Goal: Information Seeking & Learning: Learn about a topic

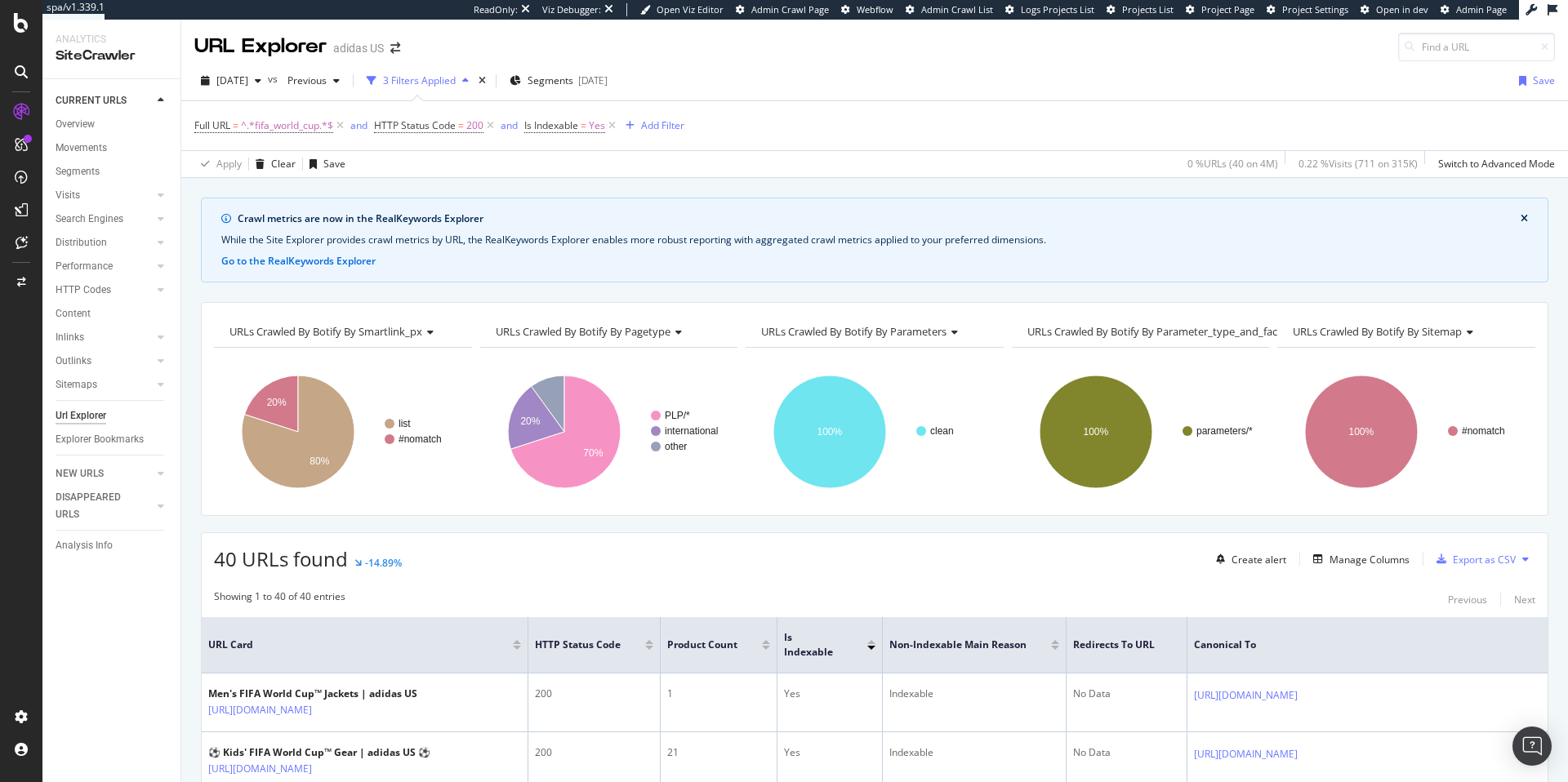
scroll to position [123, 0]
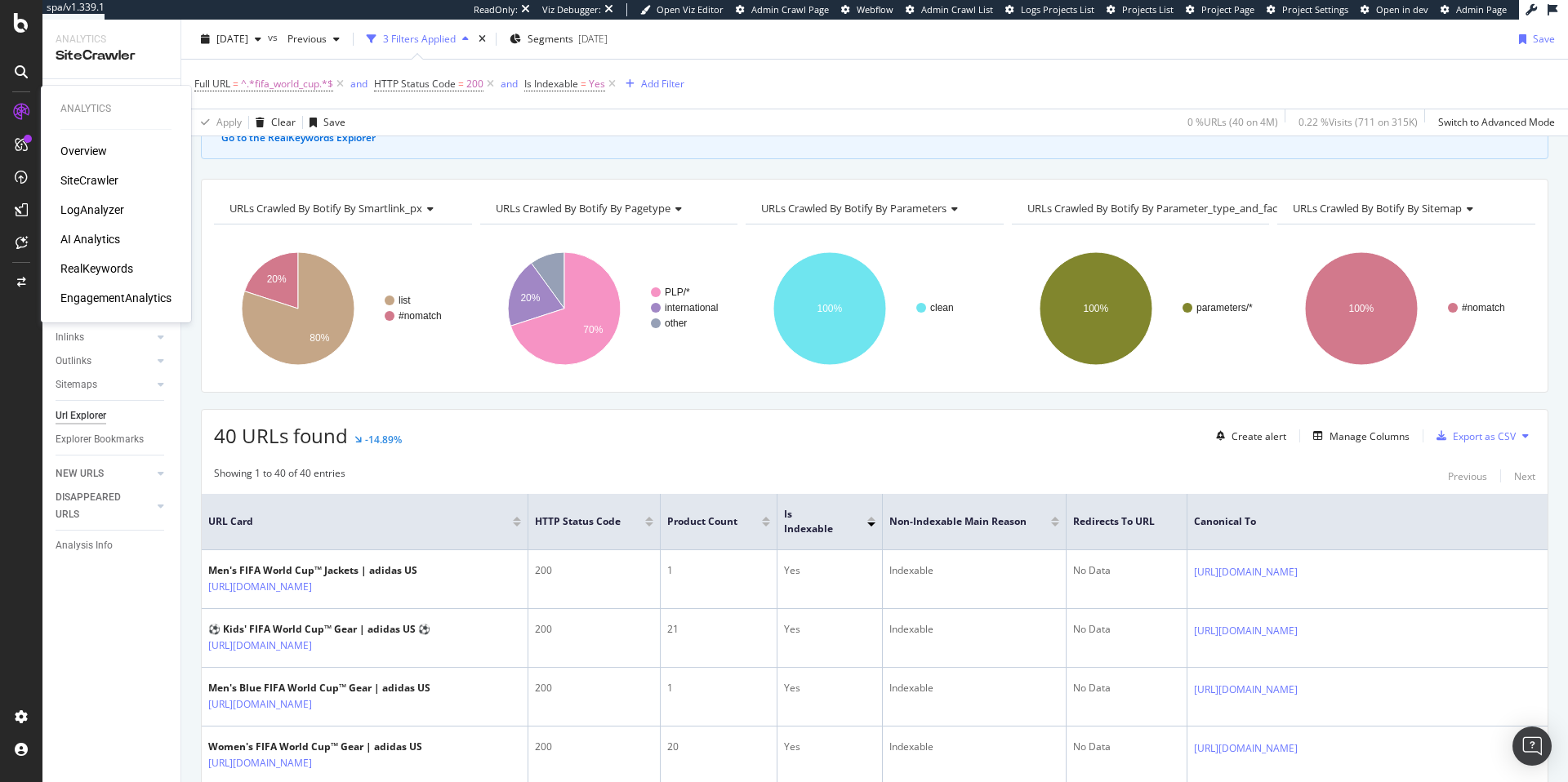
click at [90, 178] on div "SiteCrawler" at bounding box center [90, 180] width 58 height 16
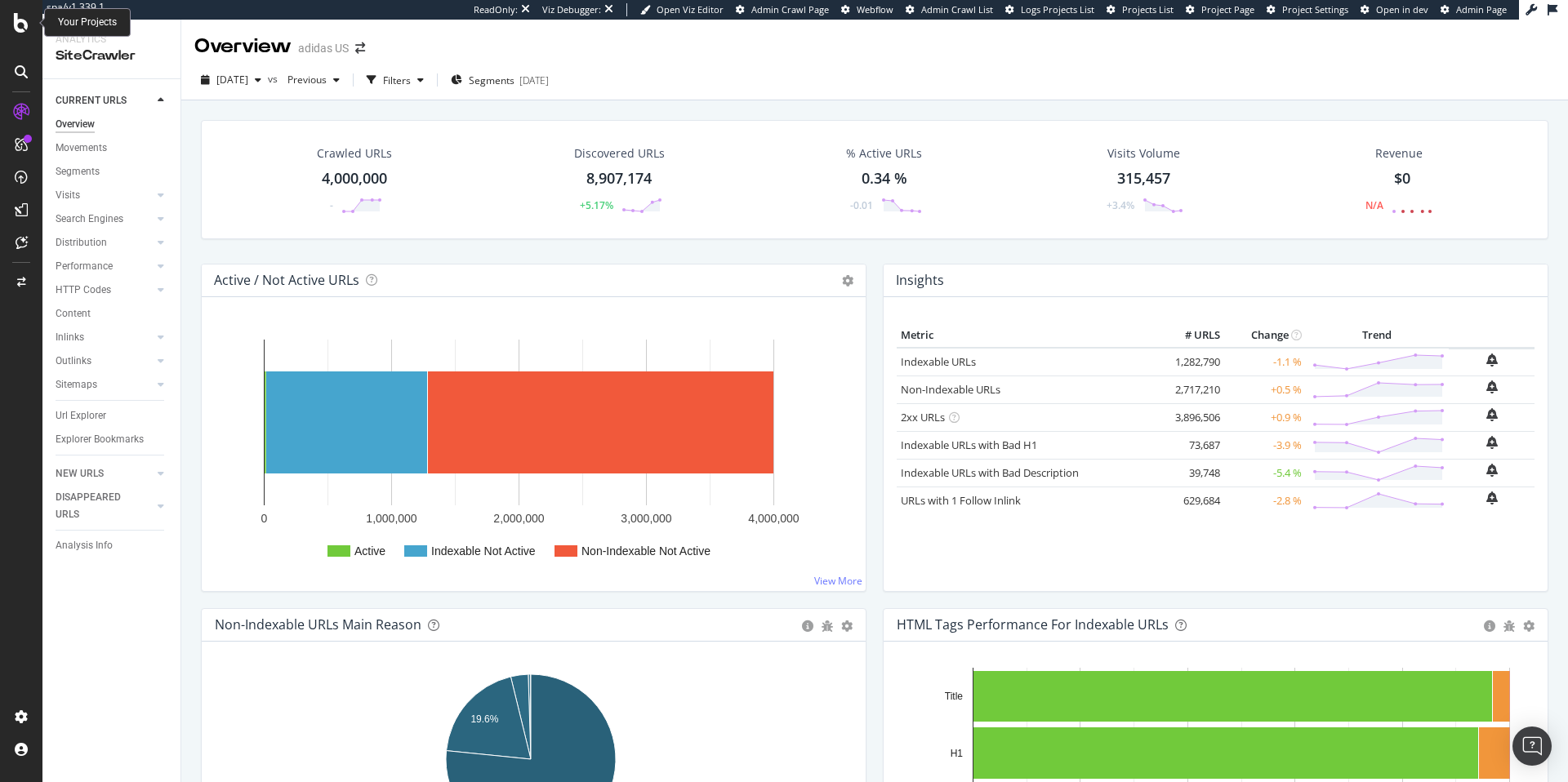
click at [21, 27] on icon at bounding box center [21, 22] width 15 height 20
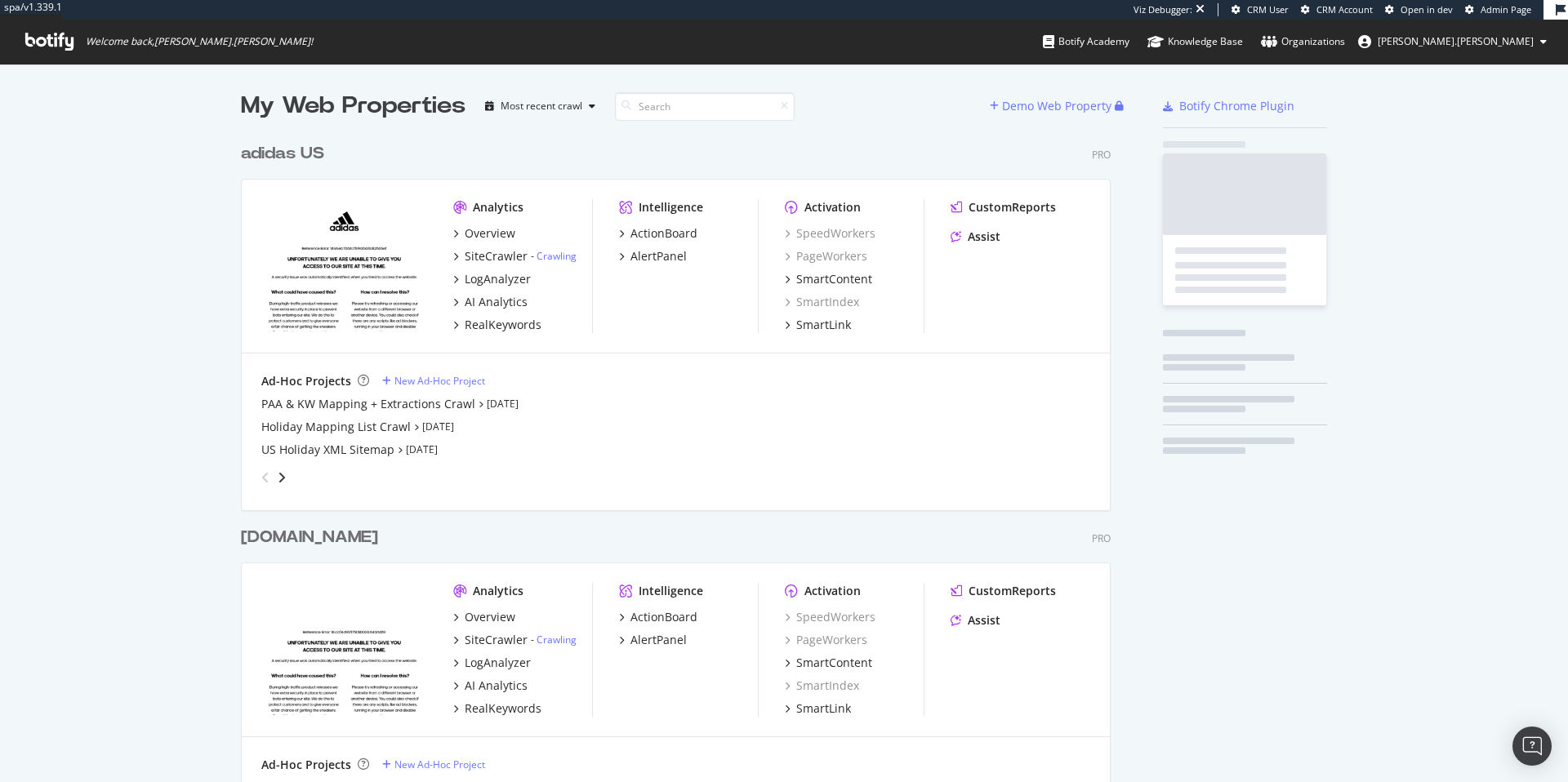
scroll to position [726, 870]
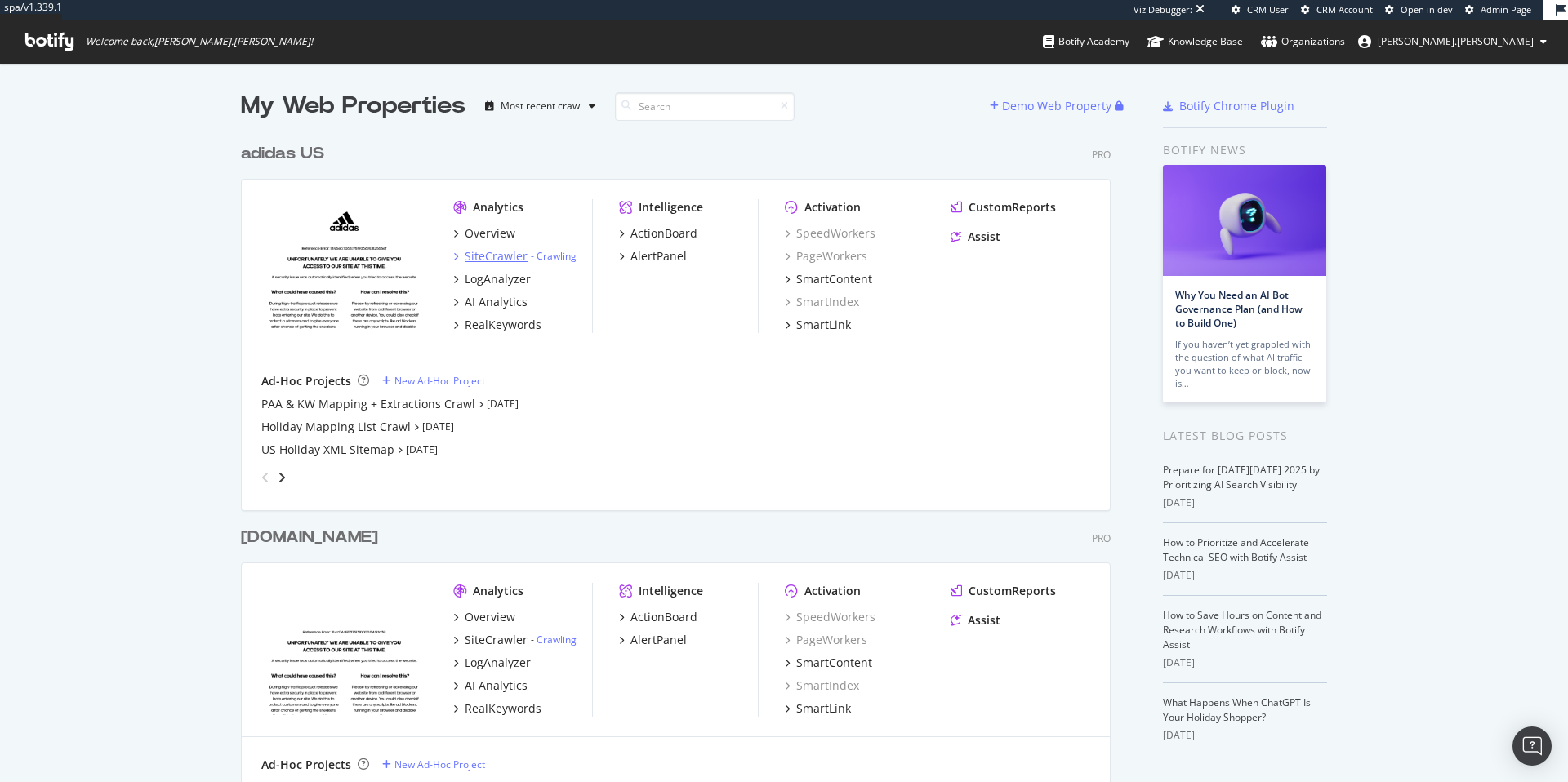
click at [484, 256] on div "SiteCrawler" at bounding box center [497, 256] width 63 height 16
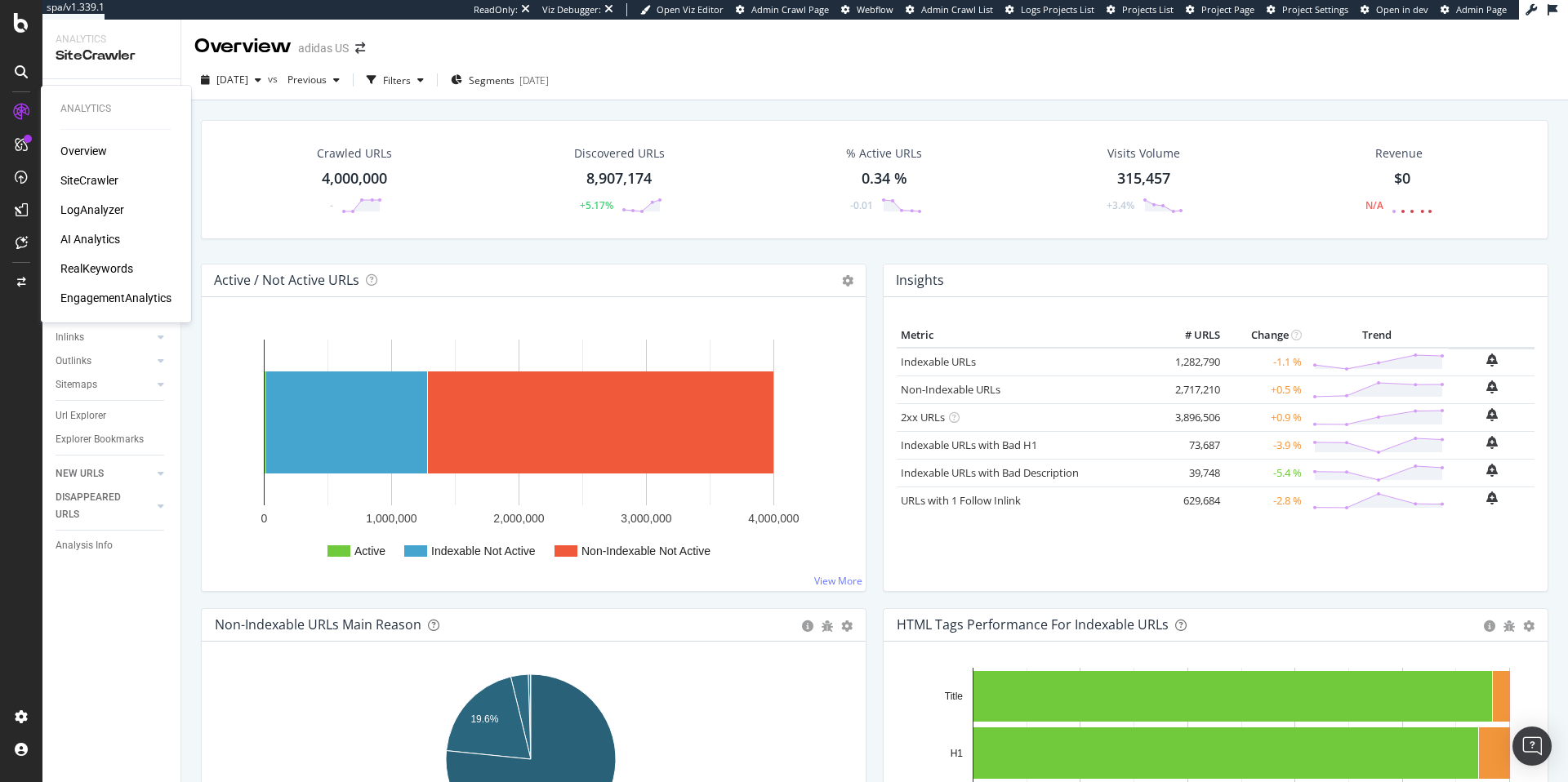
click at [97, 153] on div "Overview" at bounding box center [84, 150] width 46 height 16
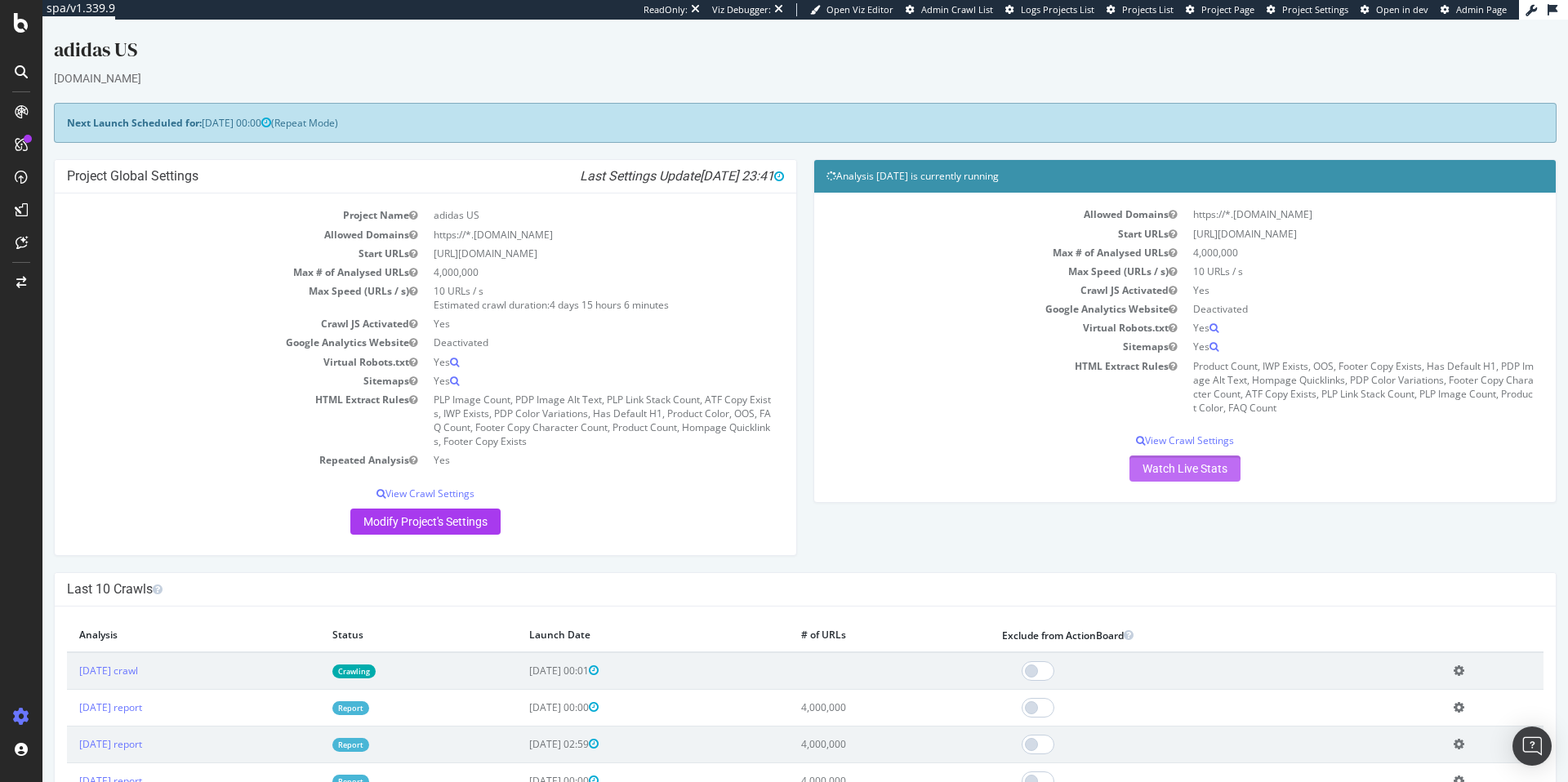
click at [1187, 466] on link "Watch Live Stats" at bounding box center [1185, 468] width 111 height 26
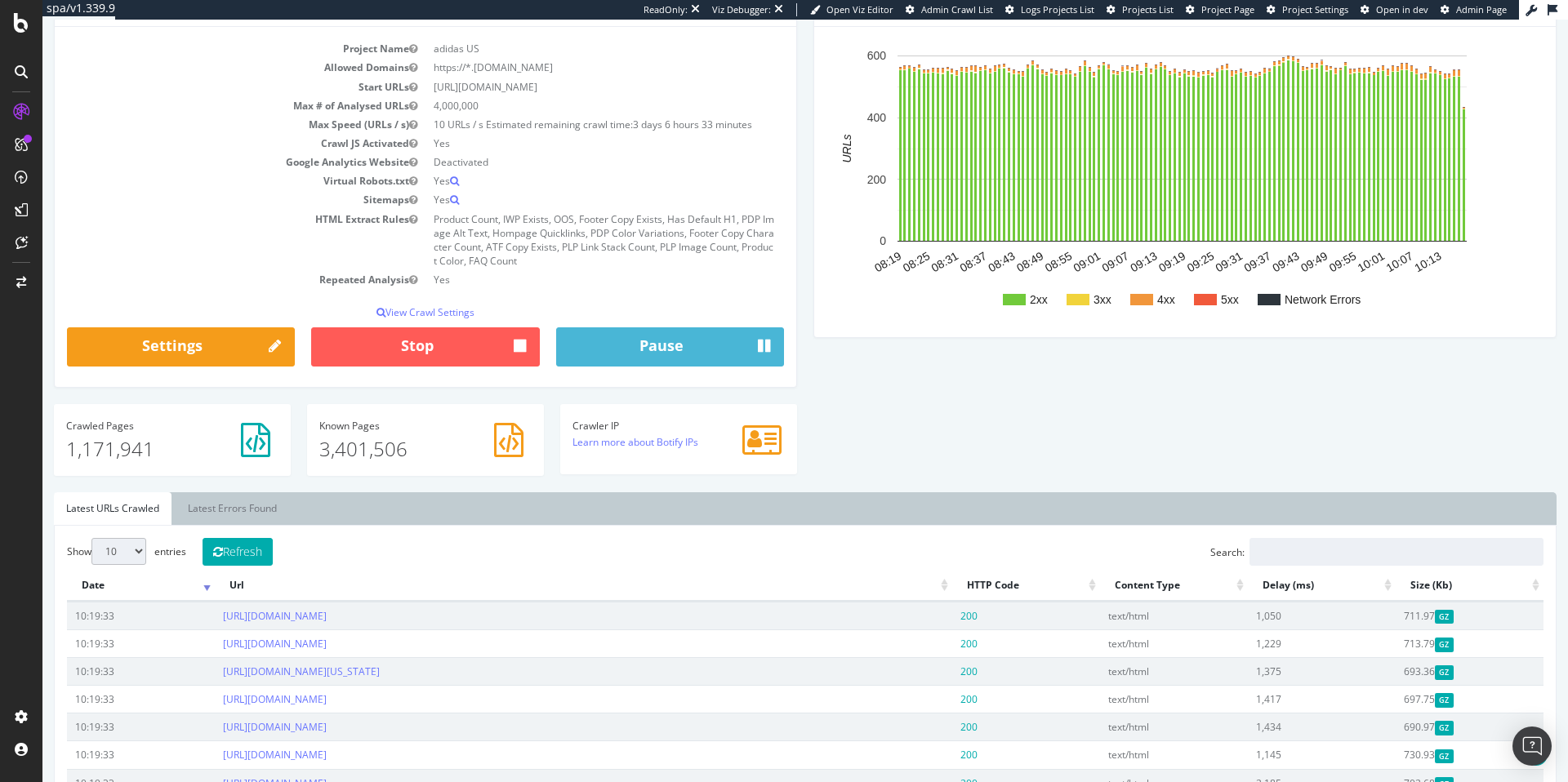
scroll to position [187, 0]
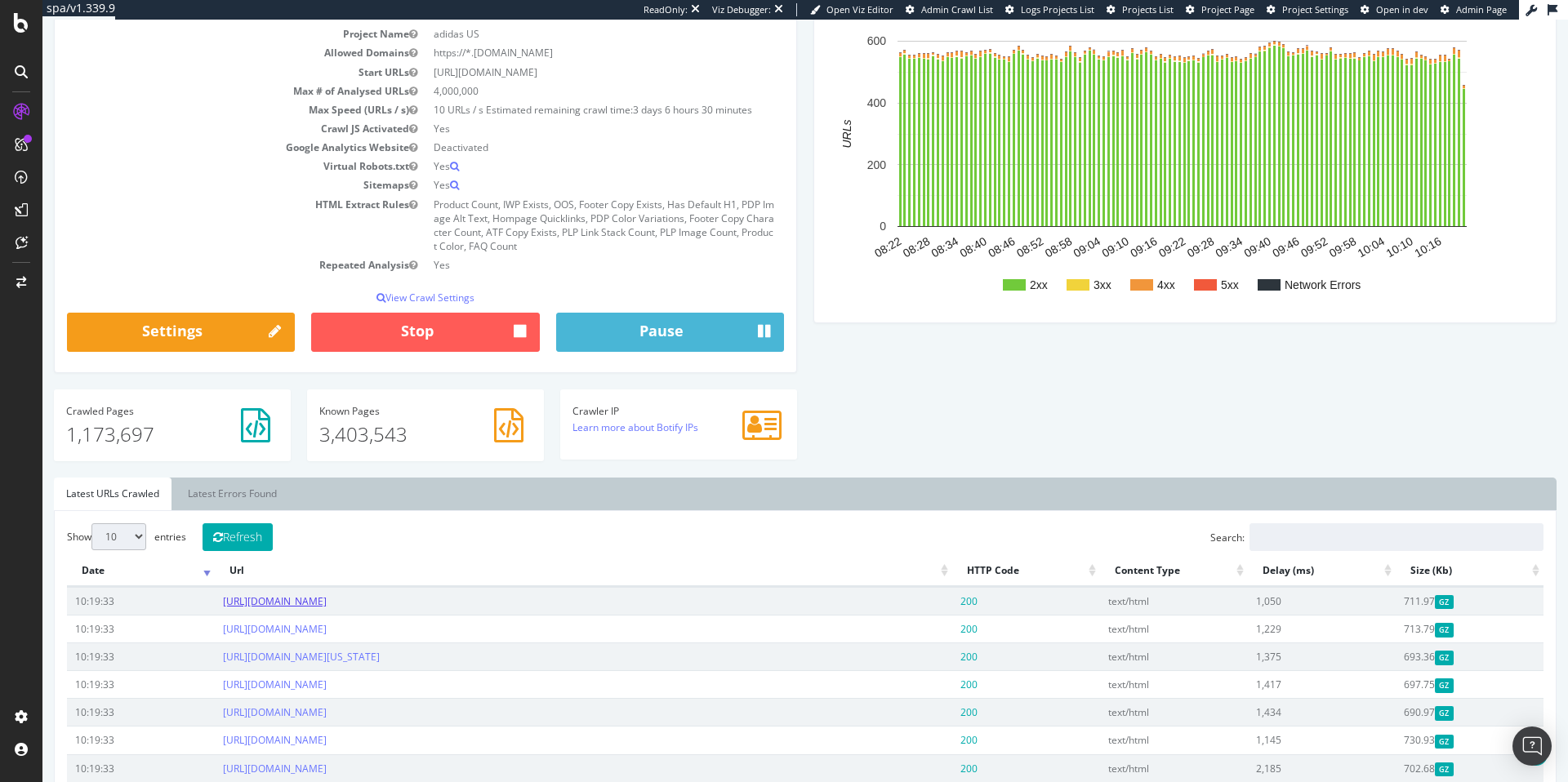
click at [327, 604] on link "https://www.adidas.com/us/outdoor-breathable-high_tops-dirt" at bounding box center [274, 601] width 103 height 14
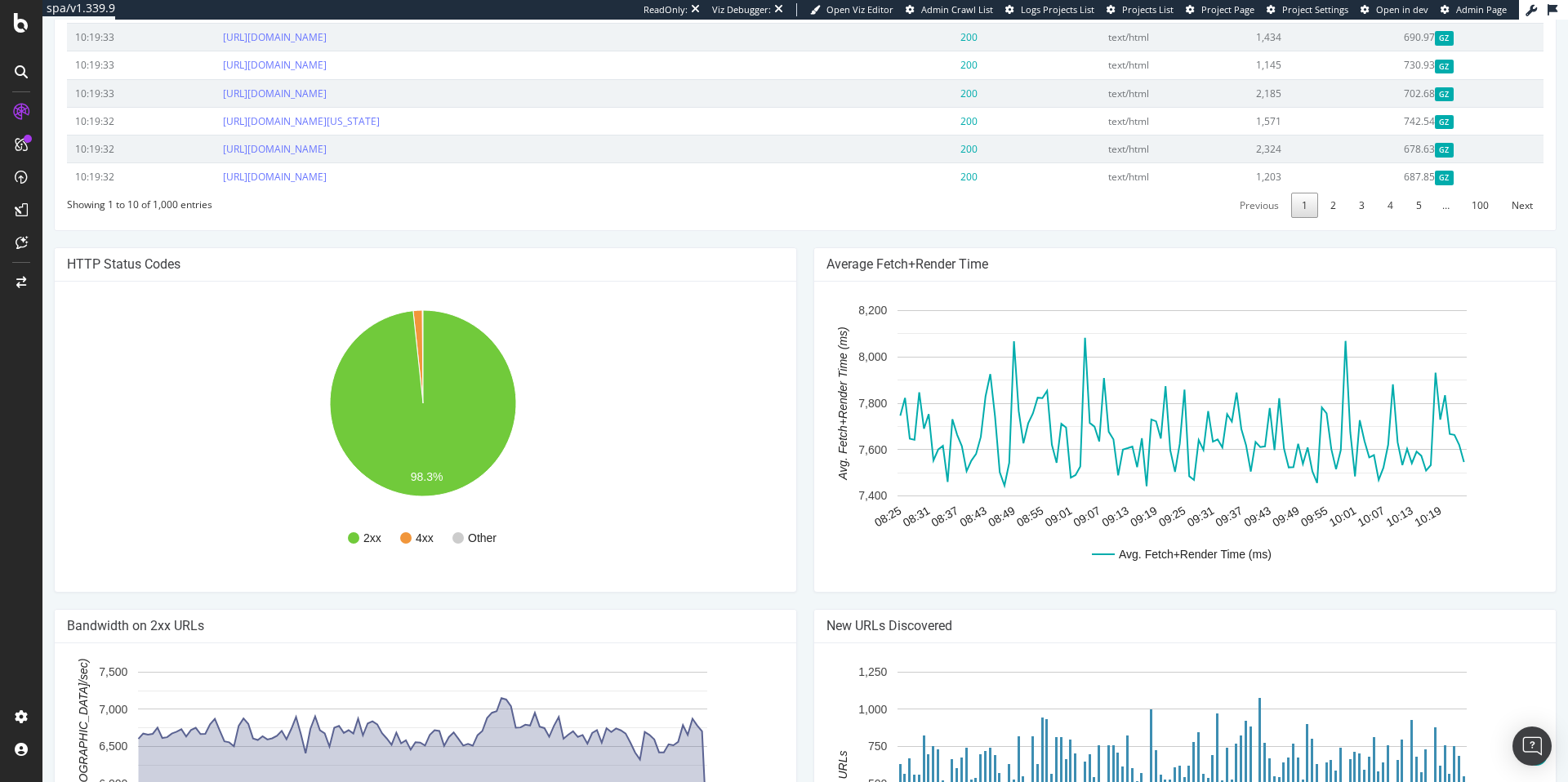
scroll to position [706, 0]
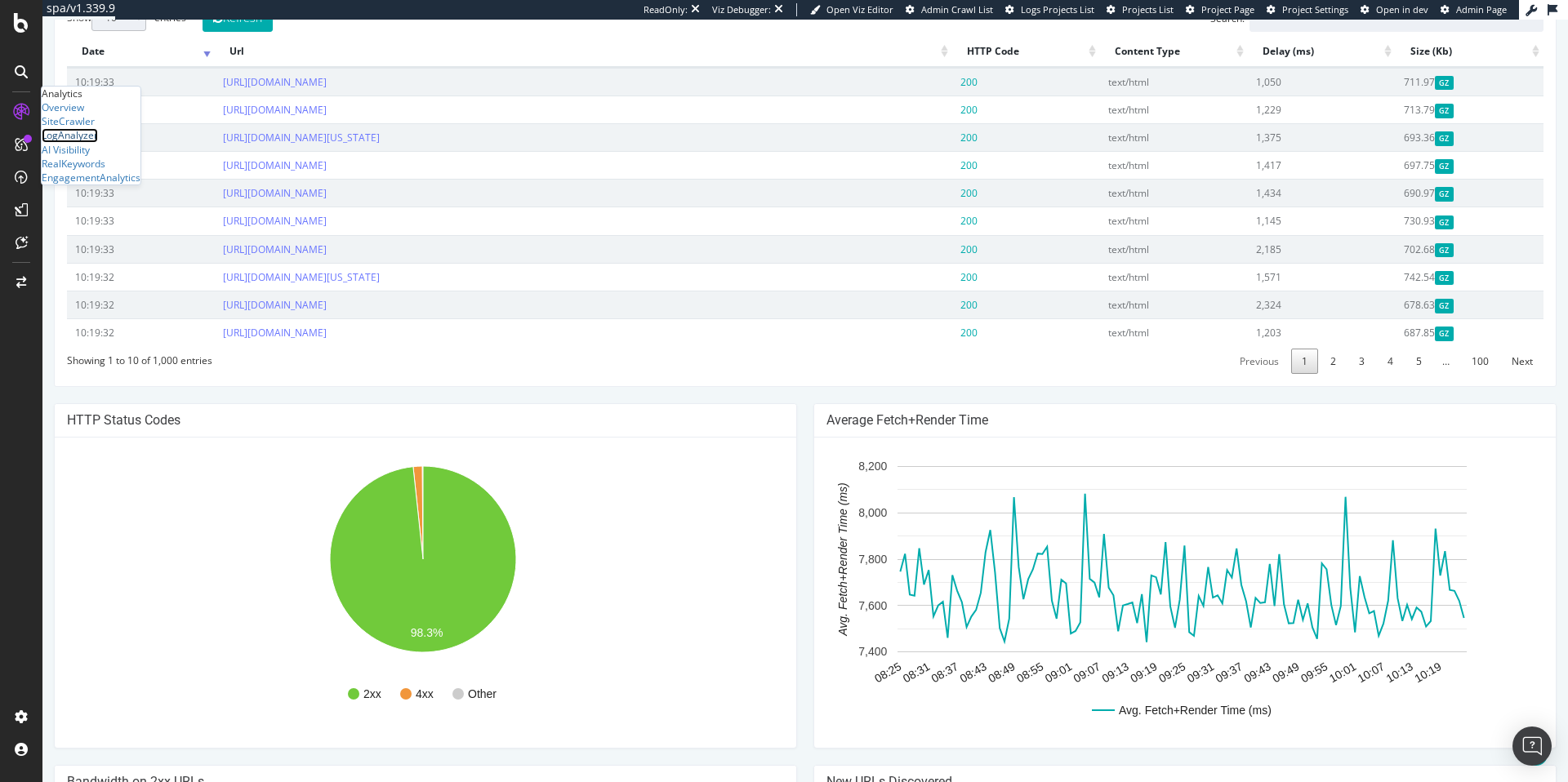
click at [91, 142] on div "LogAnalyzer" at bounding box center [70, 135] width 56 height 14
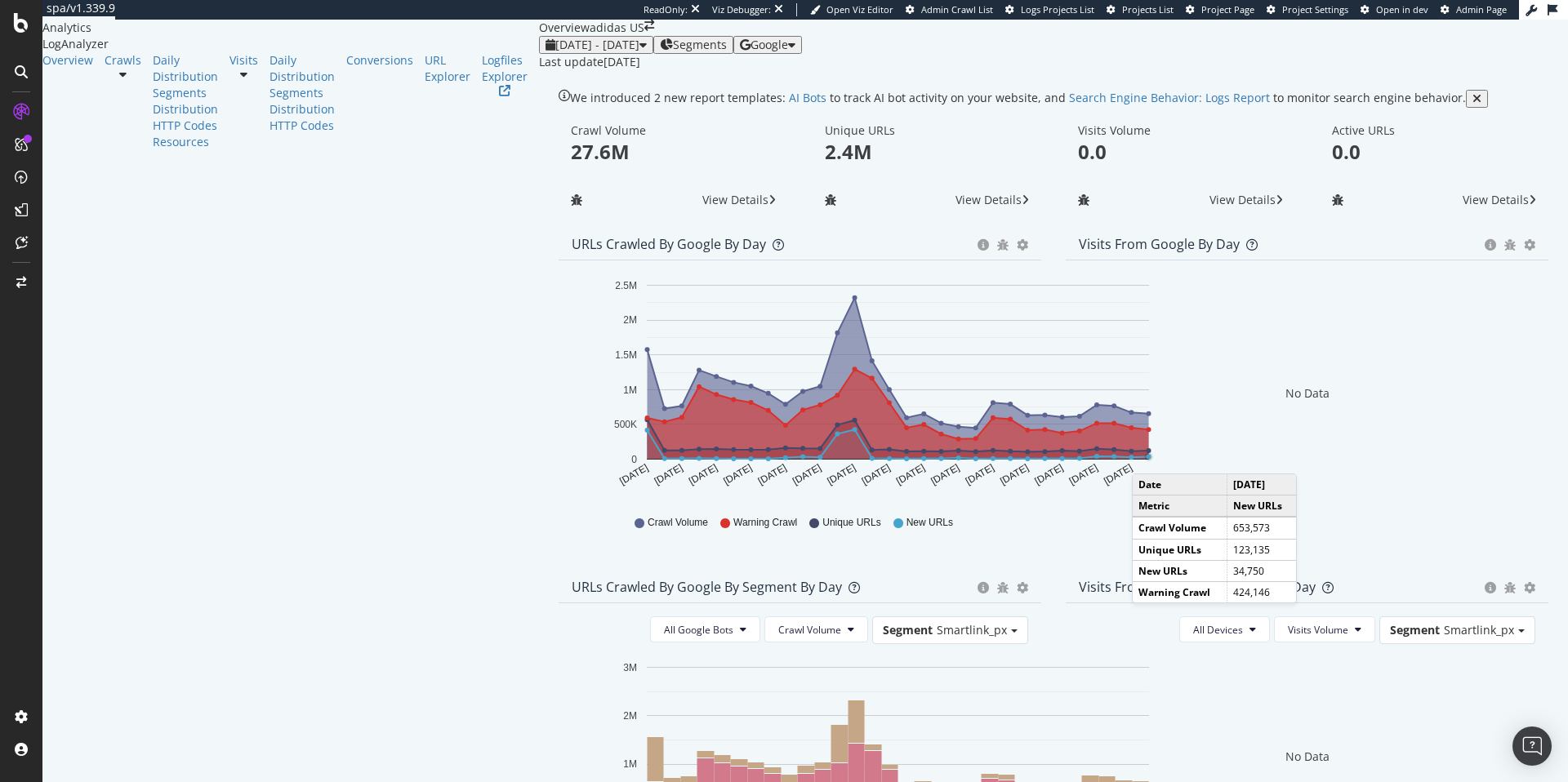
click at [1147, 460] on circle "A chart." at bounding box center [1149, 457] width 5 height 5
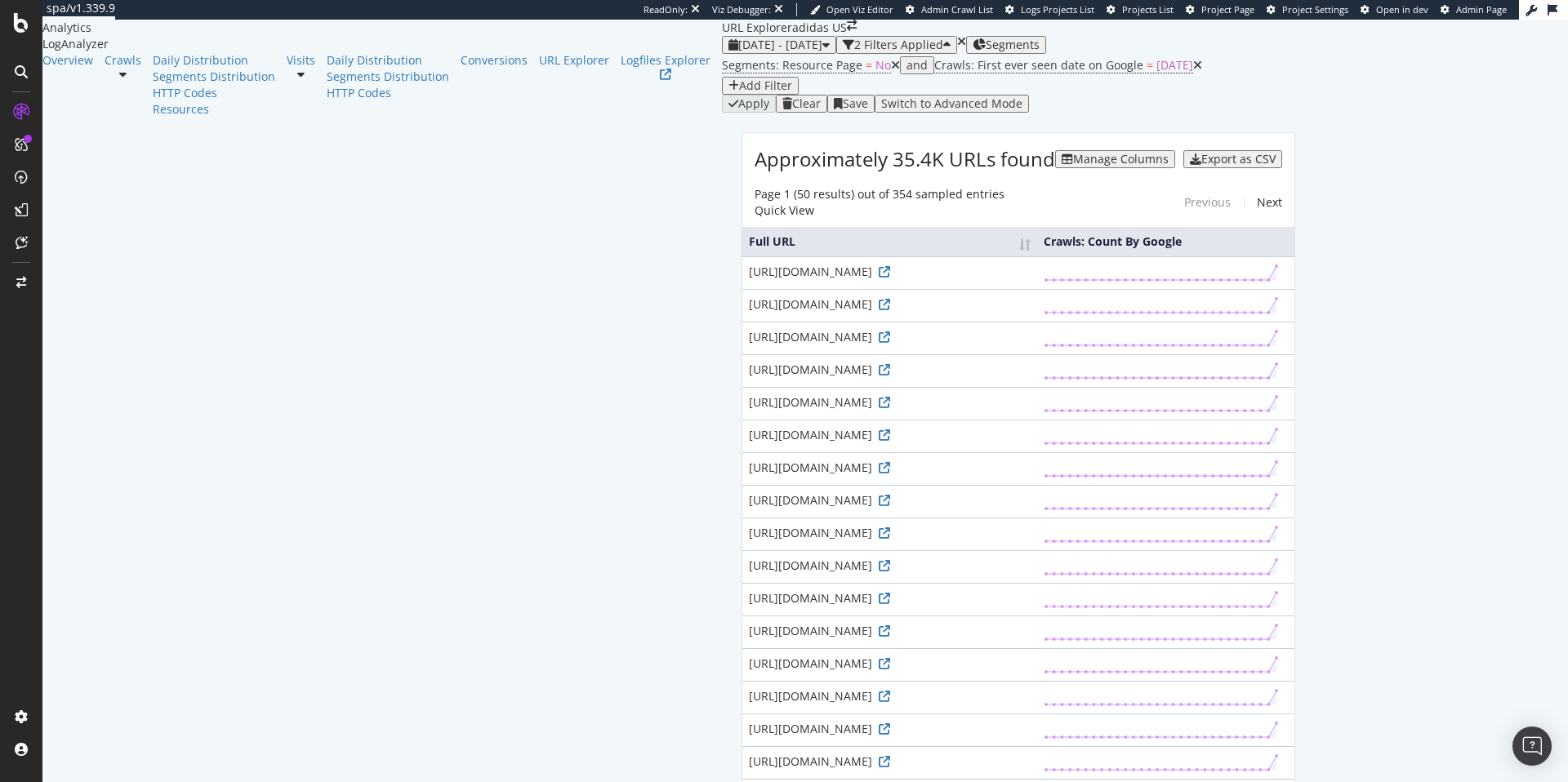
scroll to position [202, 0]
click at [879, 658] on icon at bounding box center [884, 663] width 11 height 11
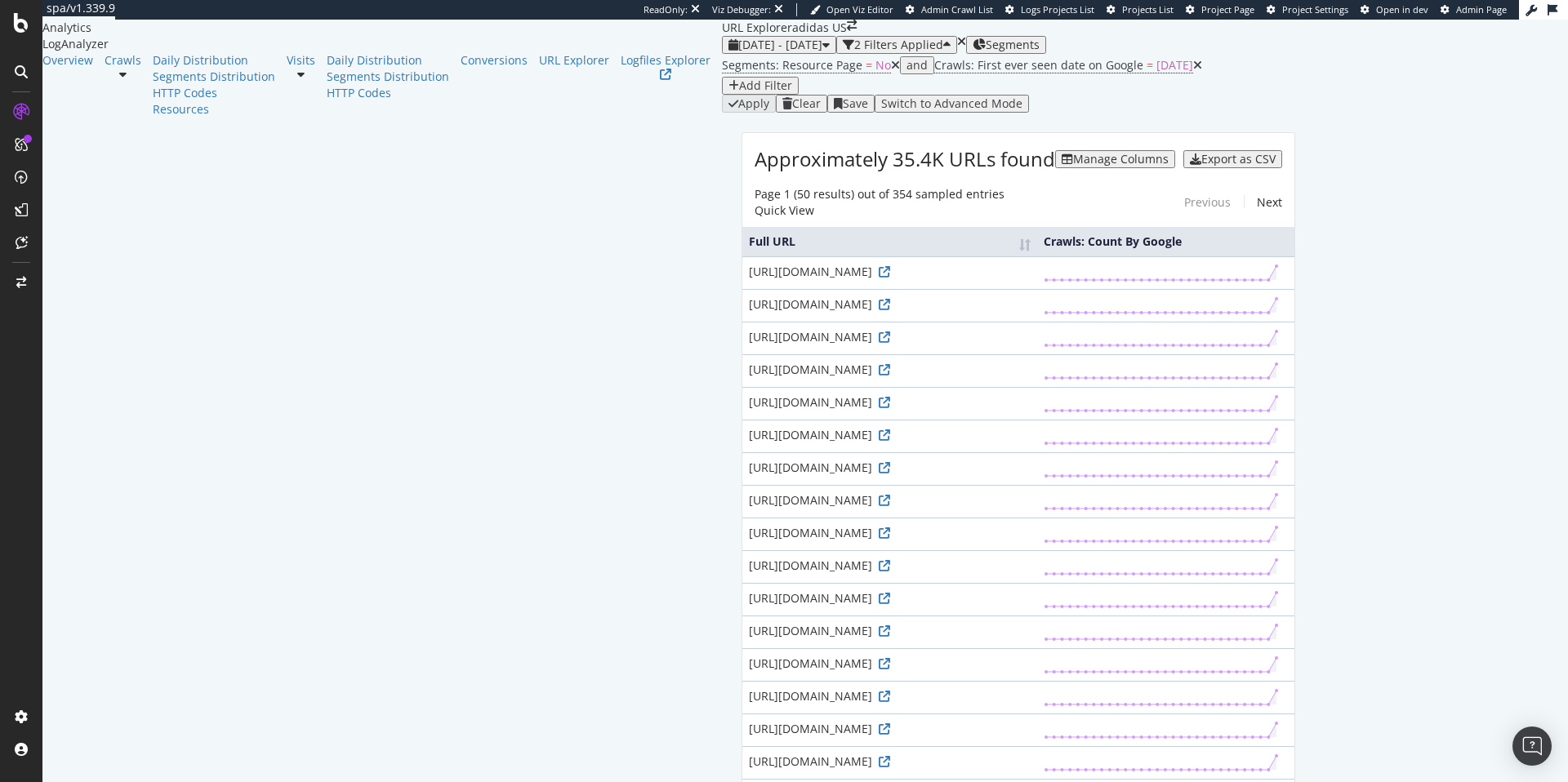
drag, startPoint x: 543, startPoint y: 257, endPoint x: 524, endPoint y: 257, distance: 19.0
copy div "%7C"
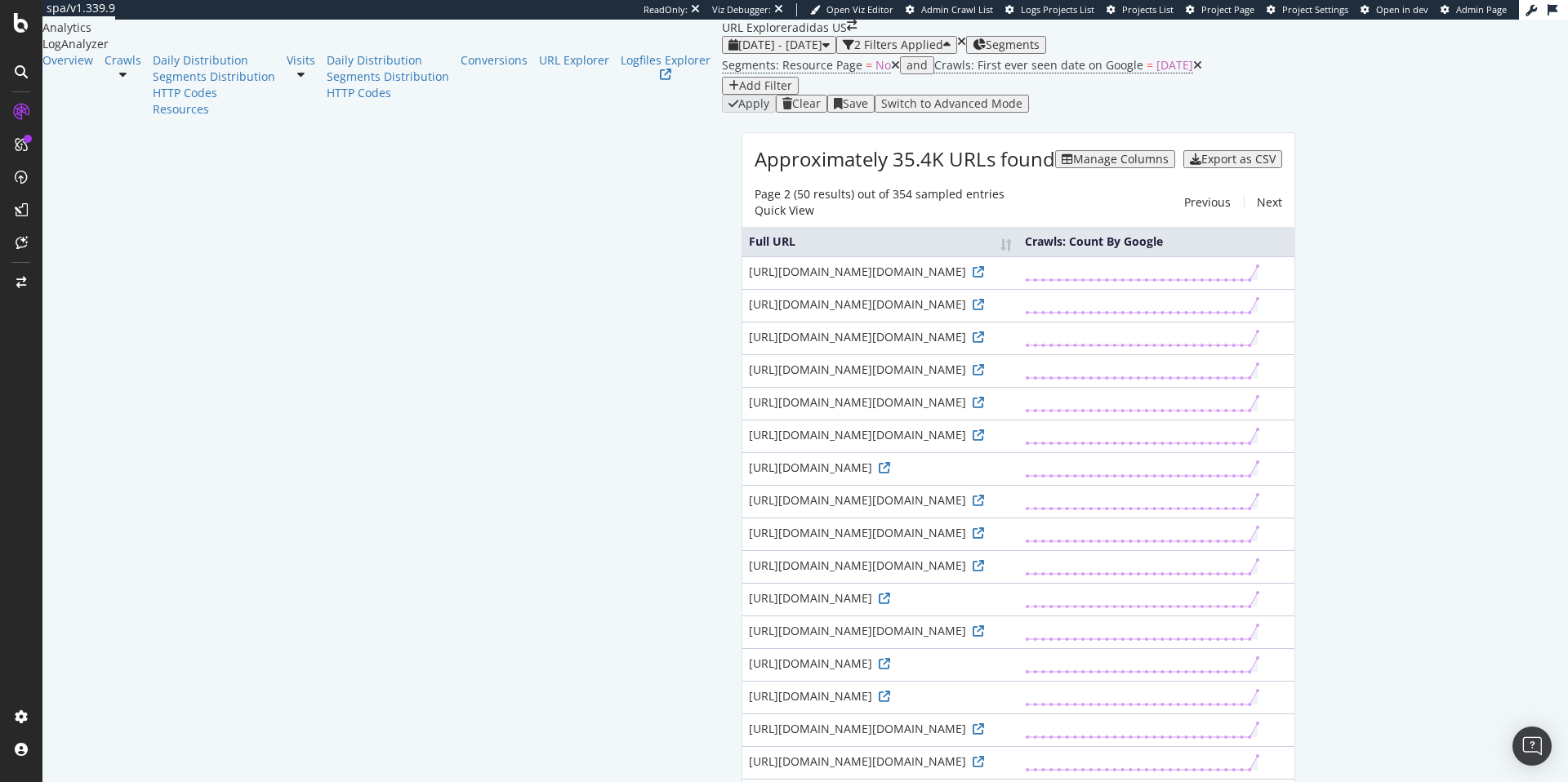
scroll to position [1743, 0]
drag, startPoint x: 840, startPoint y: 566, endPoint x: 722, endPoint y: 567, distance: 118.0
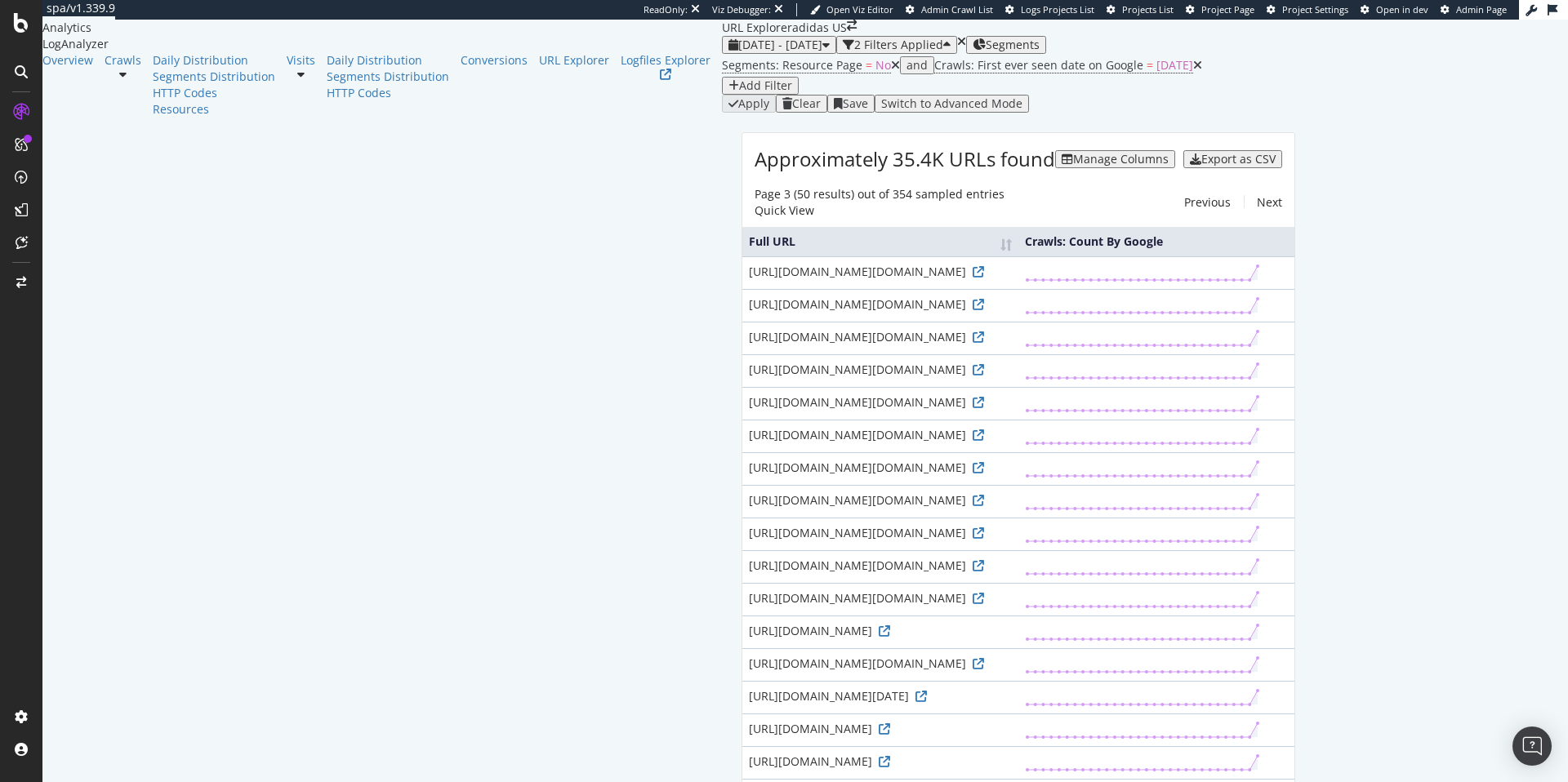
click at [879, 781] on icon at bounding box center [884, 794] width 11 height 11
drag, startPoint x: 850, startPoint y: 370, endPoint x: 798, endPoint y: 373, distance: 52.1
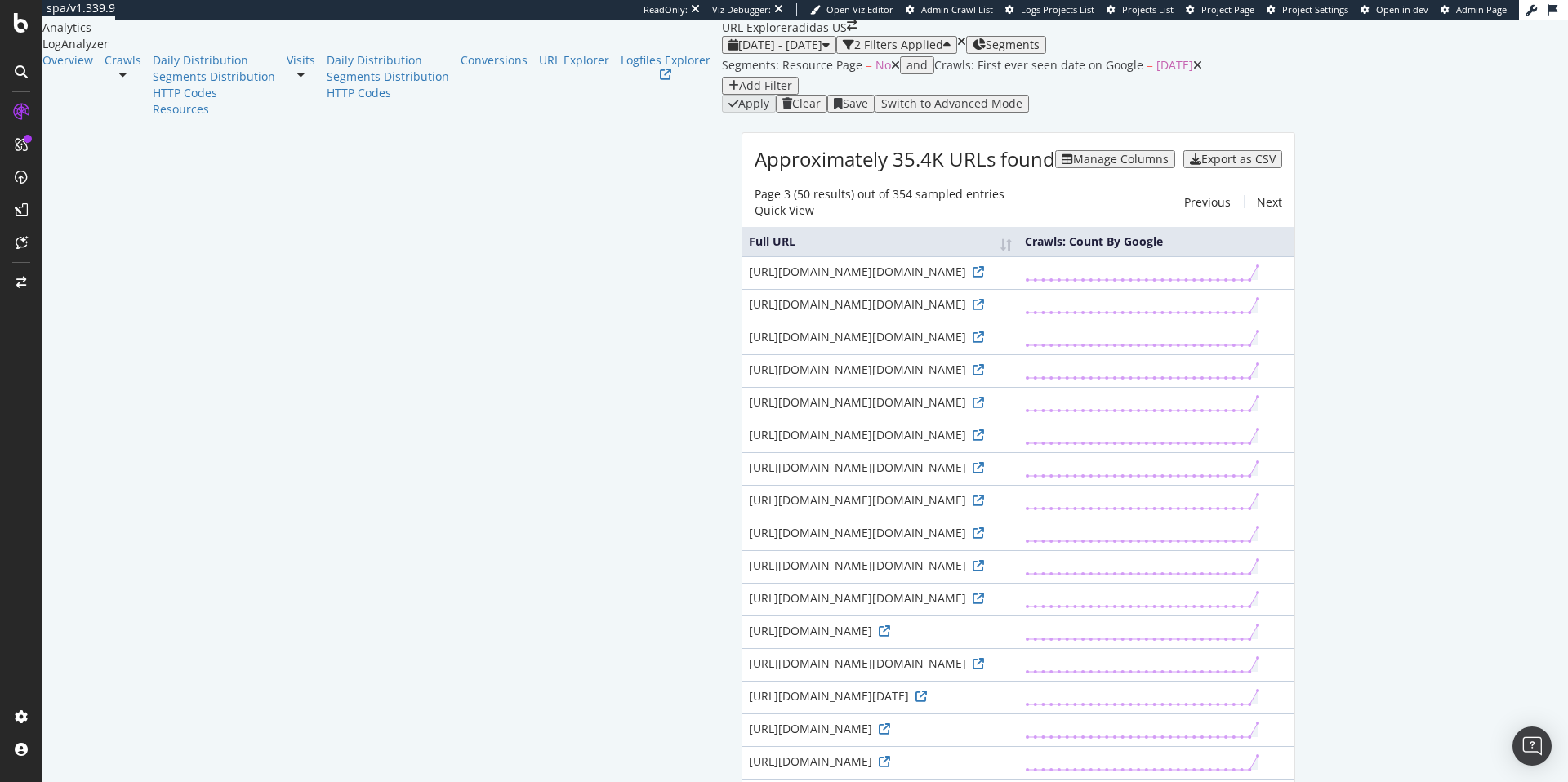
drag, startPoint x: 522, startPoint y: 306, endPoint x: 334, endPoint y: 306, distance: 188.0
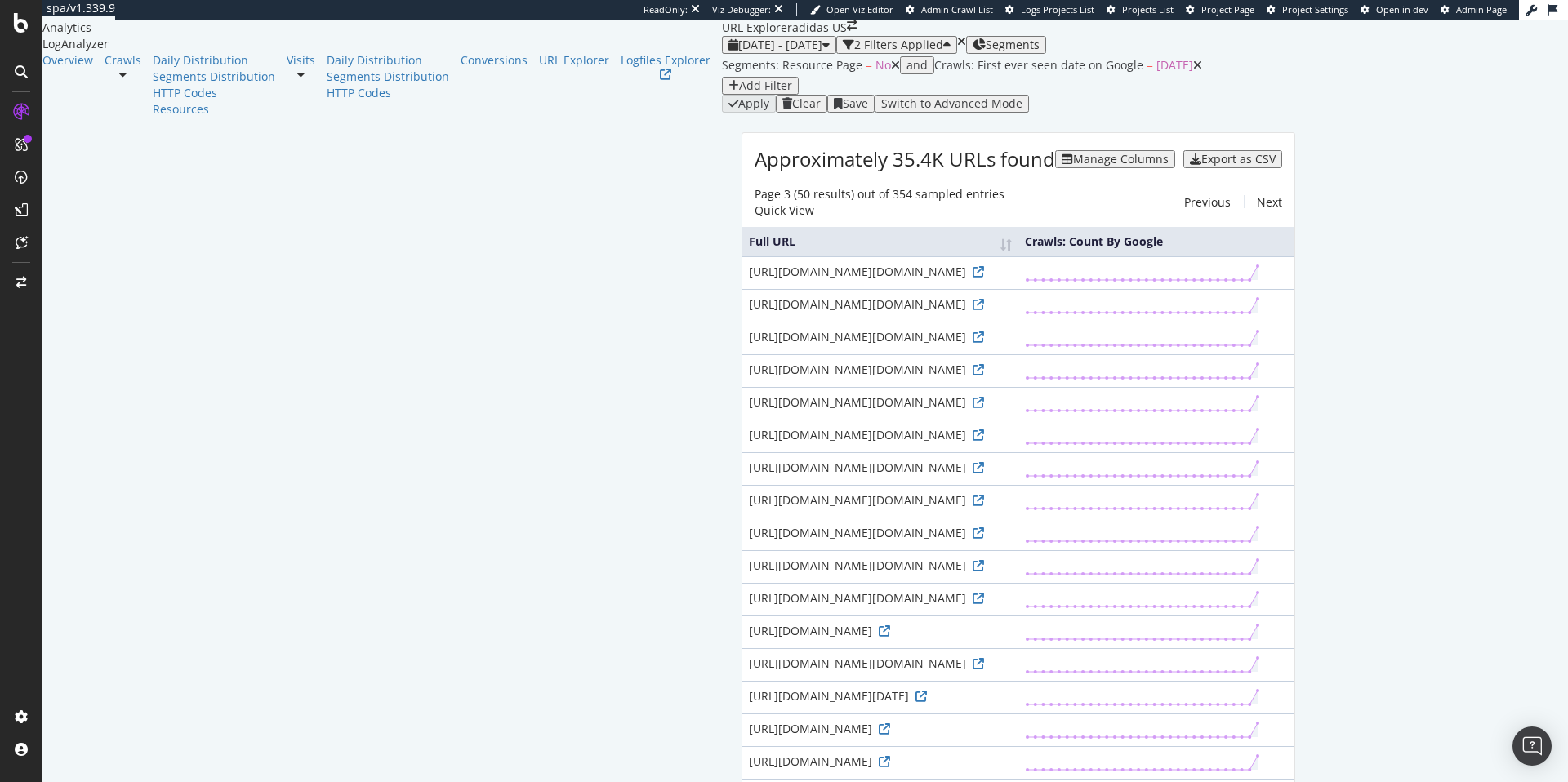
drag, startPoint x: 522, startPoint y: 305, endPoint x: 323, endPoint y: 306, distance: 199.0
drag, startPoint x: 240, startPoint y: 308, endPoint x: 493, endPoint y: 309, distance: 253.0
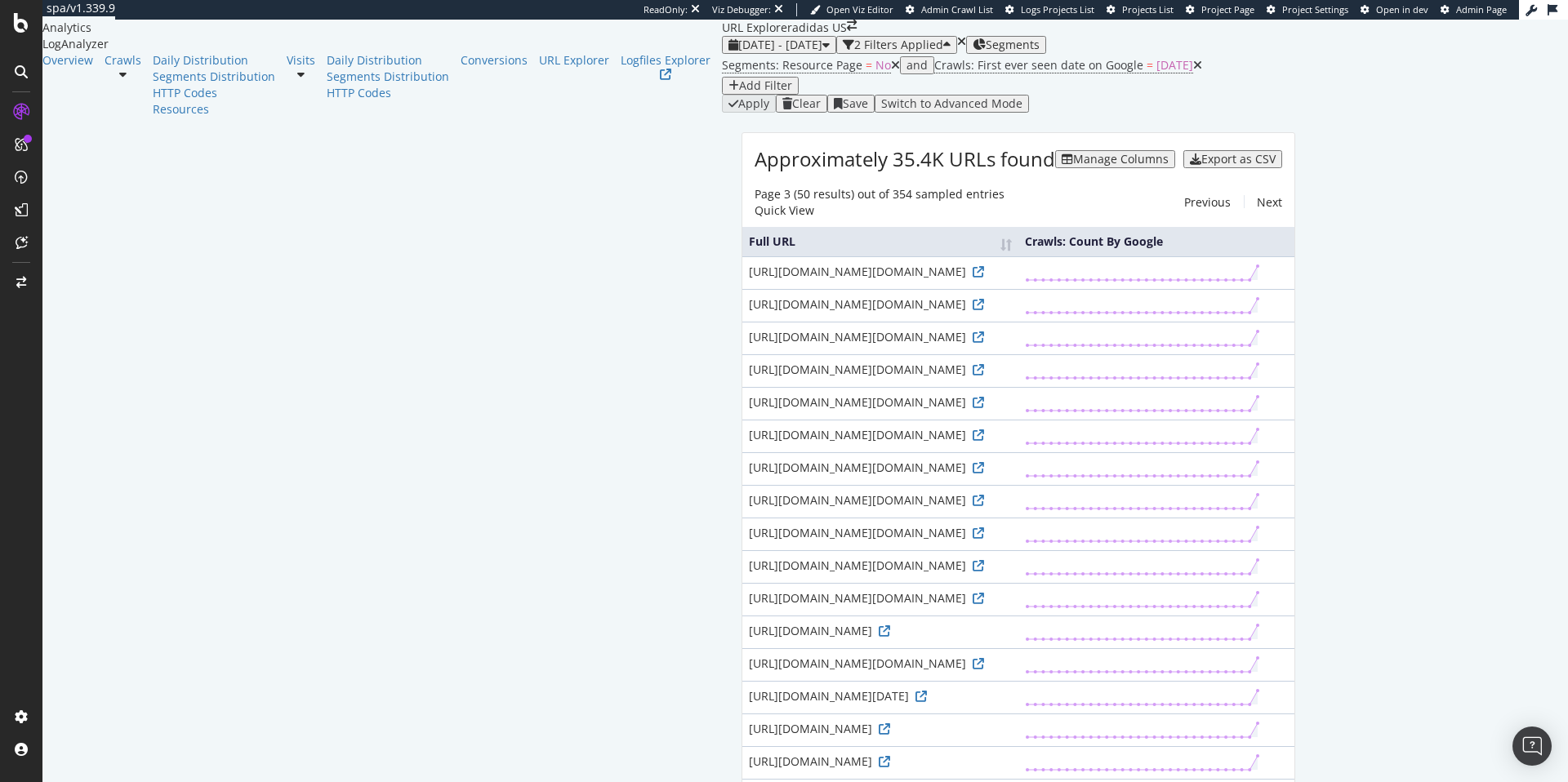
drag, startPoint x: 282, startPoint y: 338, endPoint x: 513, endPoint y: 338, distance: 231.0
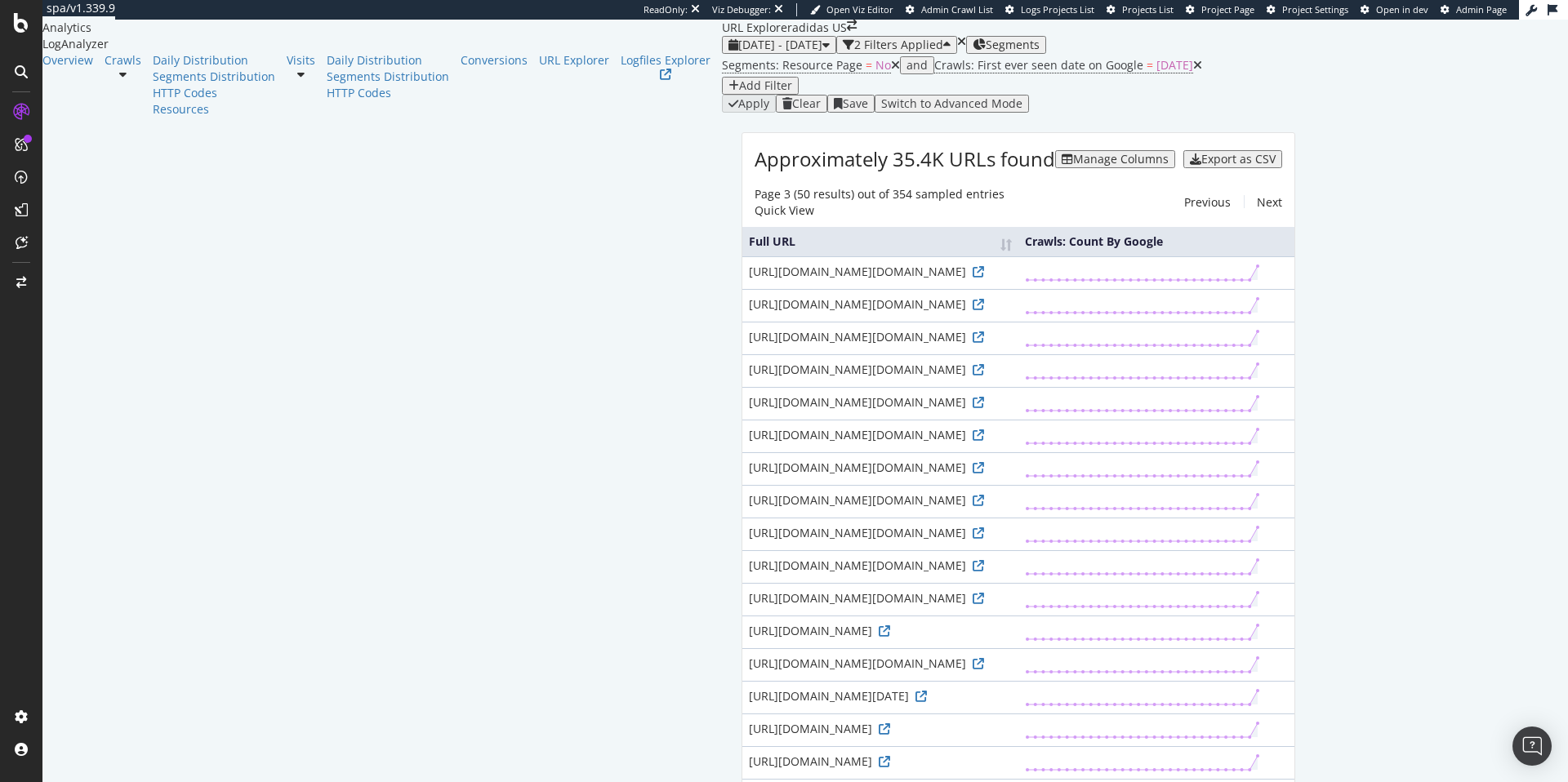
scroll to position [0, 0]
click at [739, 92] on div "Add Filter" at bounding box center [765, 85] width 53 height 13
click at [834, 141] on span "Full URL" at bounding box center [852, 134] width 36 height 14
click at [683, 168] on input "text" at bounding box center [686, 160] width 116 height 16
type input "q="
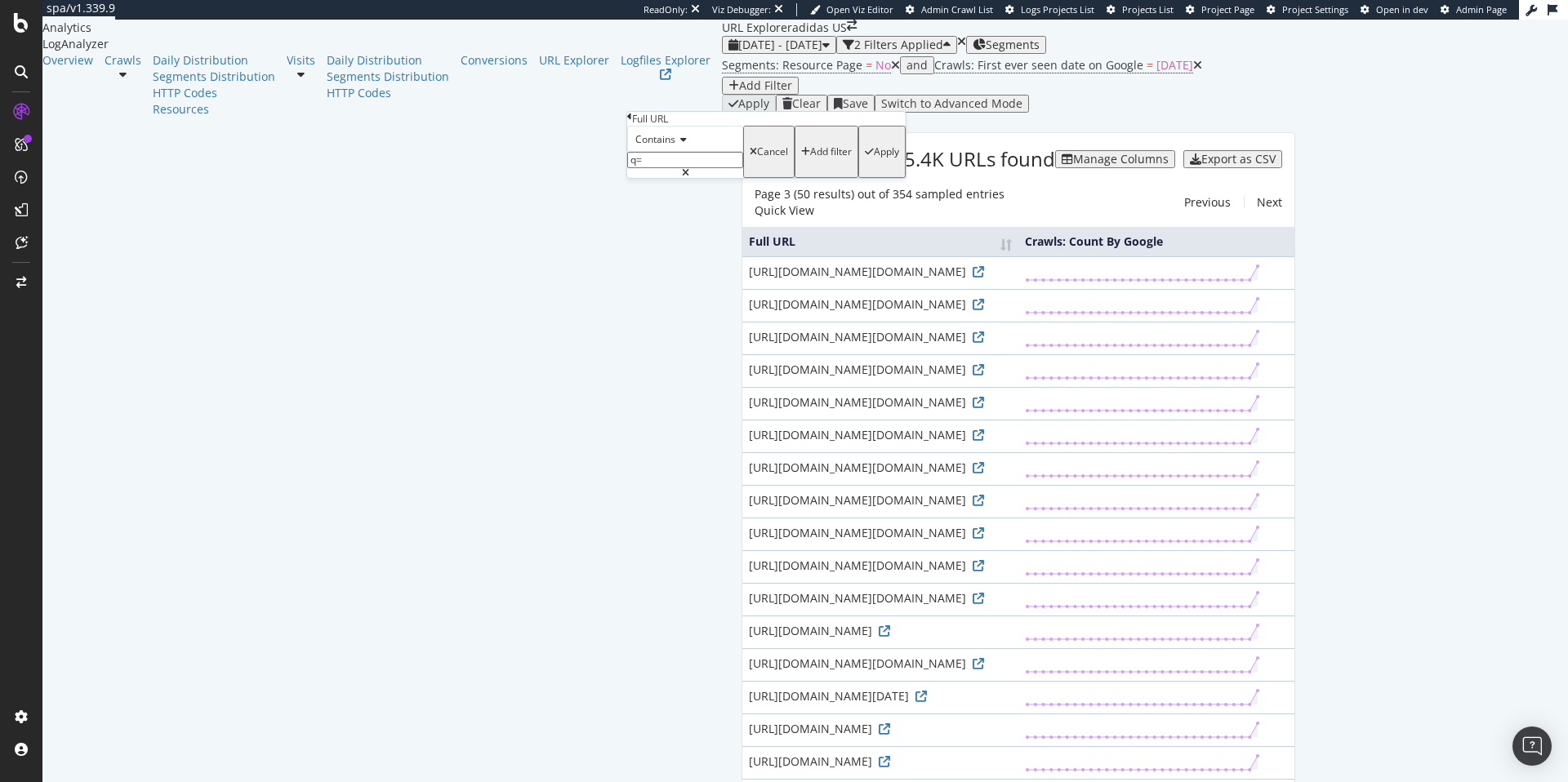
click at [874, 157] on div "Apply" at bounding box center [887, 151] width 26 height 11
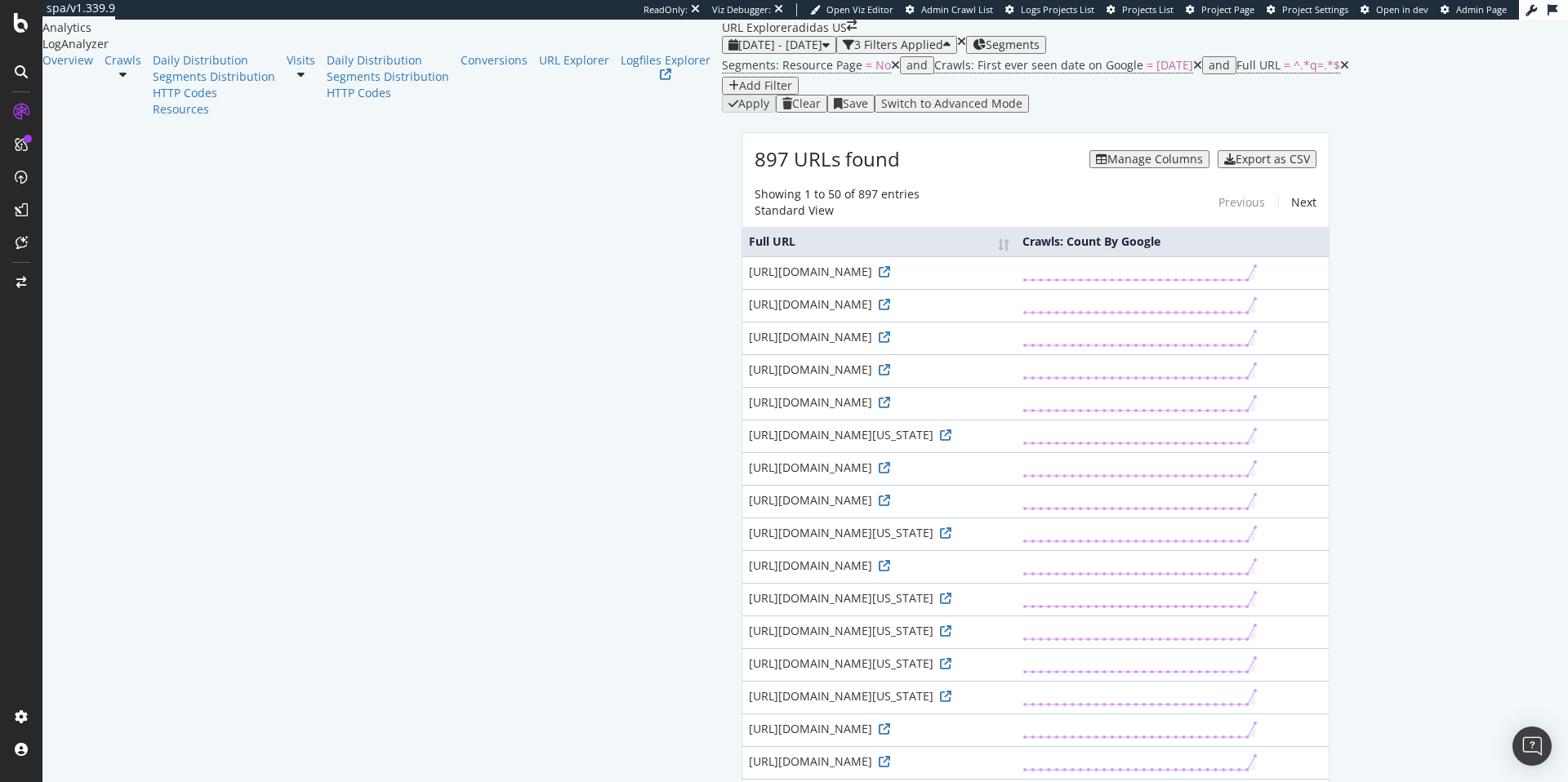
click at [1194, 71] on icon at bounding box center [1198, 65] width 9 height 11
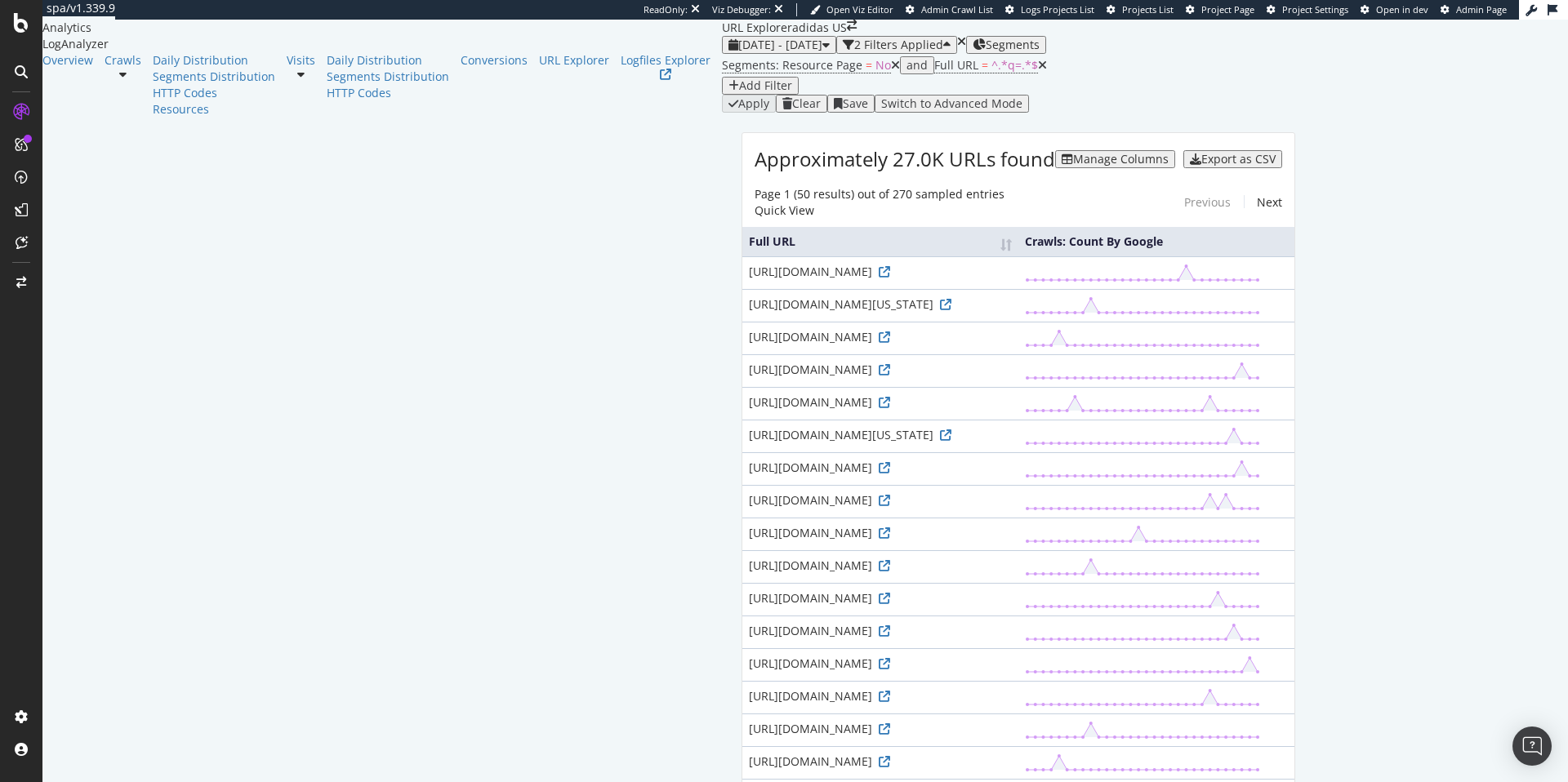
click at [127, 80] on icon at bounding box center [122, 73] width 8 height 11
click at [1038, 71] on icon at bounding box center [1042, 65] width 9 height 11
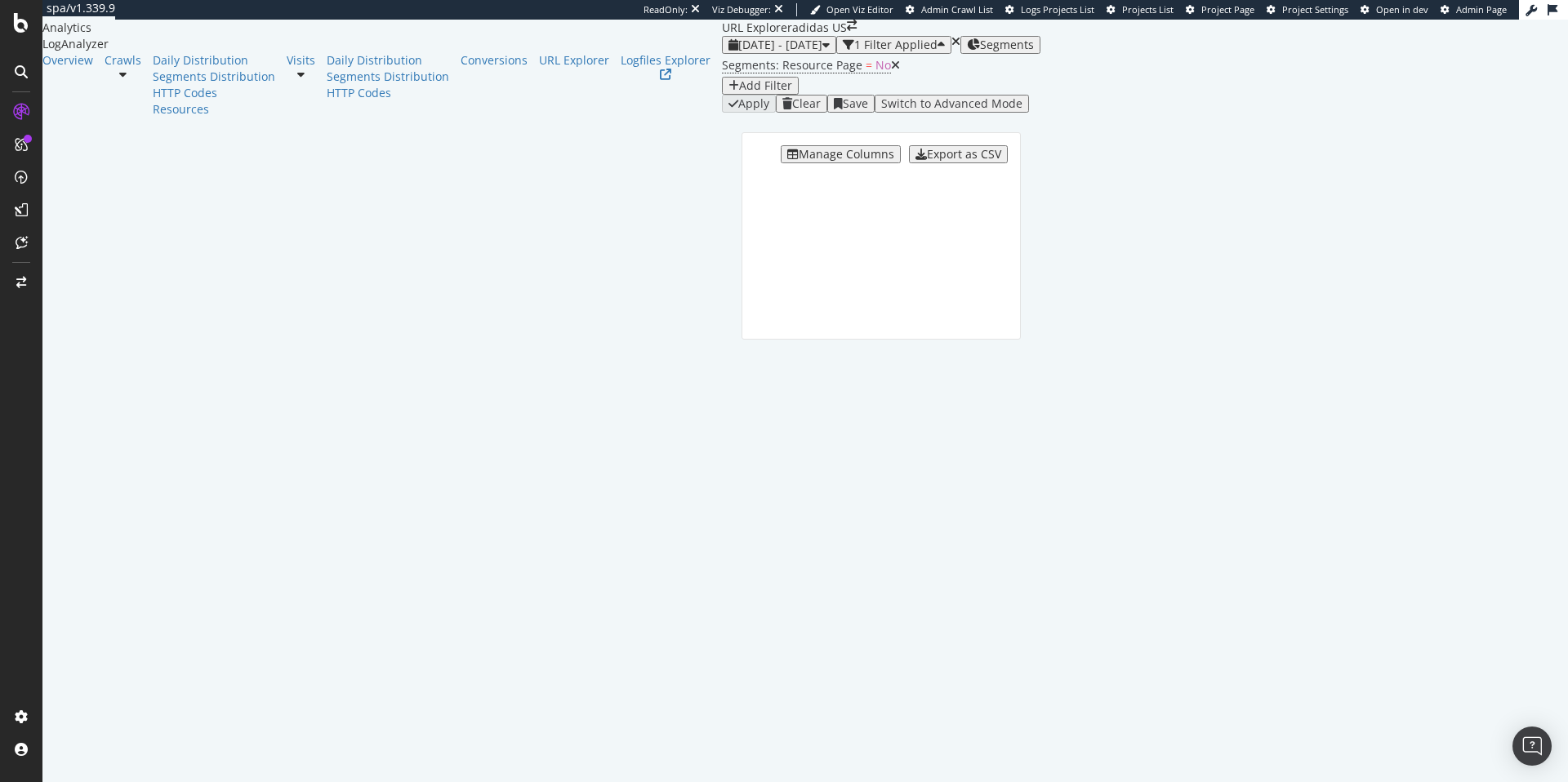
click at [739, 92] on div "Add Filter" at bounding box center [765, 85] width 53 height 13
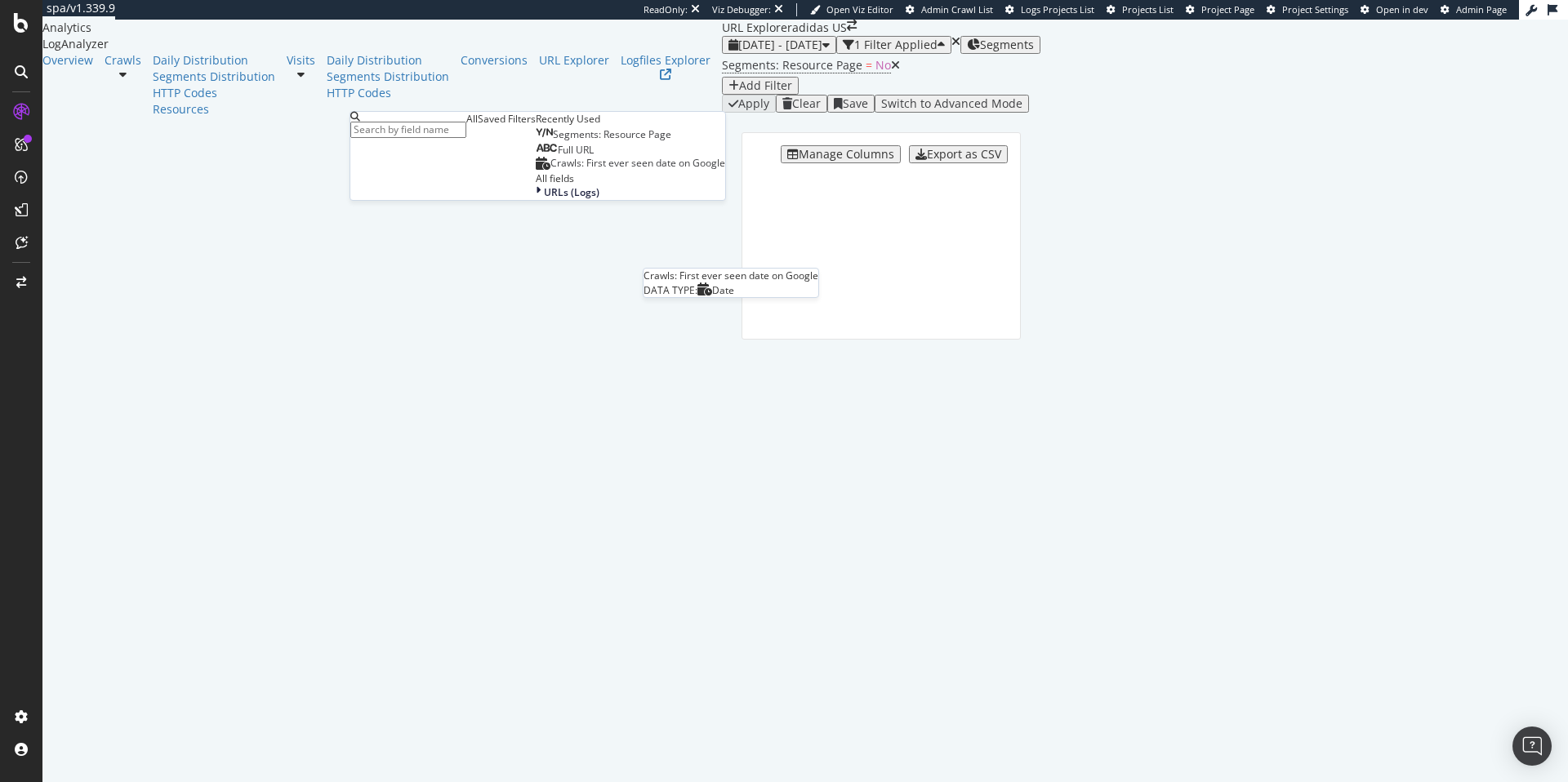
click at [551, 170] on span "Crawls: First ever seen date on Google" at bounding box center [638, 162] width 174 height 14
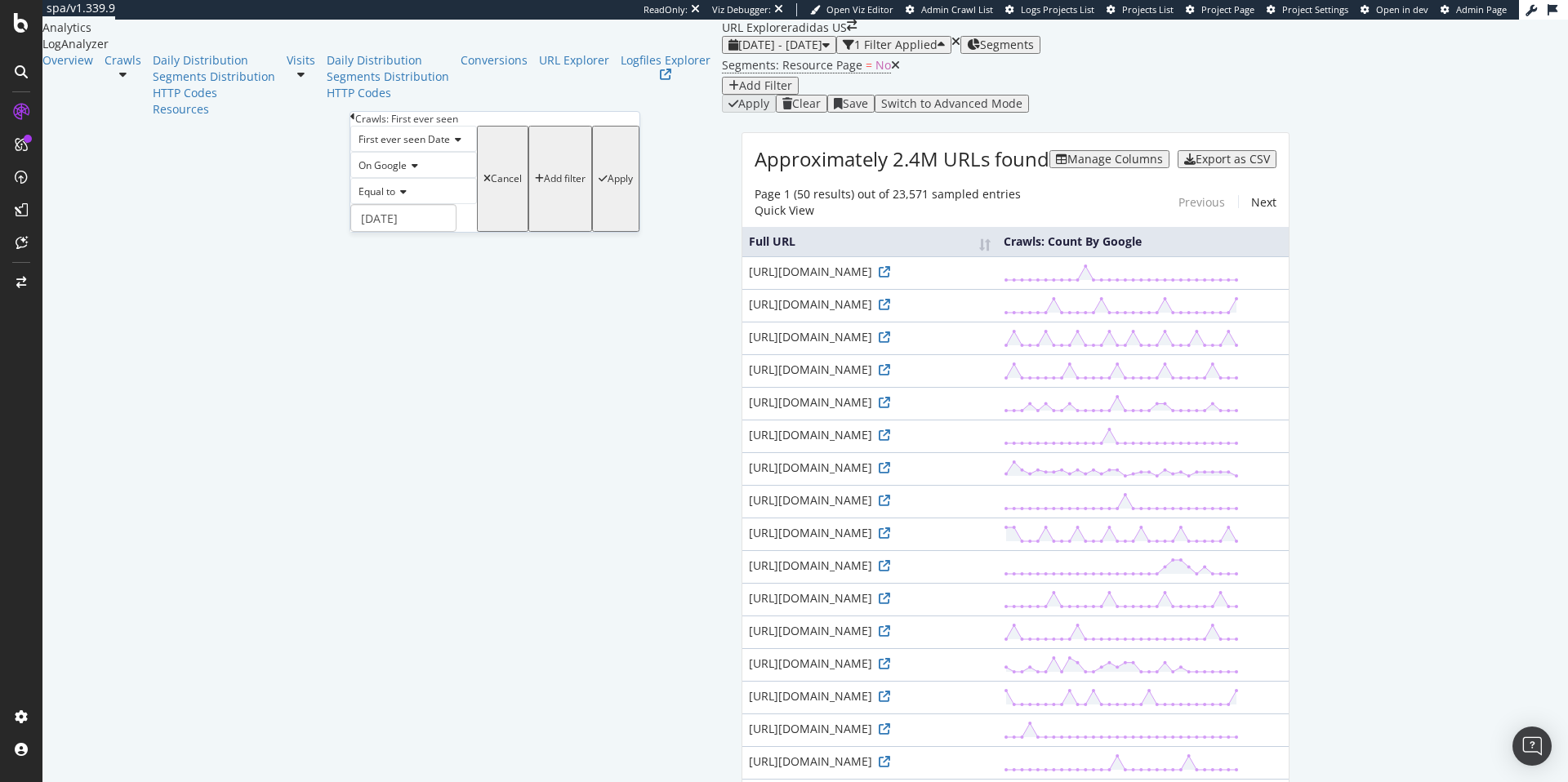
click at [608, 185] on div "Apply" at bounding box center [621, 179] width 26 height 11
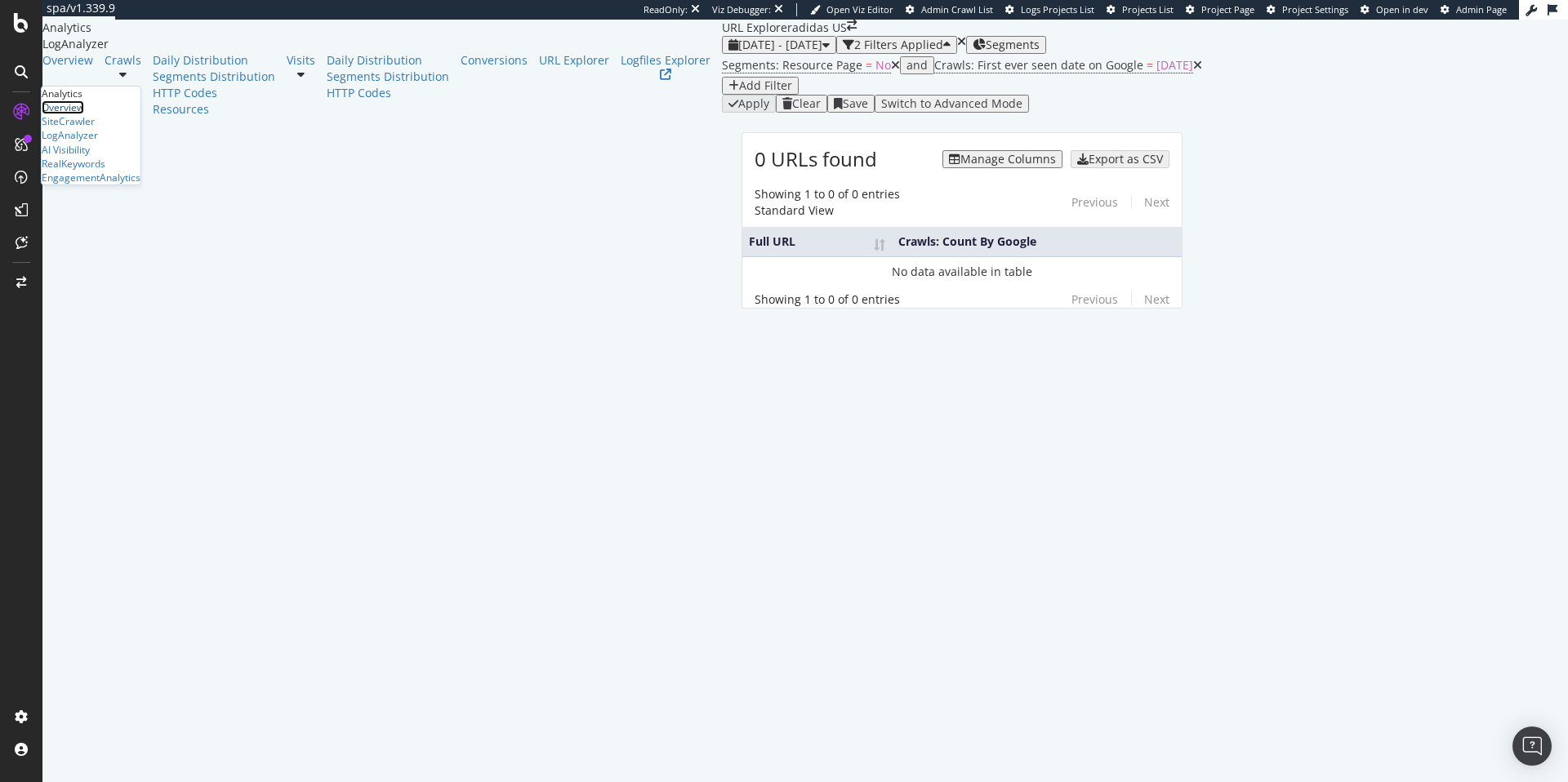
click at [84, 115] on div "Overview" at bounding box center [63, 107] width 43 height 14
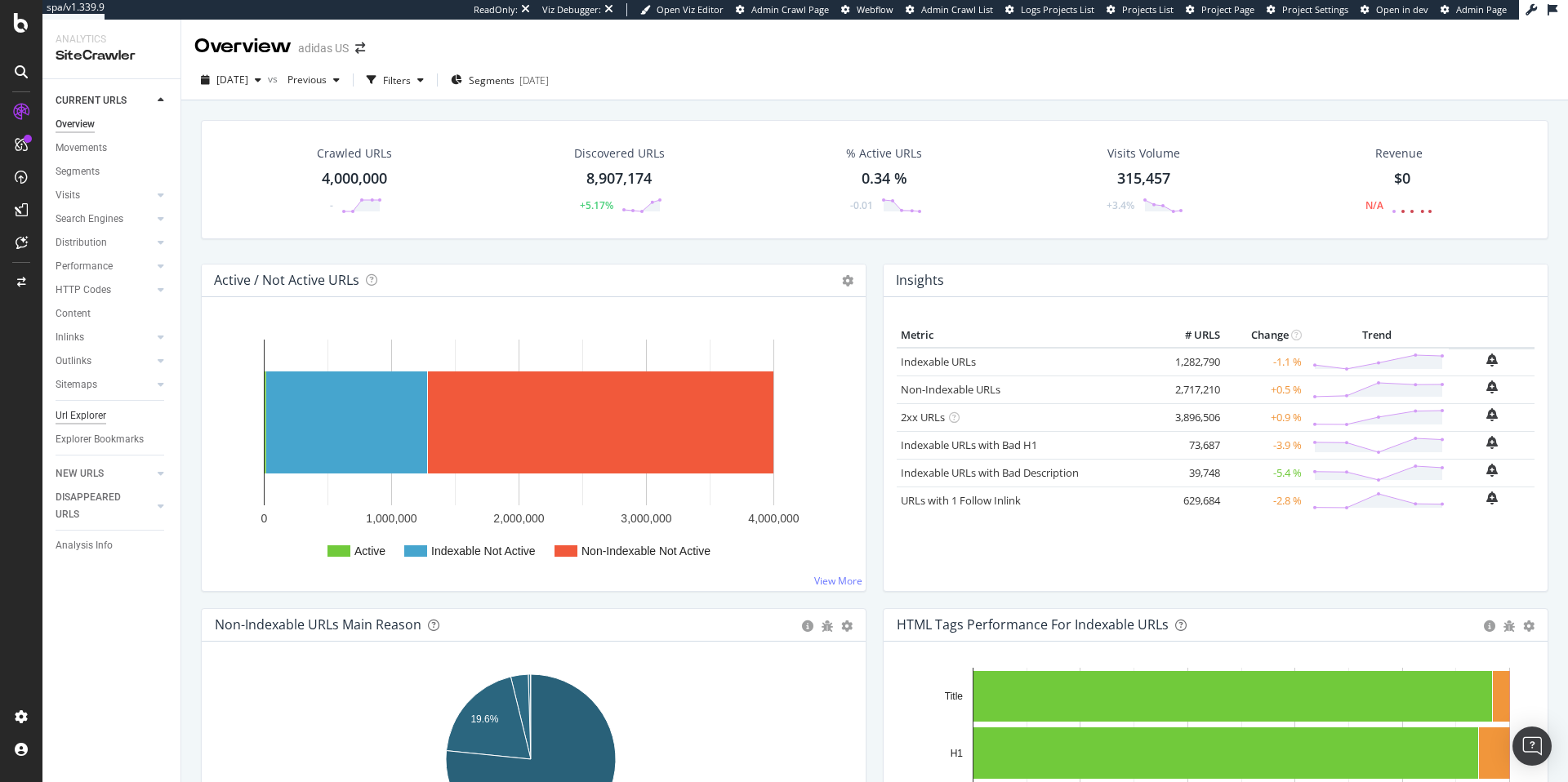
click at [87, 417] on div "Url Explorer" at bounding box center [80, 416] width 50 height 17
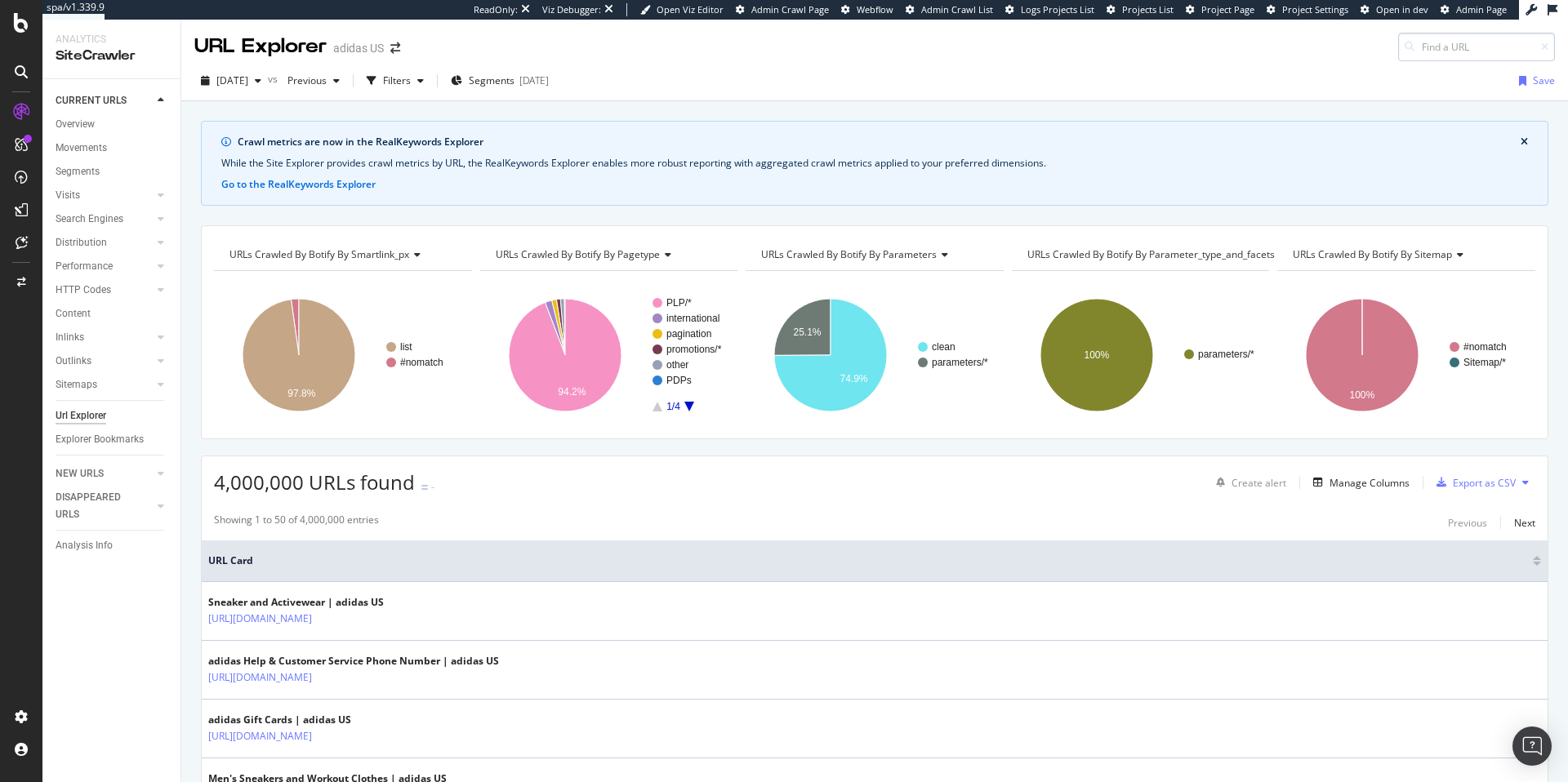
click at [1432, 49] on input at bounding box center [1476, 46] width 156 height 28
type input "q"
click at [887, 68] on div "2025 Oct. 7th vs Previous Filters Segments 2025-10-06 Save" at bounding box center [875, 84] width 1387 height 32
click at [430, 76] on div "button" at bounding box center [420, 80] width 20 height 9
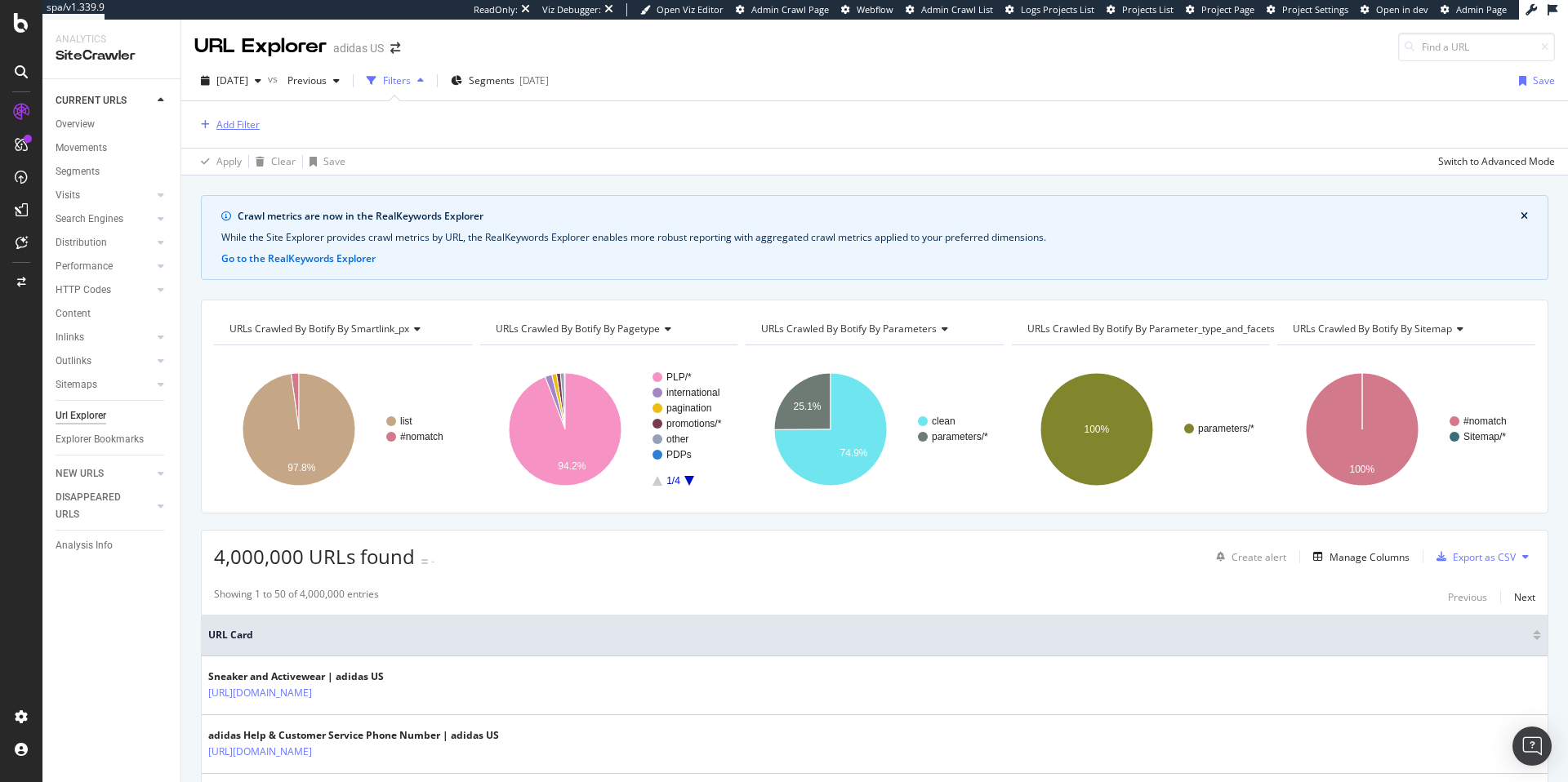
click at [251, 125] on div "Add Filter" at bounding box center [238, 125] width 44 height 14
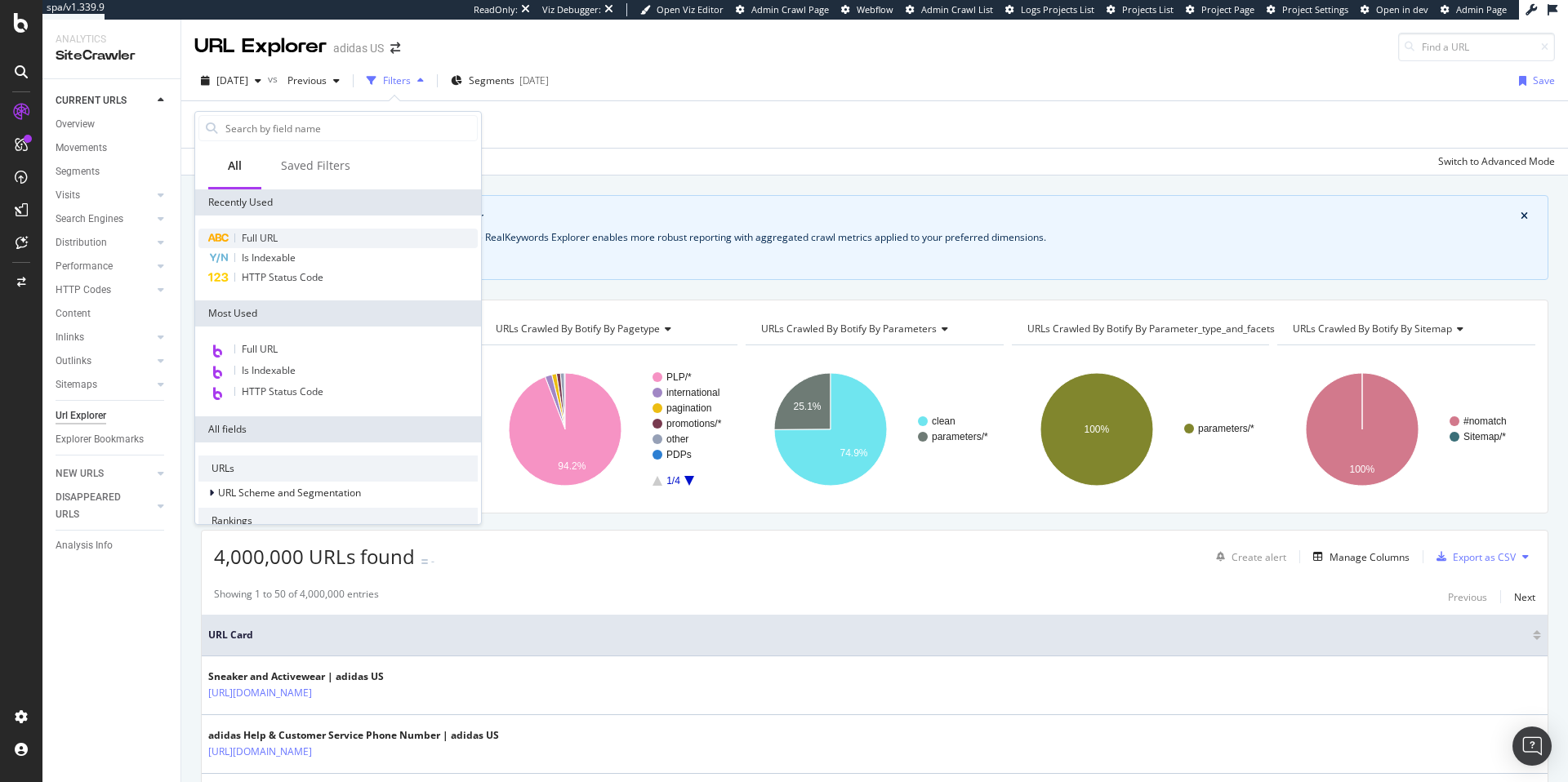
click at [256, 235] on span "Full URL" at bounding box center [260, 238] width 36 height 14
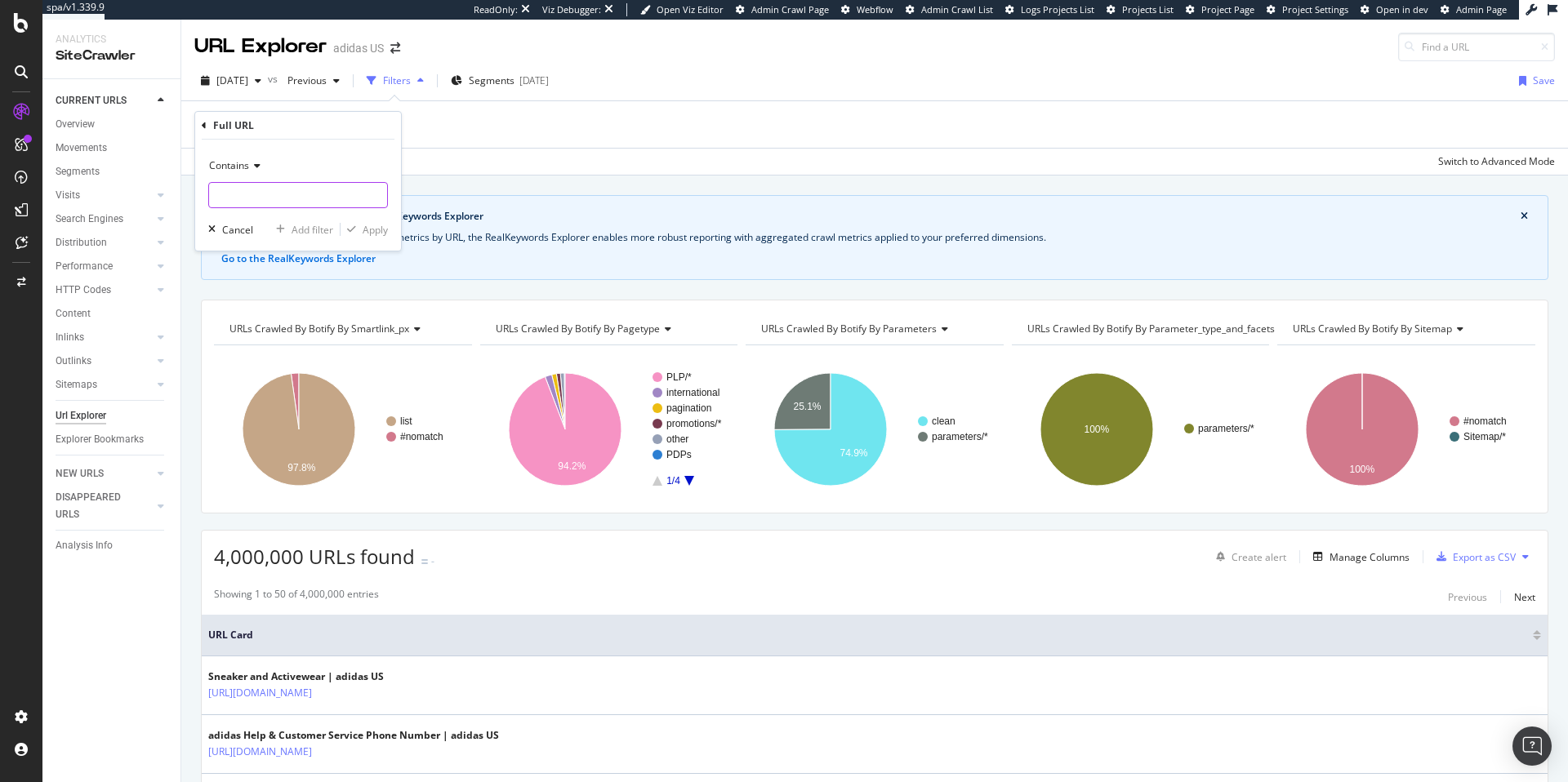
click at [259, 188] on input "text" at bounding box center [298, 195] width 178 height 26
type input "q=meal"
click at [377, 233] on div "Apply" at bounding box center [375, 230] width 26 height 14
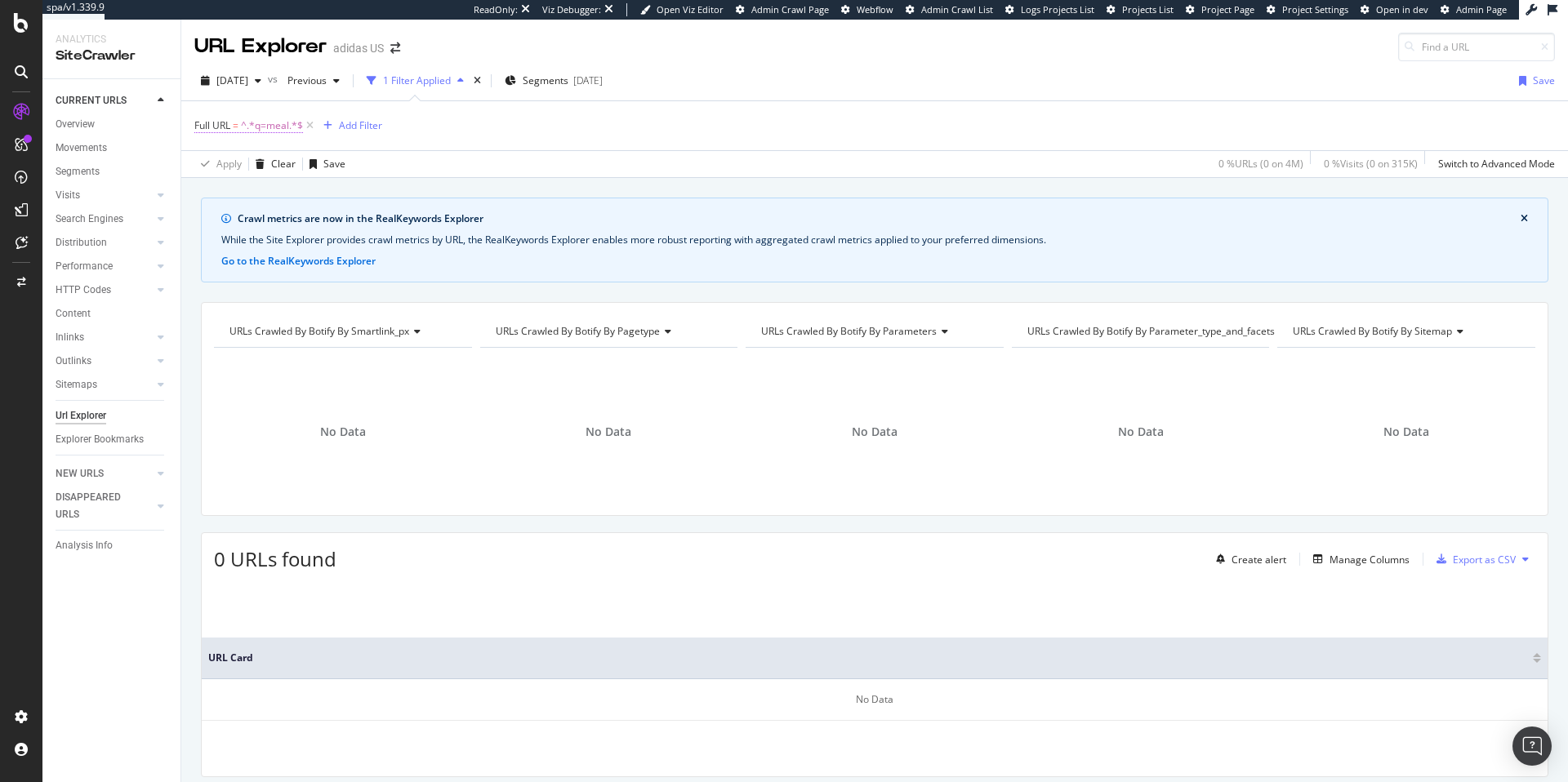
click at [278, 125] on span "^.*q=meal.*$" at bounding box center [272, 126] width 62 height 23
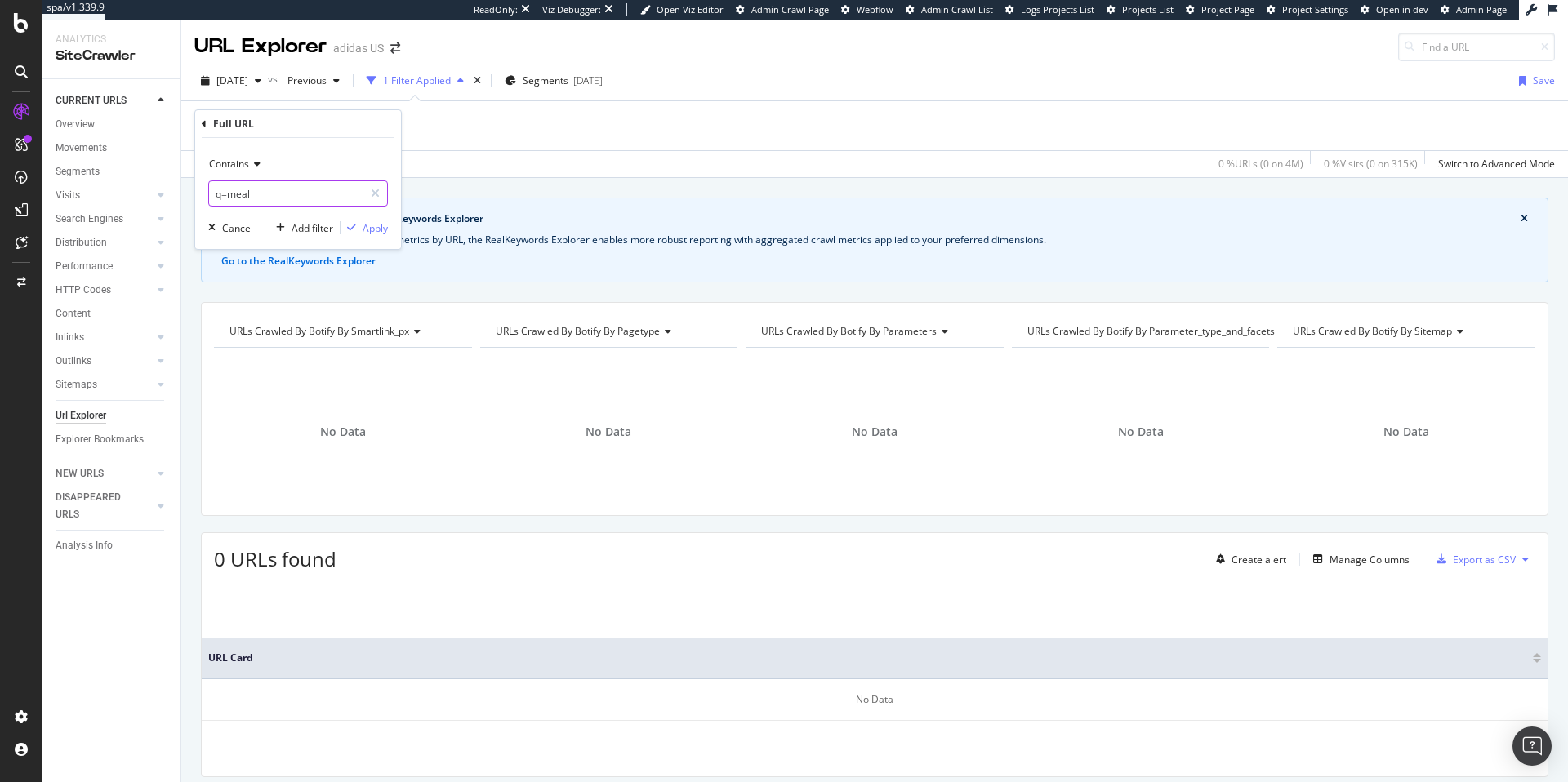
drag, startPoint x: 227, startPoint y: 194, endPoint x: 191, endPoint y: 193, distance: 36.0
click at [191, 193] on body "spa/v1.339.9 ReadOnly: Viz Debugger: Open Viz Editor Admin Crawl Page Webflow A…" at bounding box center [784, 391] width 1568 height 782
drag, startPoint x: 228, startPoint y: 193, endPoint x: 200, endPoint y: 193, distance: 28.0
click at [200, 193] on div "Contains q=meal Cancel Add filter Apply" at bounding box center [298, 193] width 206 height 111
type input "meal"
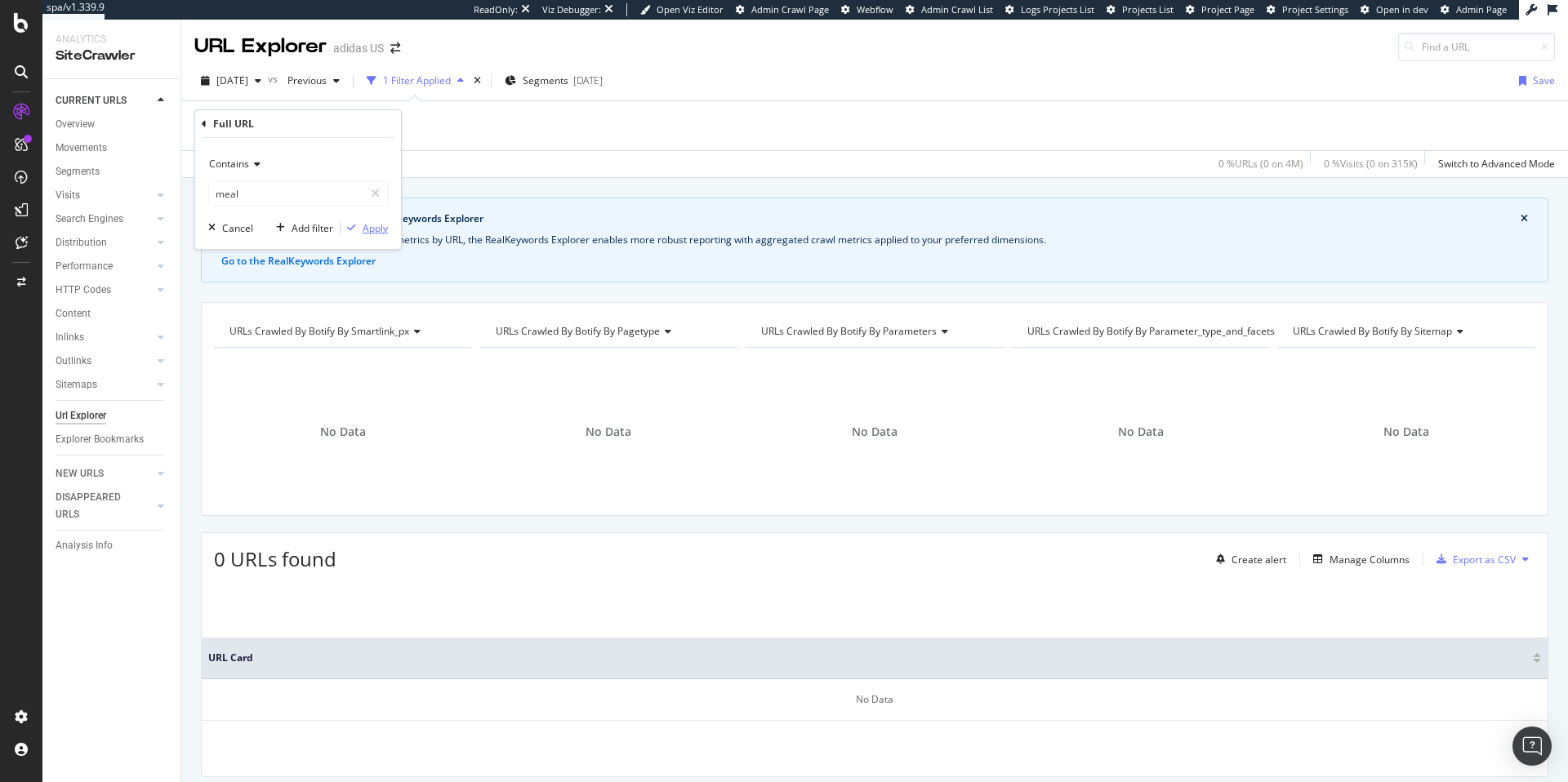
click at [371, 227] on div "Apply" at bounding box center [375, 228] width 26 height 14
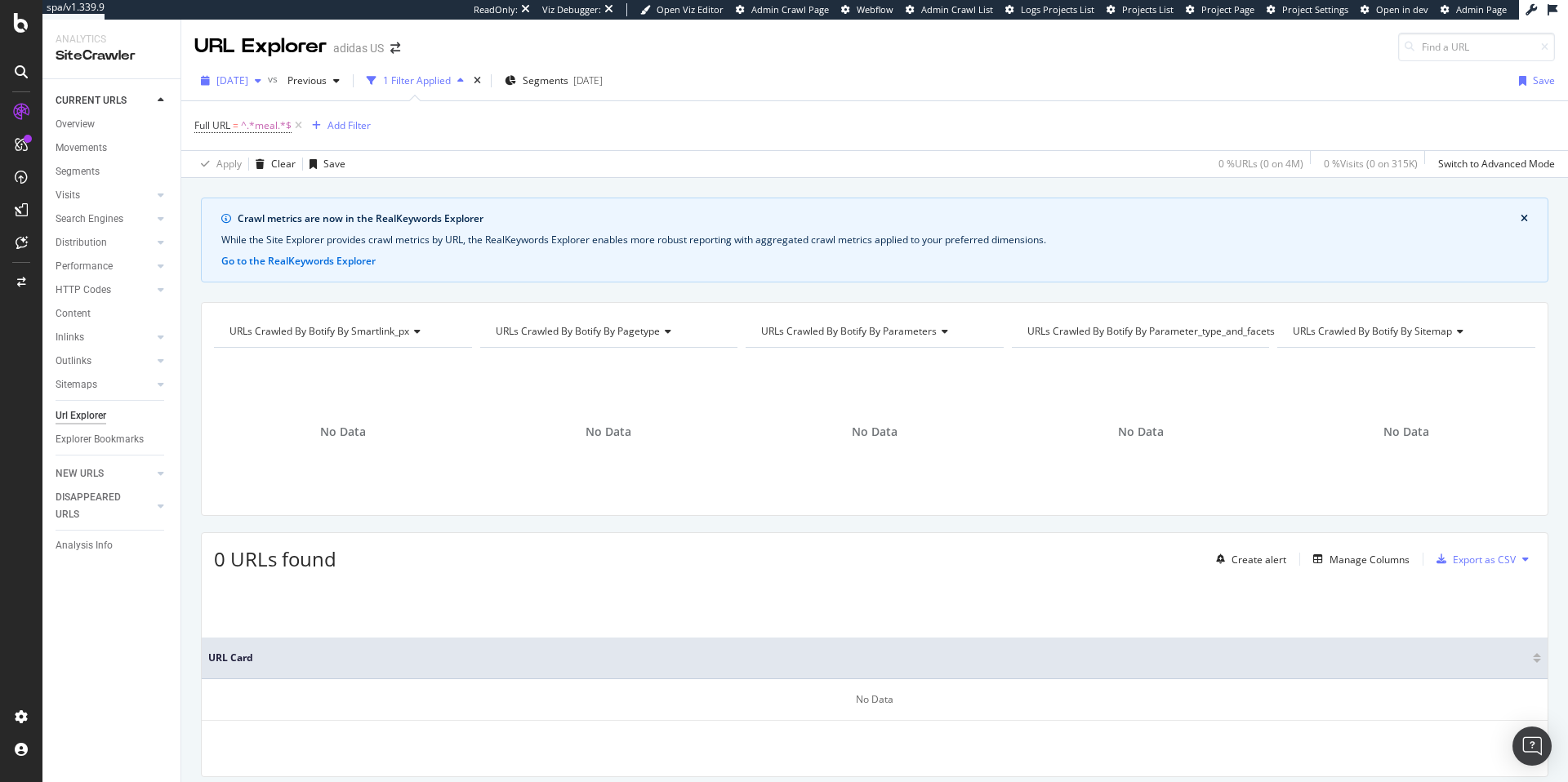
click at [248, 82] on span "2025 Oct. 7th" at bounding box center [232, 80] width 32 height 14
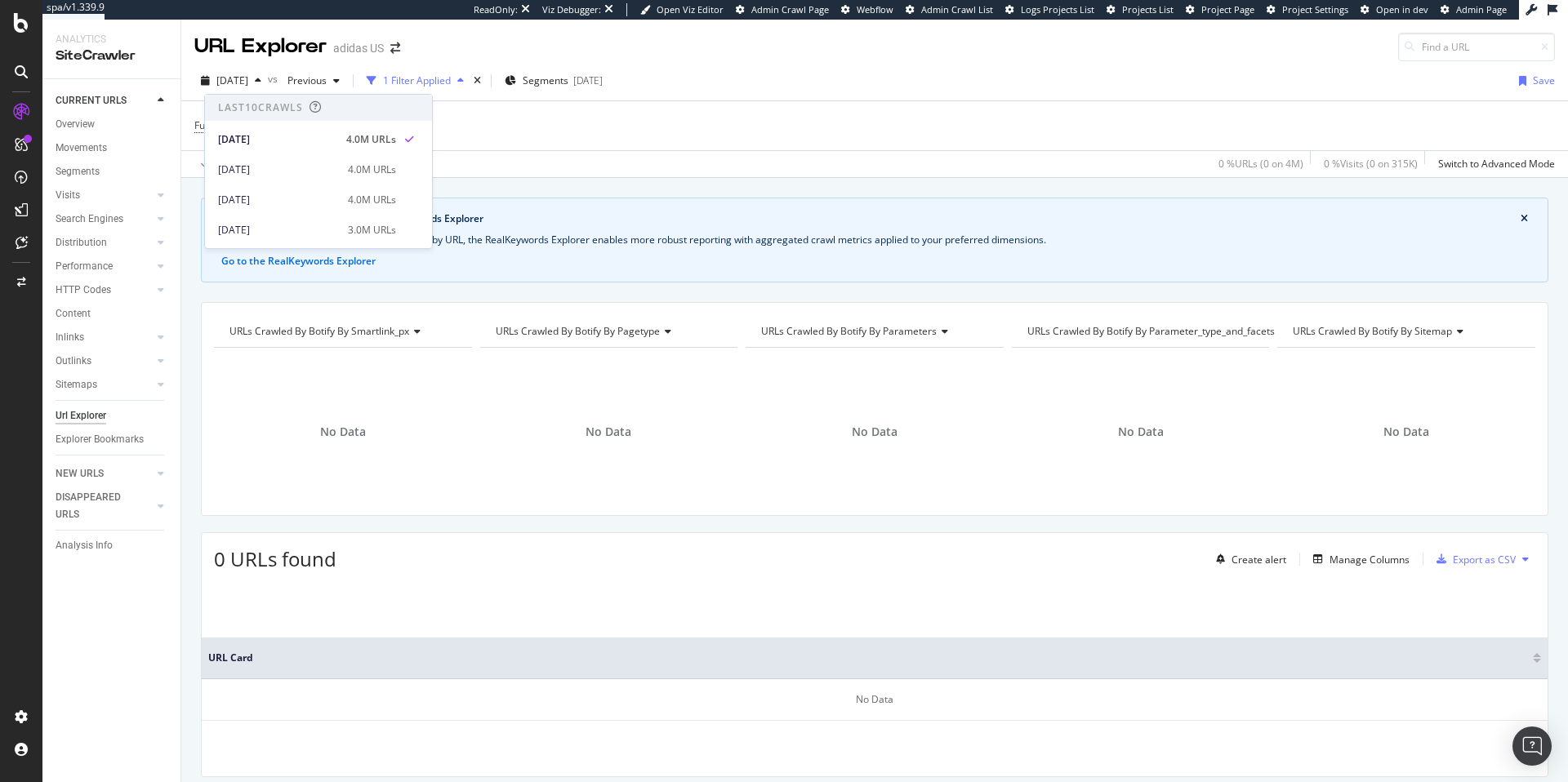
click at [591, 131] on div "Full URL = ^.*meal.*$ Add Filter" at bounding box center [874, 125] width 1360 height 49
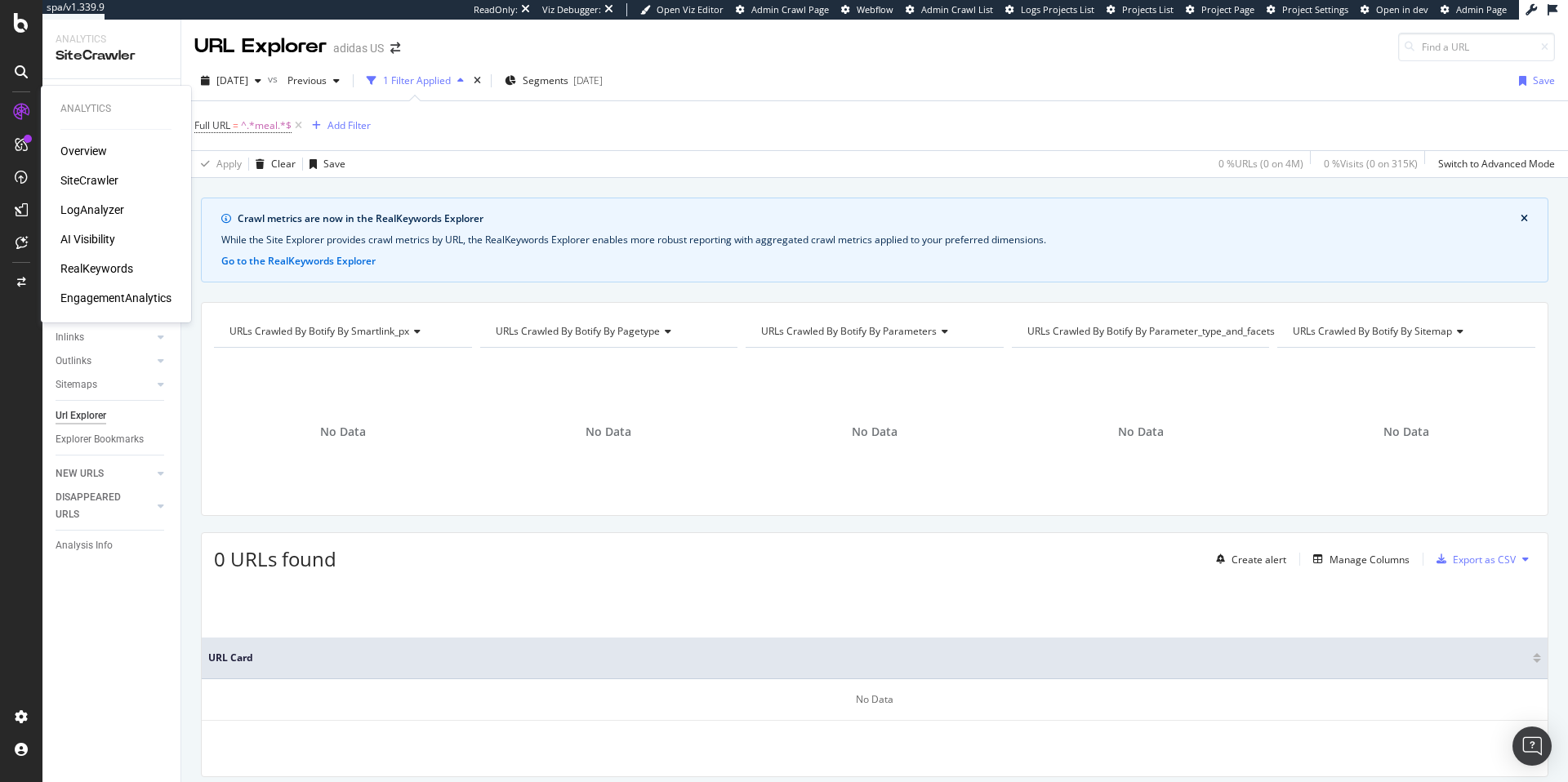
click at [80, 155] on div "Overview" at bounding box center [84, 150] width 46 height 16
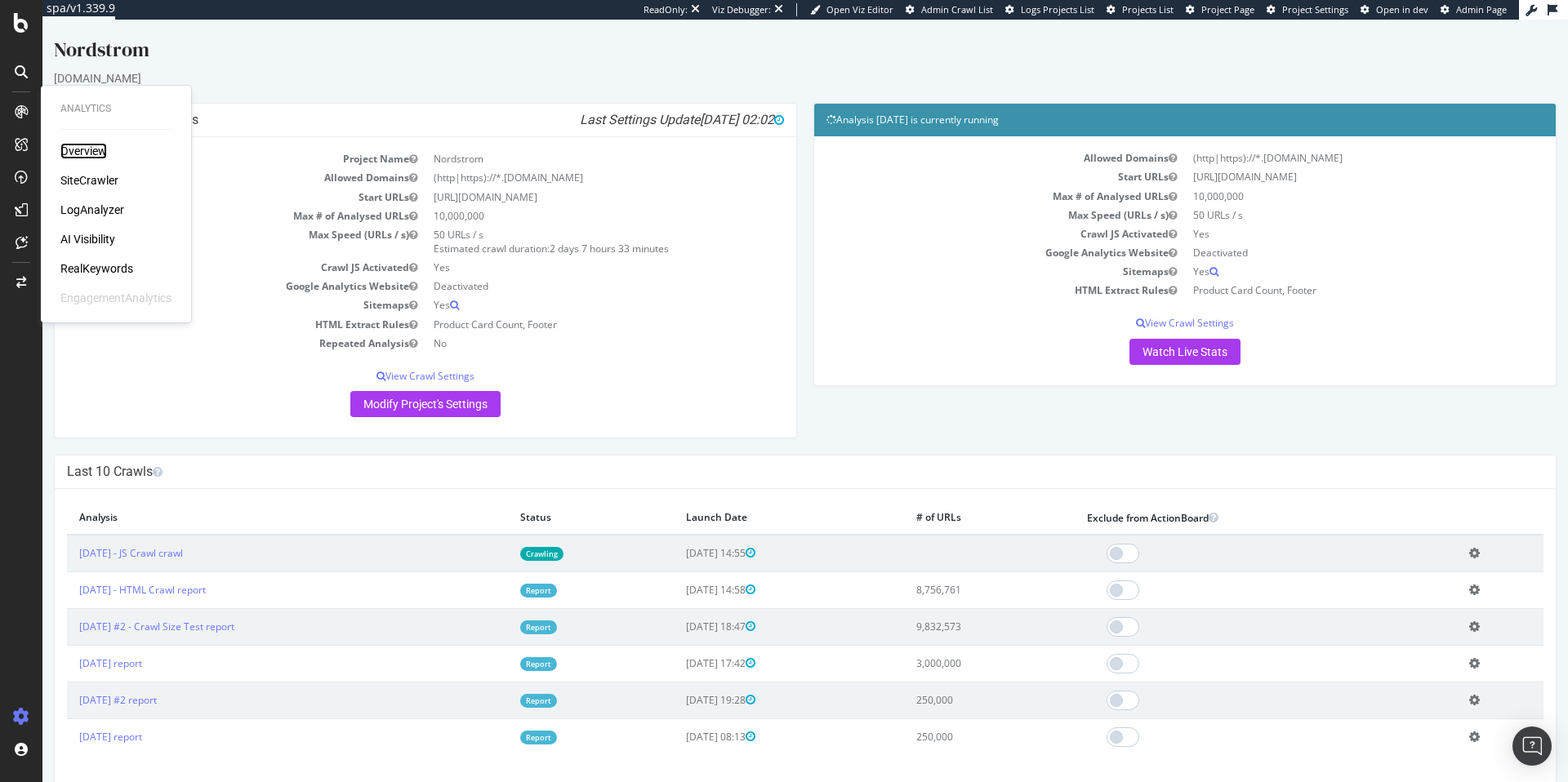
click at [74, 150] on div "Overview" at bounding box center [84, 150] width 46 height 16
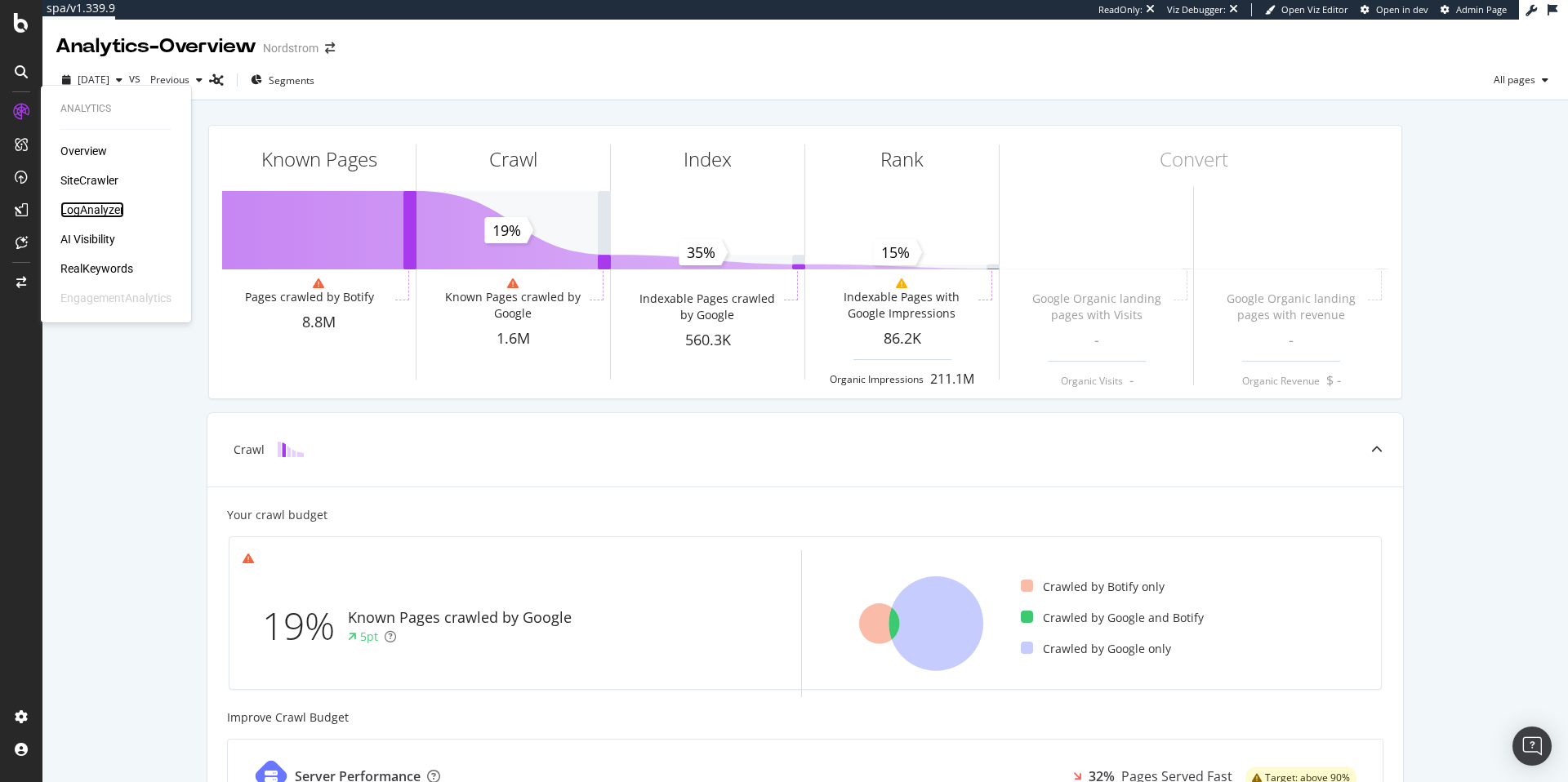
click at [97, 210] on div "LogAnalyzer" at bounding box center [92, 209] width 64 height 16
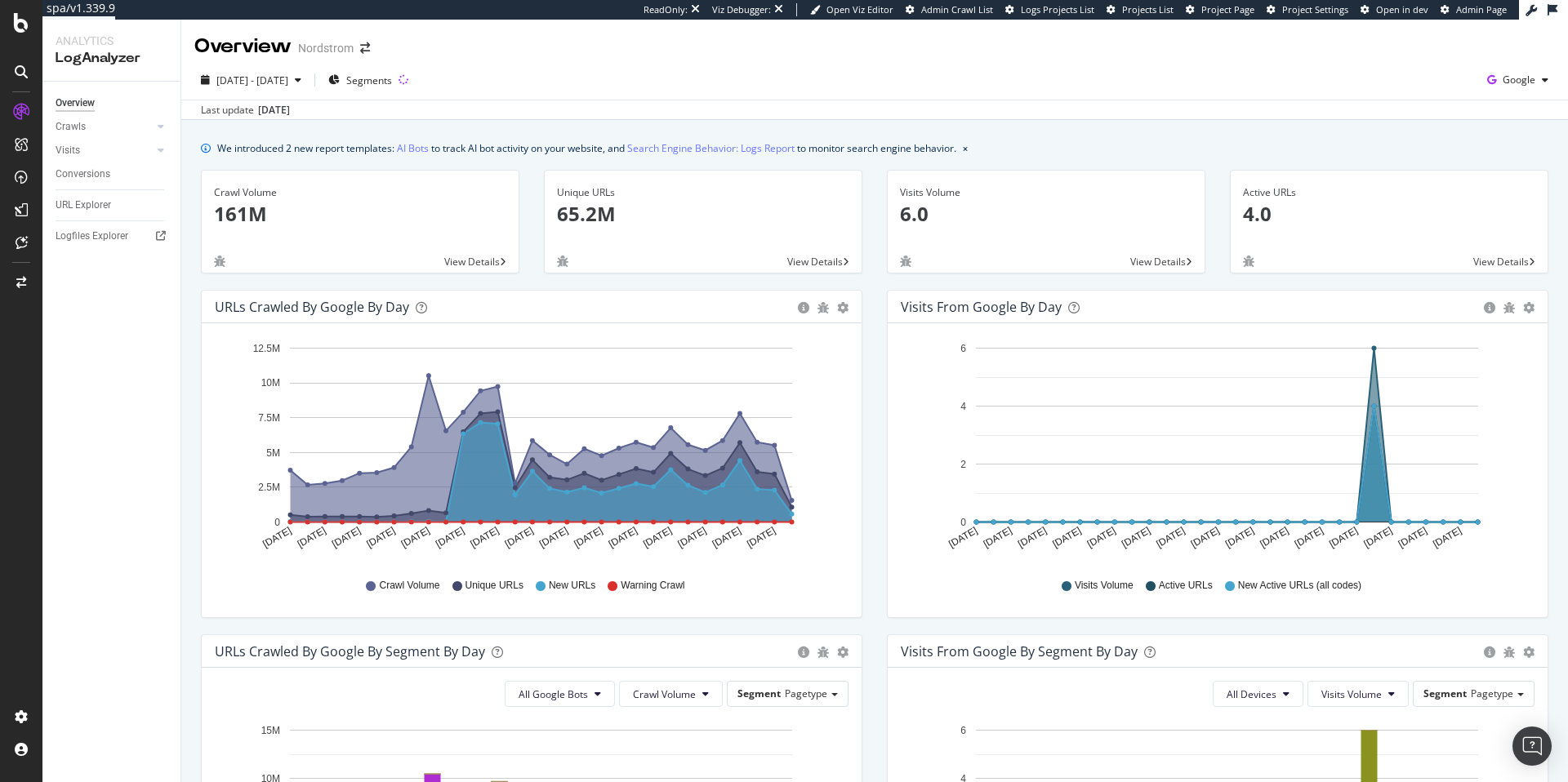
click at [573, 190] on div "Unique URLs" at bounding box center [703, 192] width 292 height 15
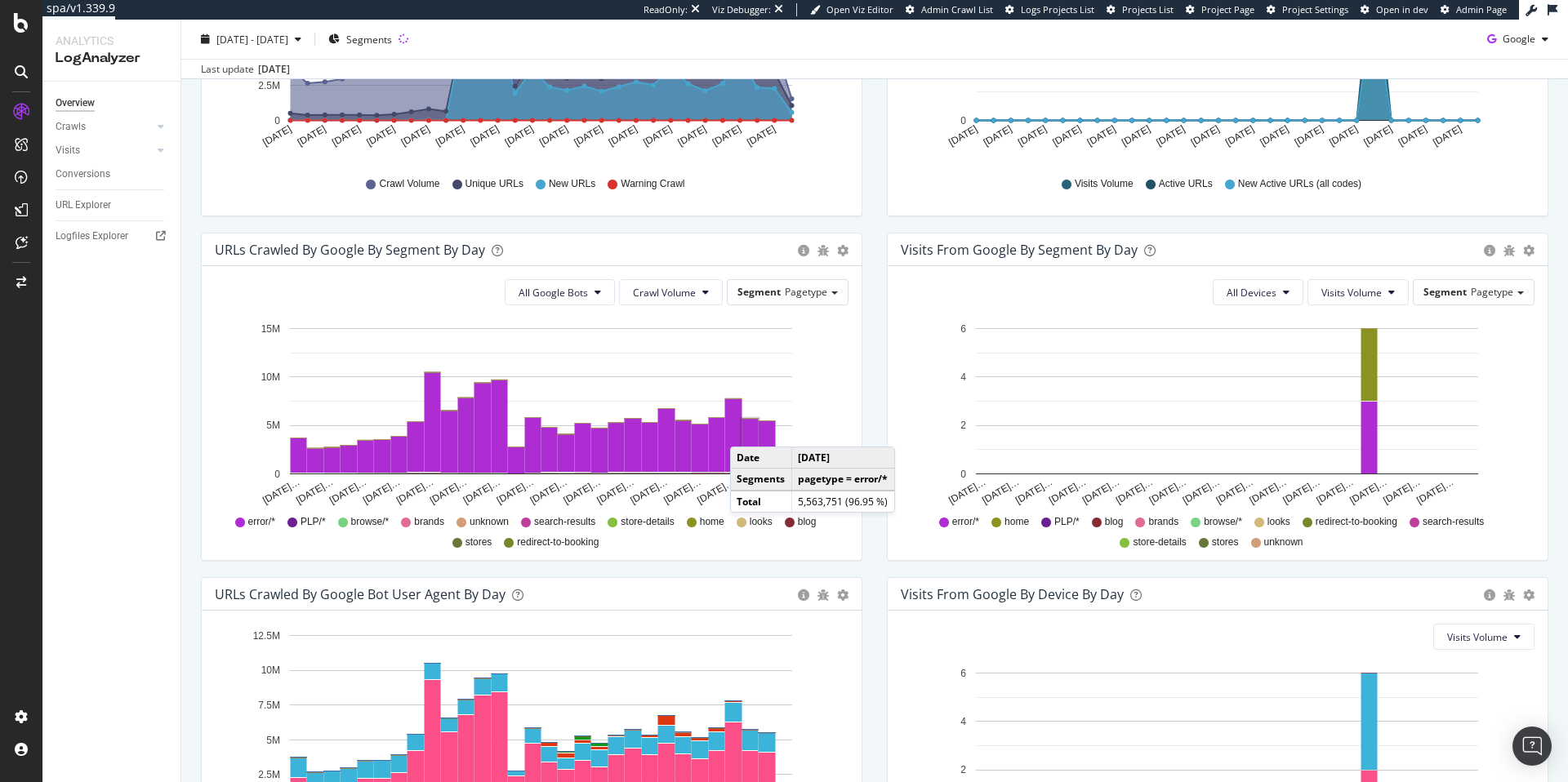
scroll to position [454, 0]
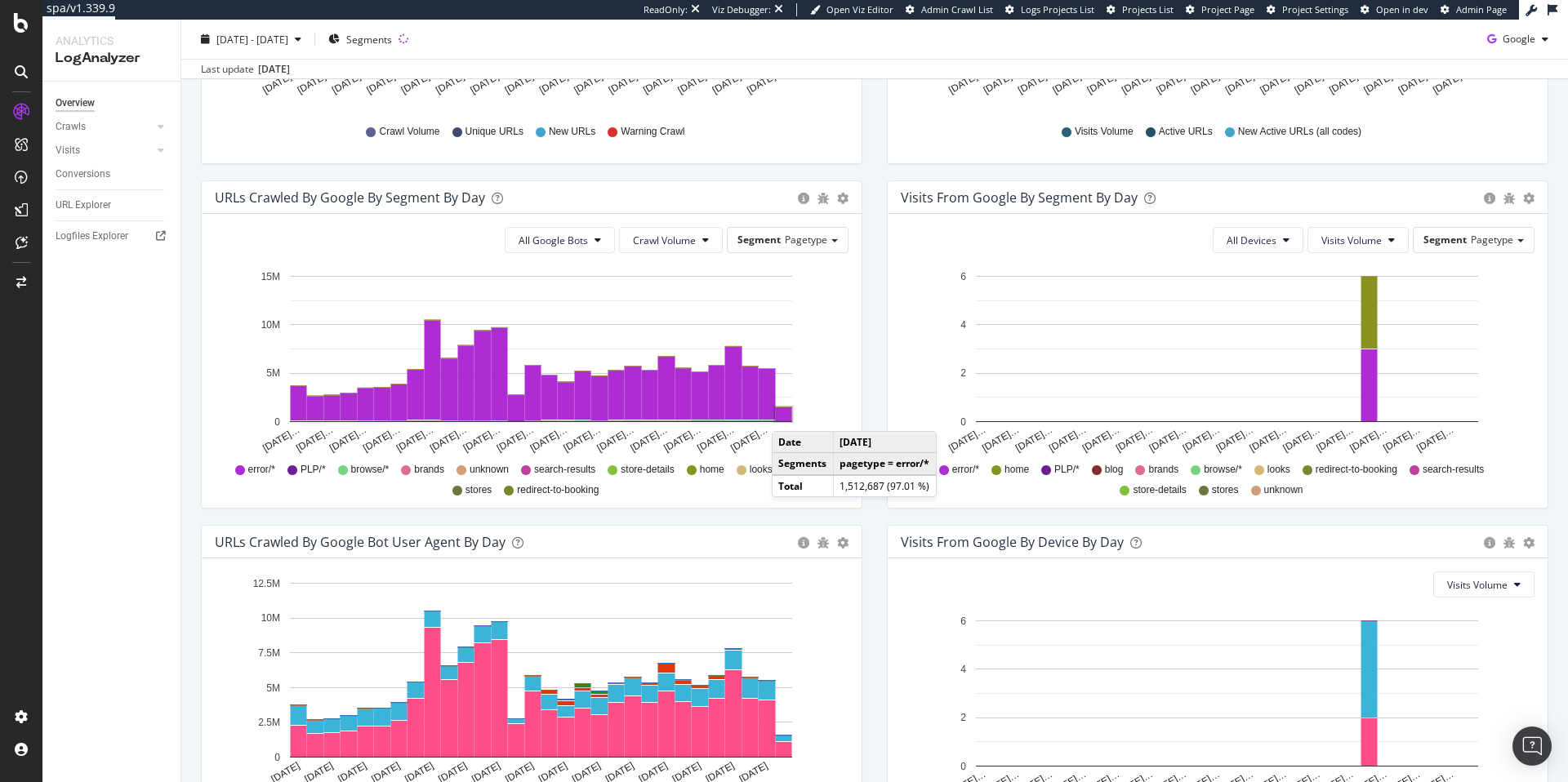
click at [788, 415] on rect "A chart." at bounding box center [783, 415] width 16 height 14
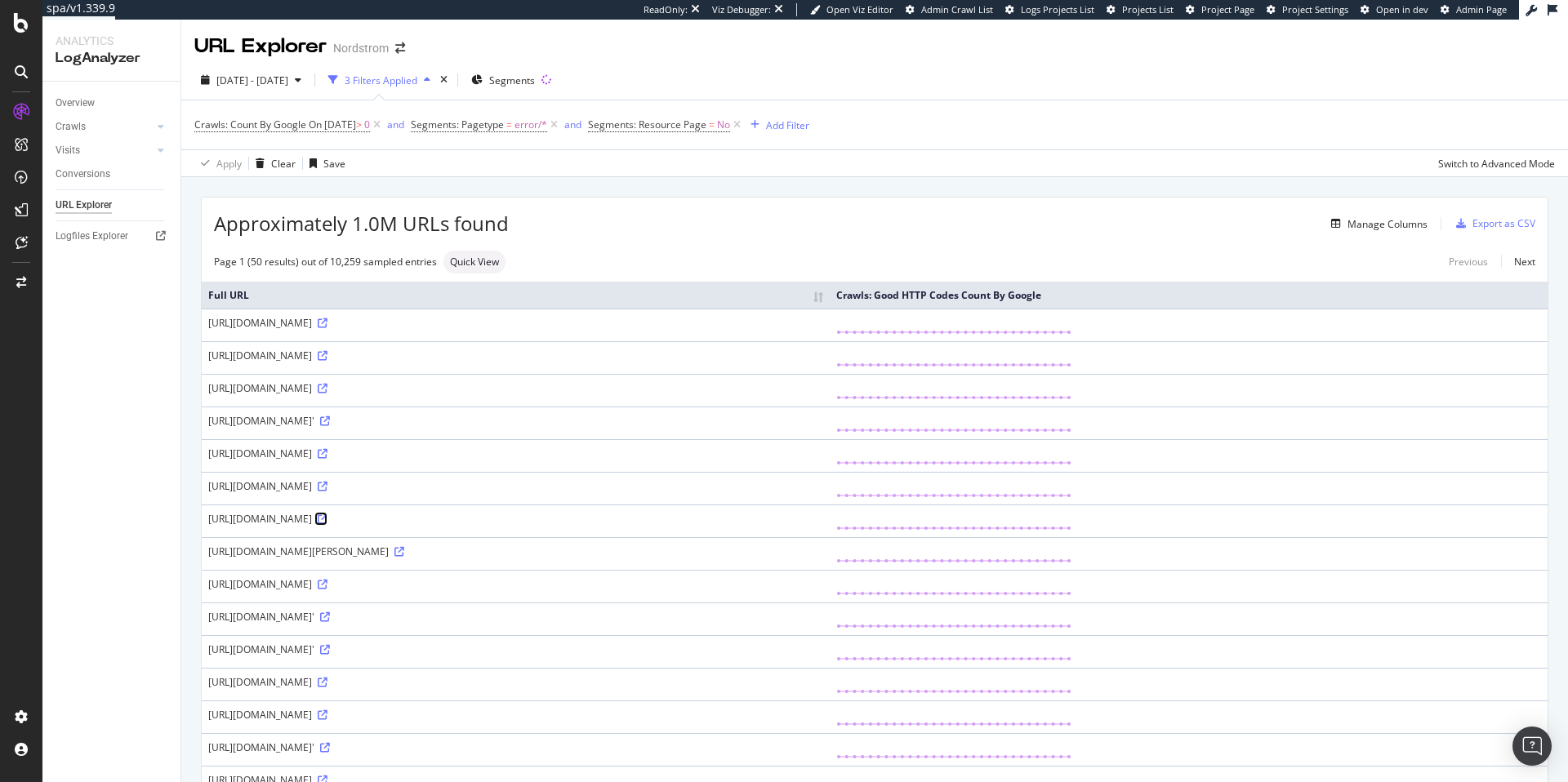
click at [327, 524] on icon at bounding box center [322, 519] width 9 height 9
click at [97, 179] on div "SiteCrawler" at bounding box center [90, 180] width 58 height 16
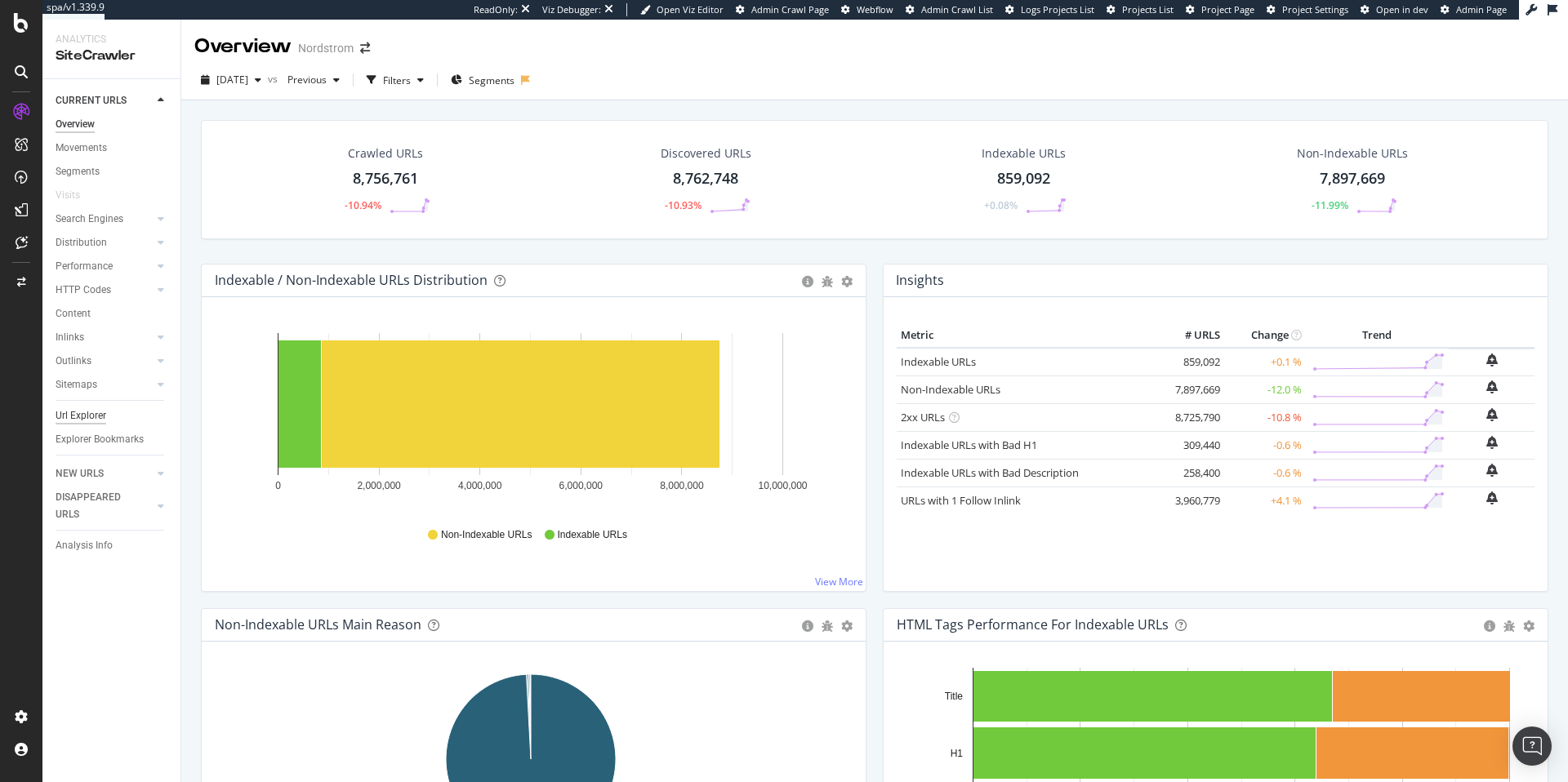
click at [88, 415] on div "Url Explorer" at bounding box center [80, 416] width 50 height 17
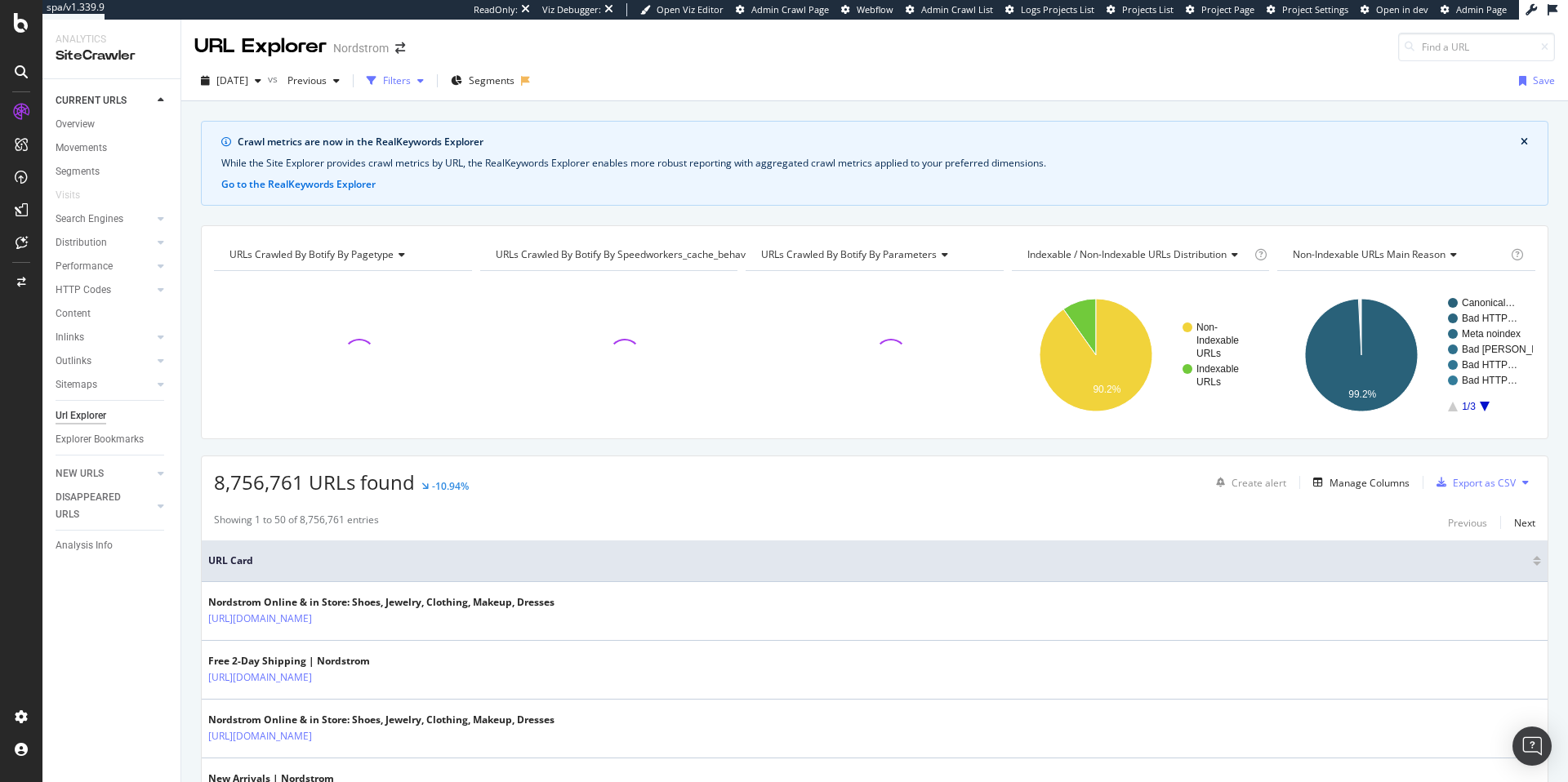
click at [410, 82] on div "Filters" at bounding box center [397, 80] width 27 height 14
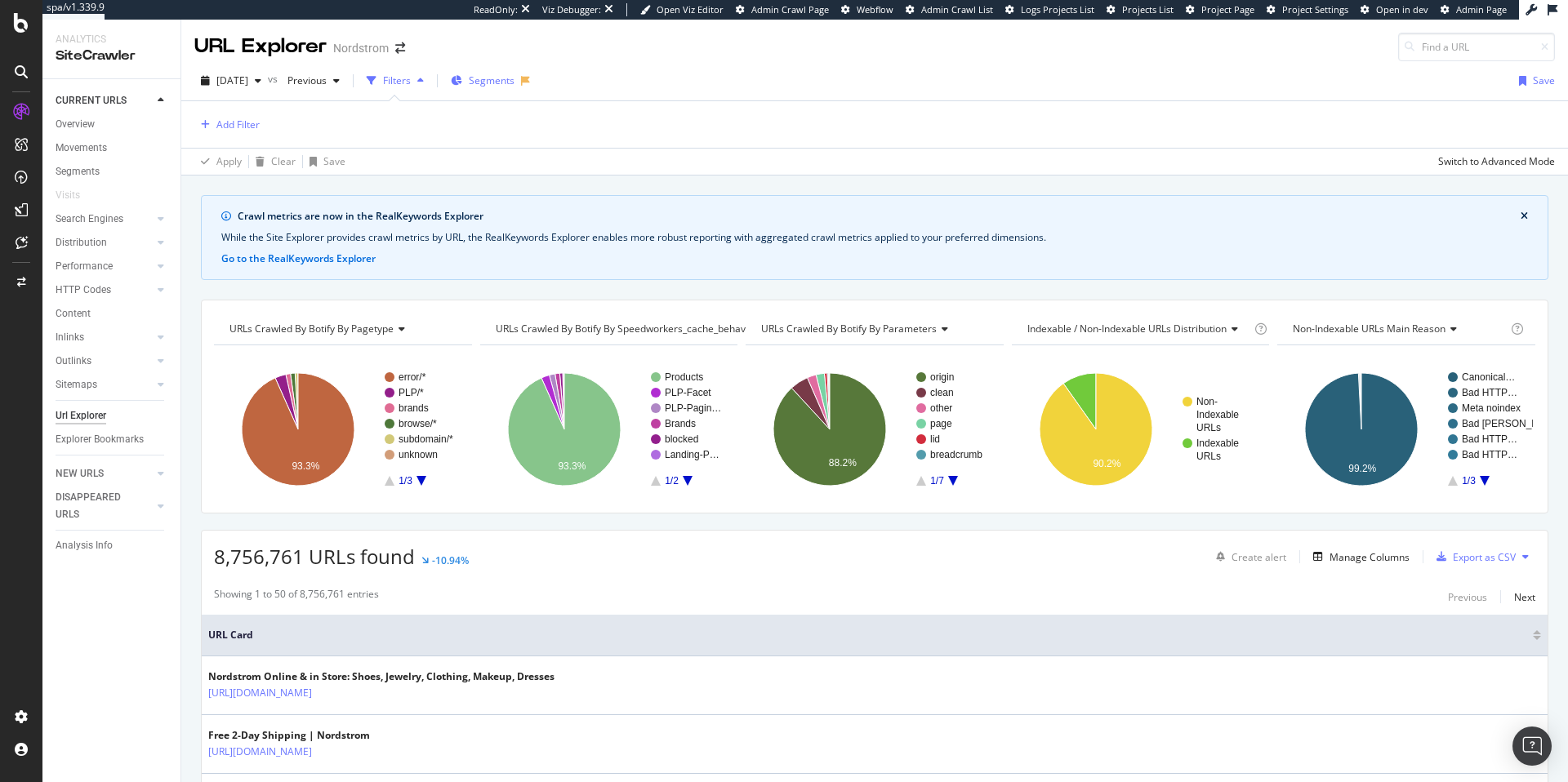
click at [508, 81] on span "Segments" at bounding box center [491, 80] width 45 height 14
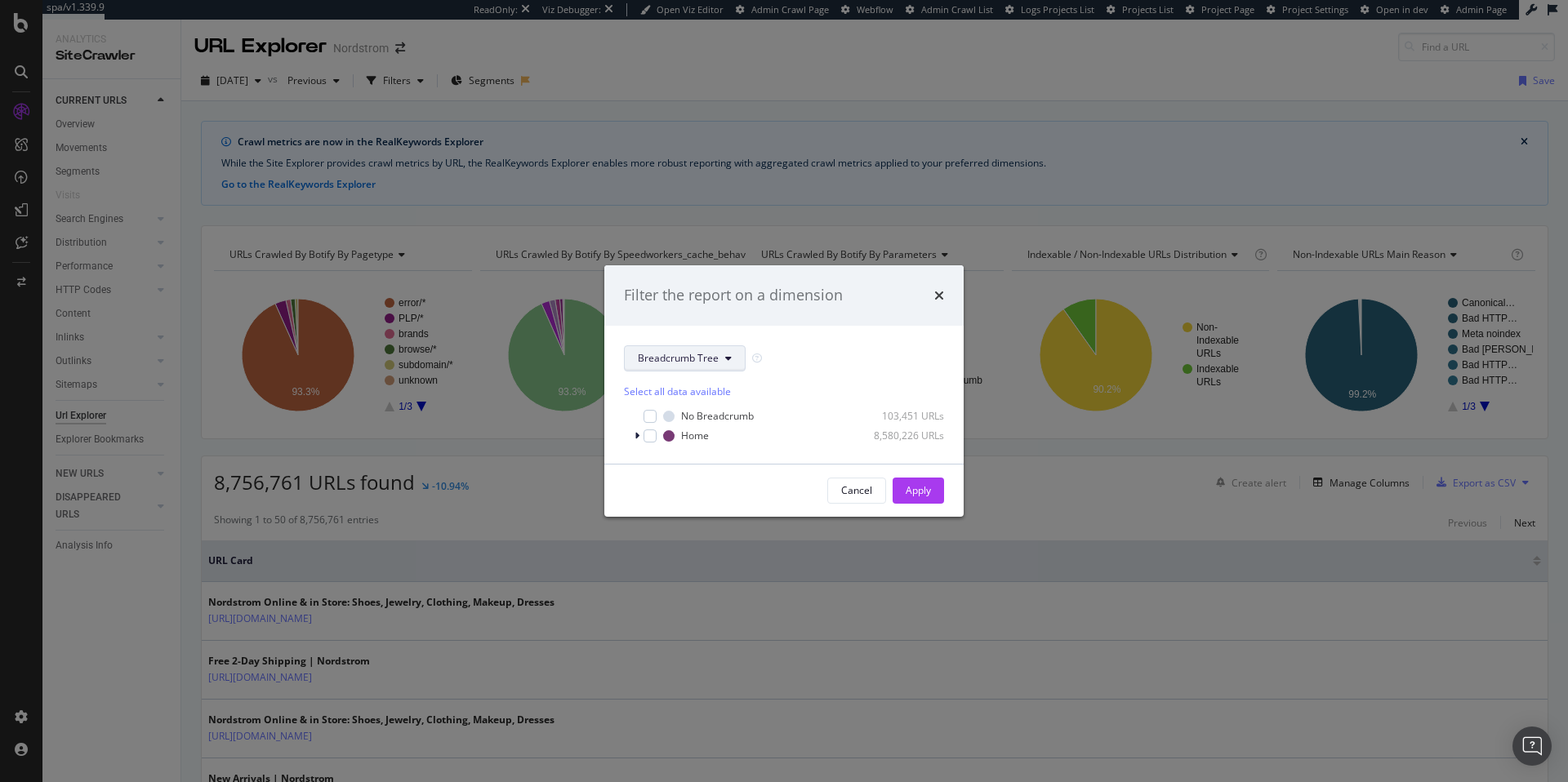
click at [681, 357] on span "Breadcrumb Tree" at bounding box center [678, 358] width 81 height 14
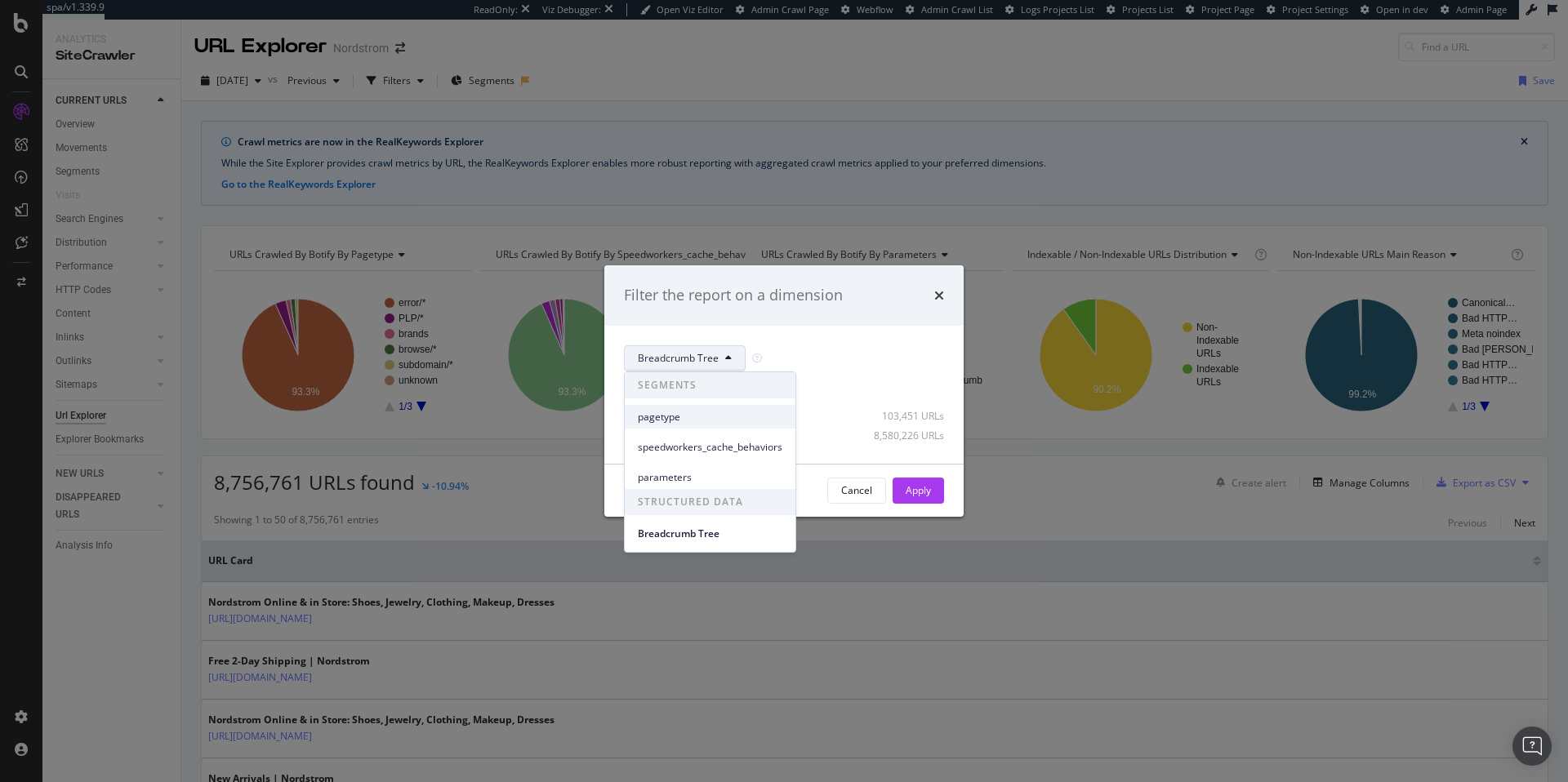
click at [676, 415] on span "pagetype" at bounding box center [710, 417] width 144 height 15
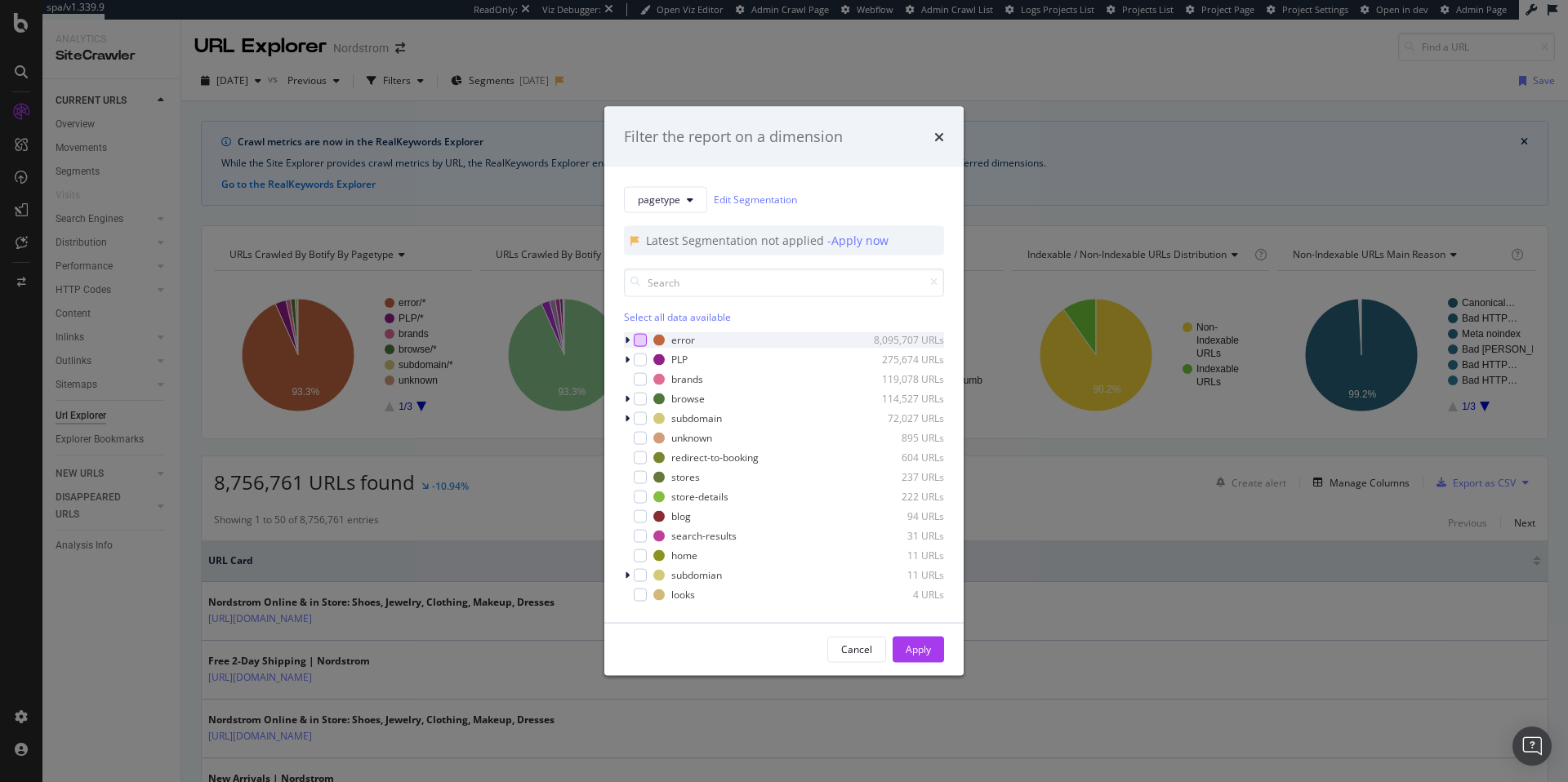
click at [640, 338] on div "modal" at bounding box center [640, 339] width 13 height 13
click at [912, 647] on div "Apply" at bounding box center [918, 650] width 26 height 14
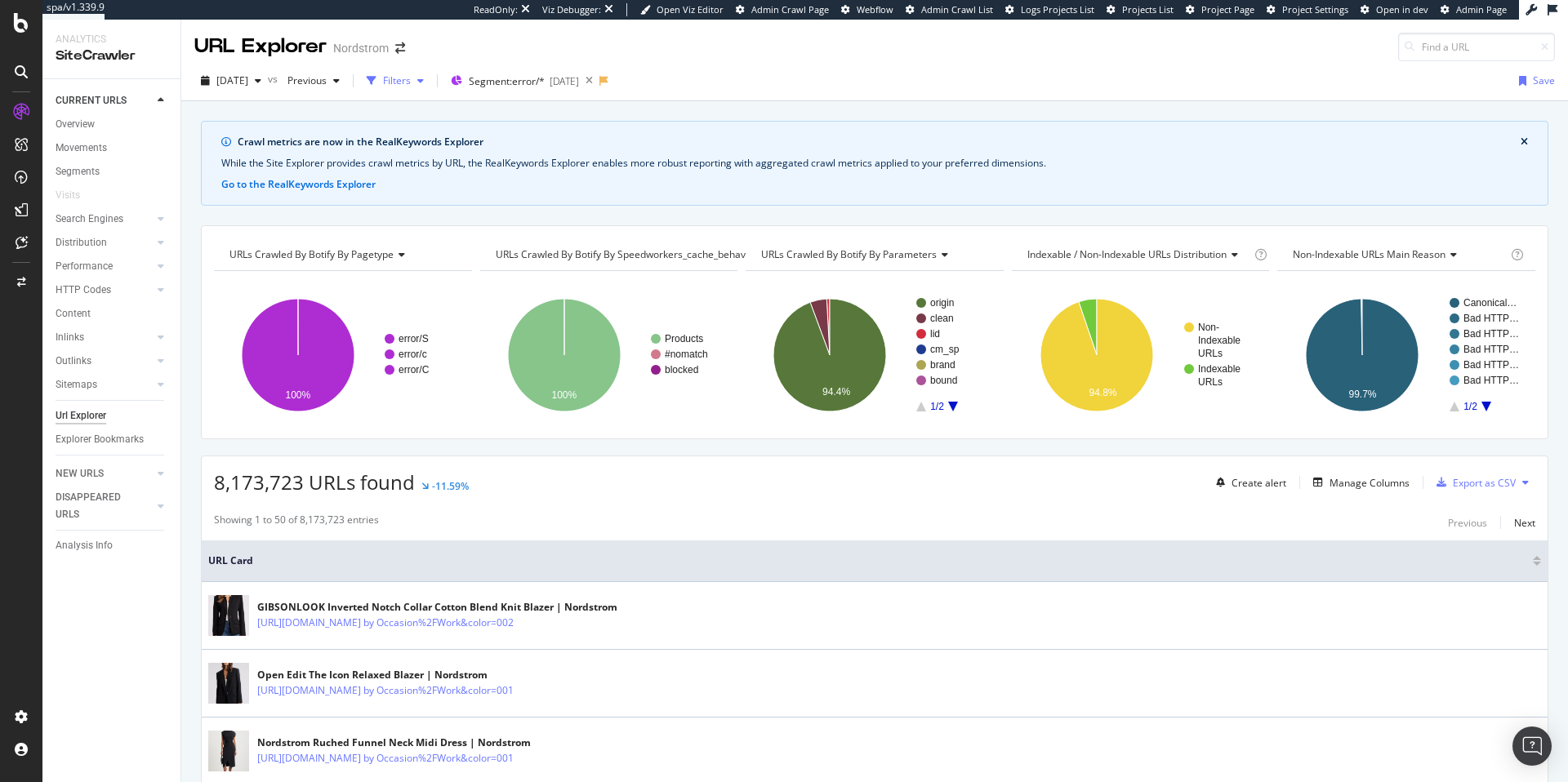
click at [410, 83] on div "Filters" at bounding box center [397, 80] width 27 height 14
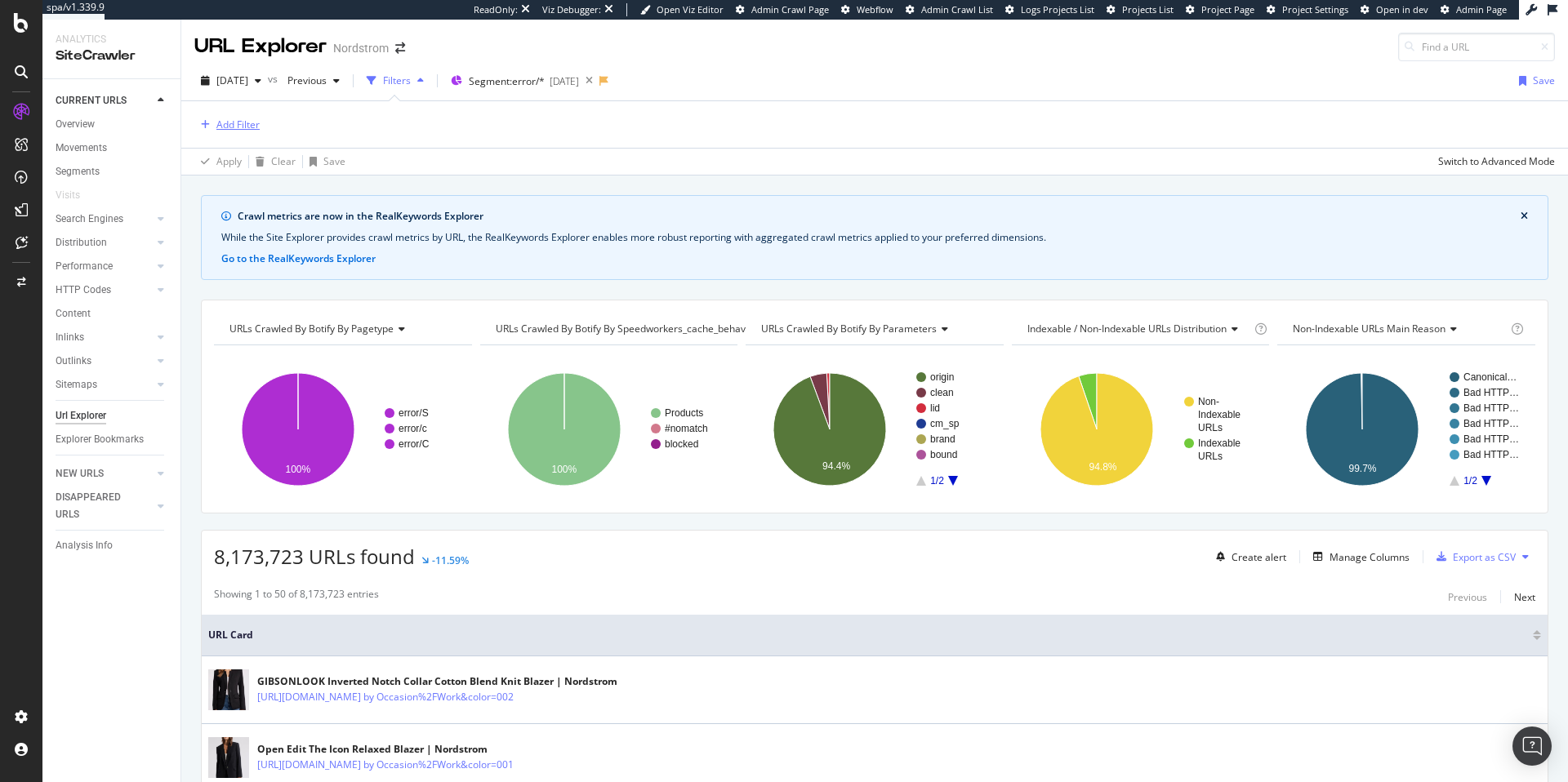
click at [214, 123] on div "button" at bounding box center [205, 124] width 22 height 9
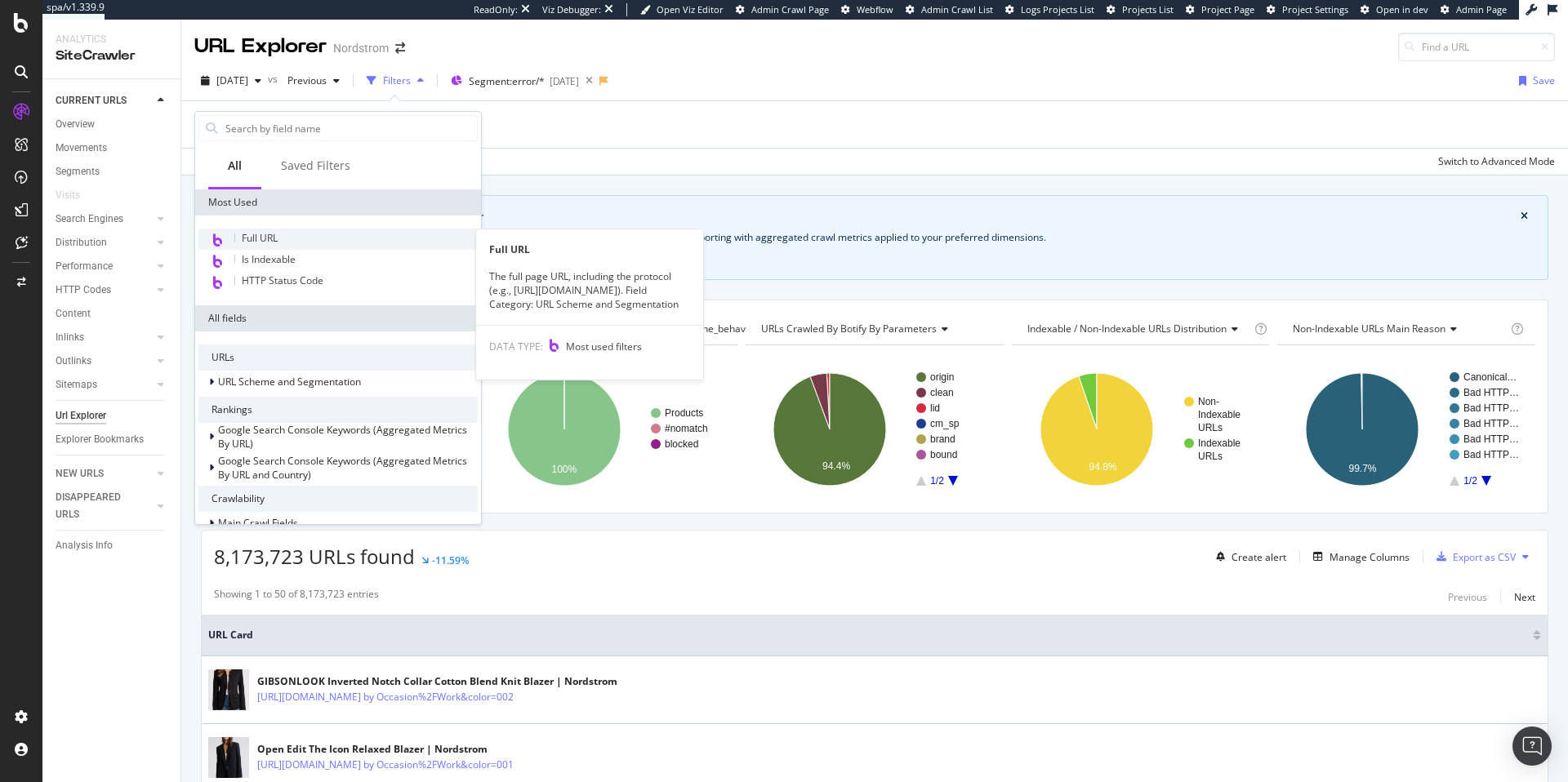
click at [262, 240] on span "Full URL" at bounding box center [260, 238] width 36 height 14
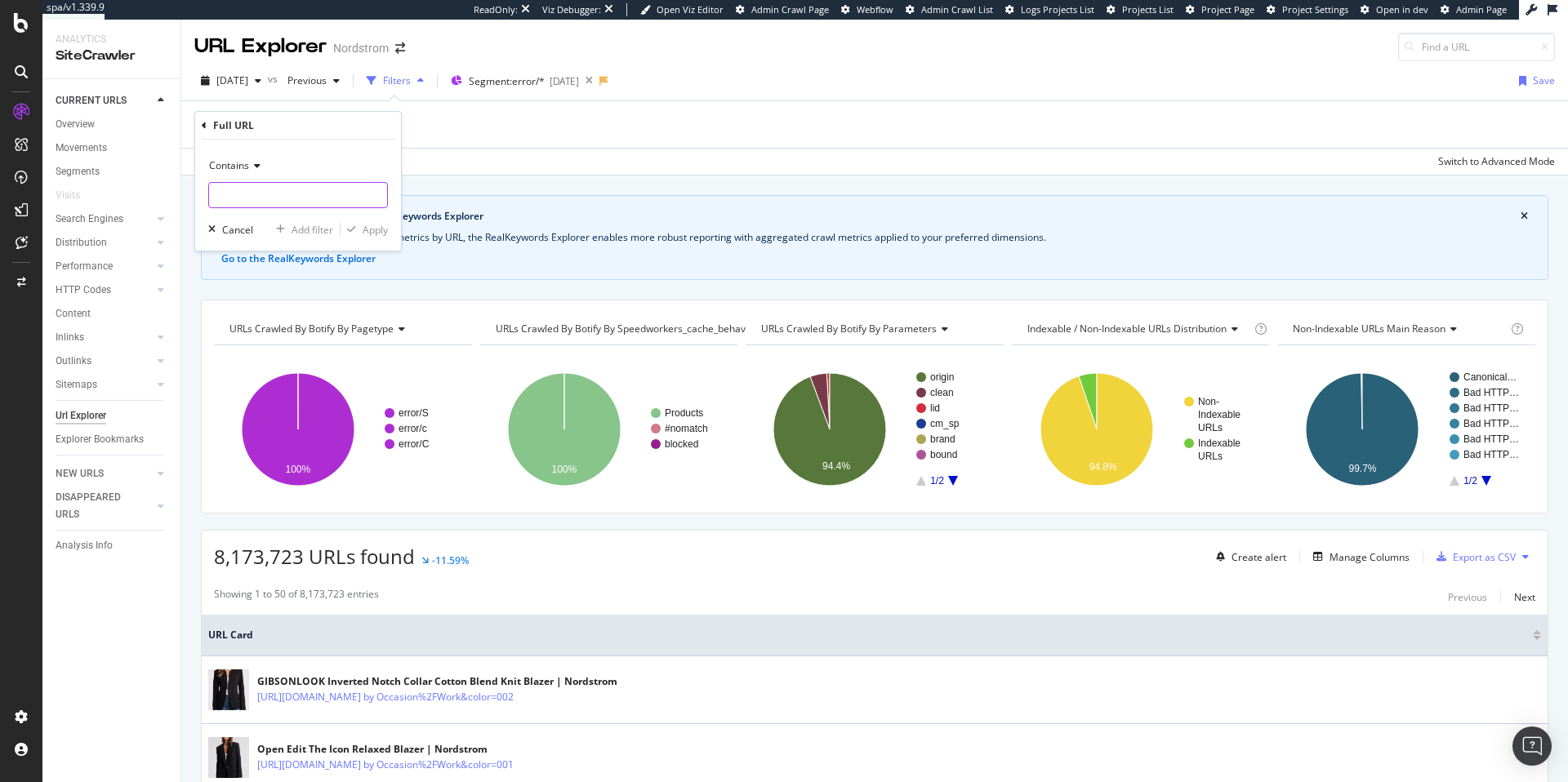
click at [268, 200] on input "text" at bounding box center [298, 195] width 178 height 26
type input "~"
click at [370, 232] on div "Apply" at bounding box center [375, 230] width 26 height 14
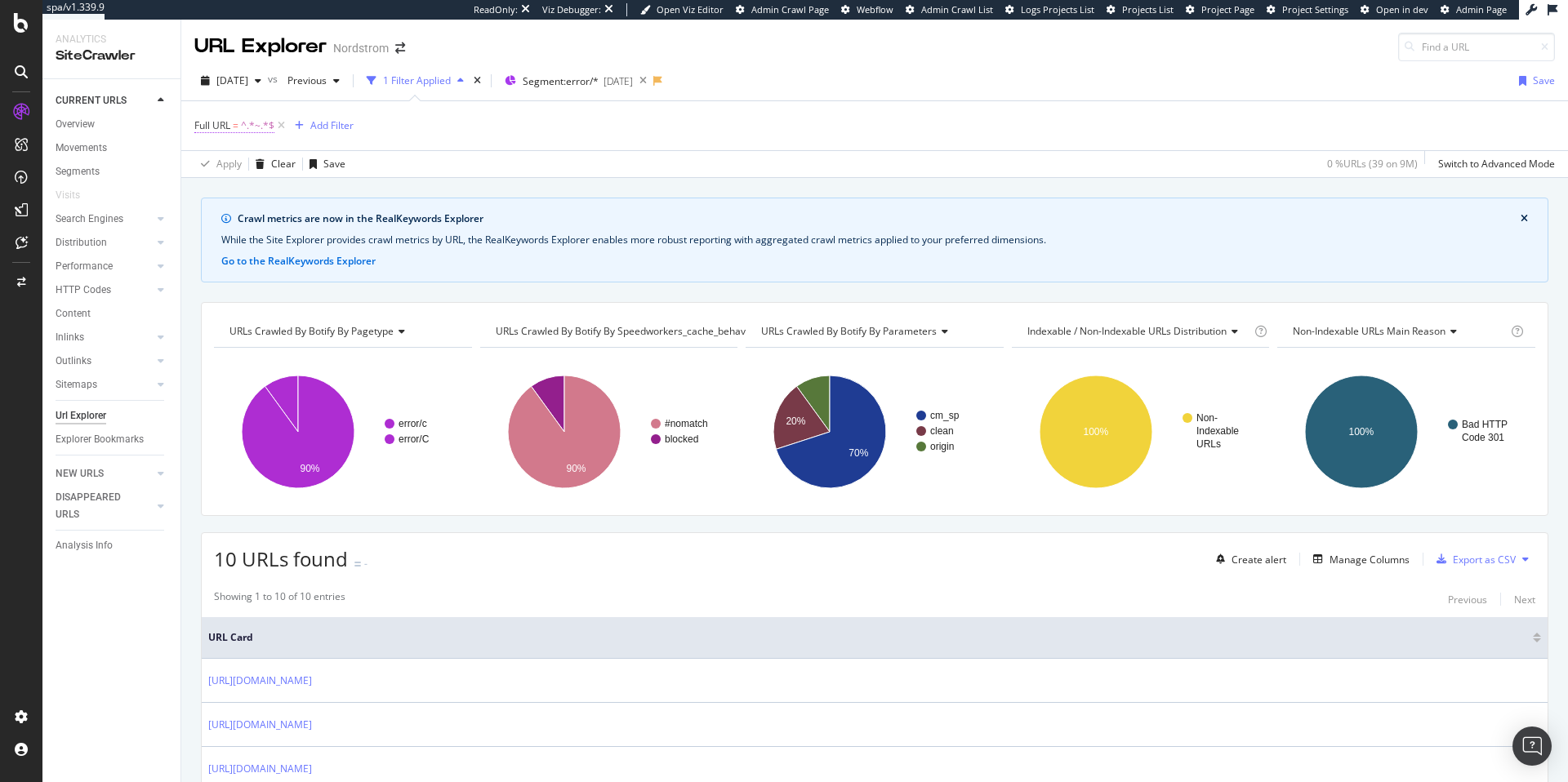
click at [233, 126] on span "=" at bounding box center [235, 126] width 6 height 14
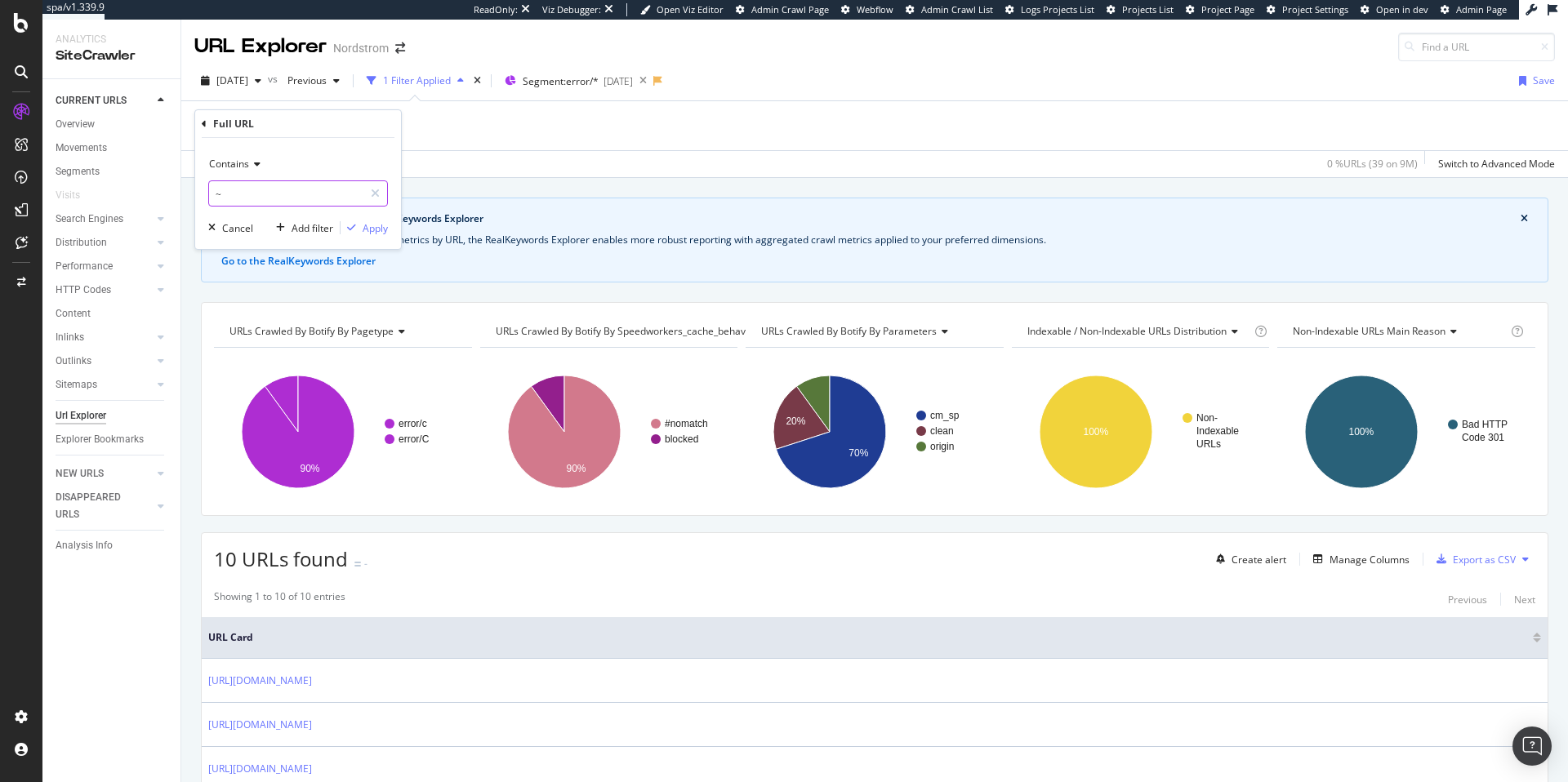
click at [282, 188] on input "~" at bounding box center [286, 193] width 155 height 26
type input "color_"
click at [239, 162] on span "Contains" at bounding box center [229, 163] width 40 height 14
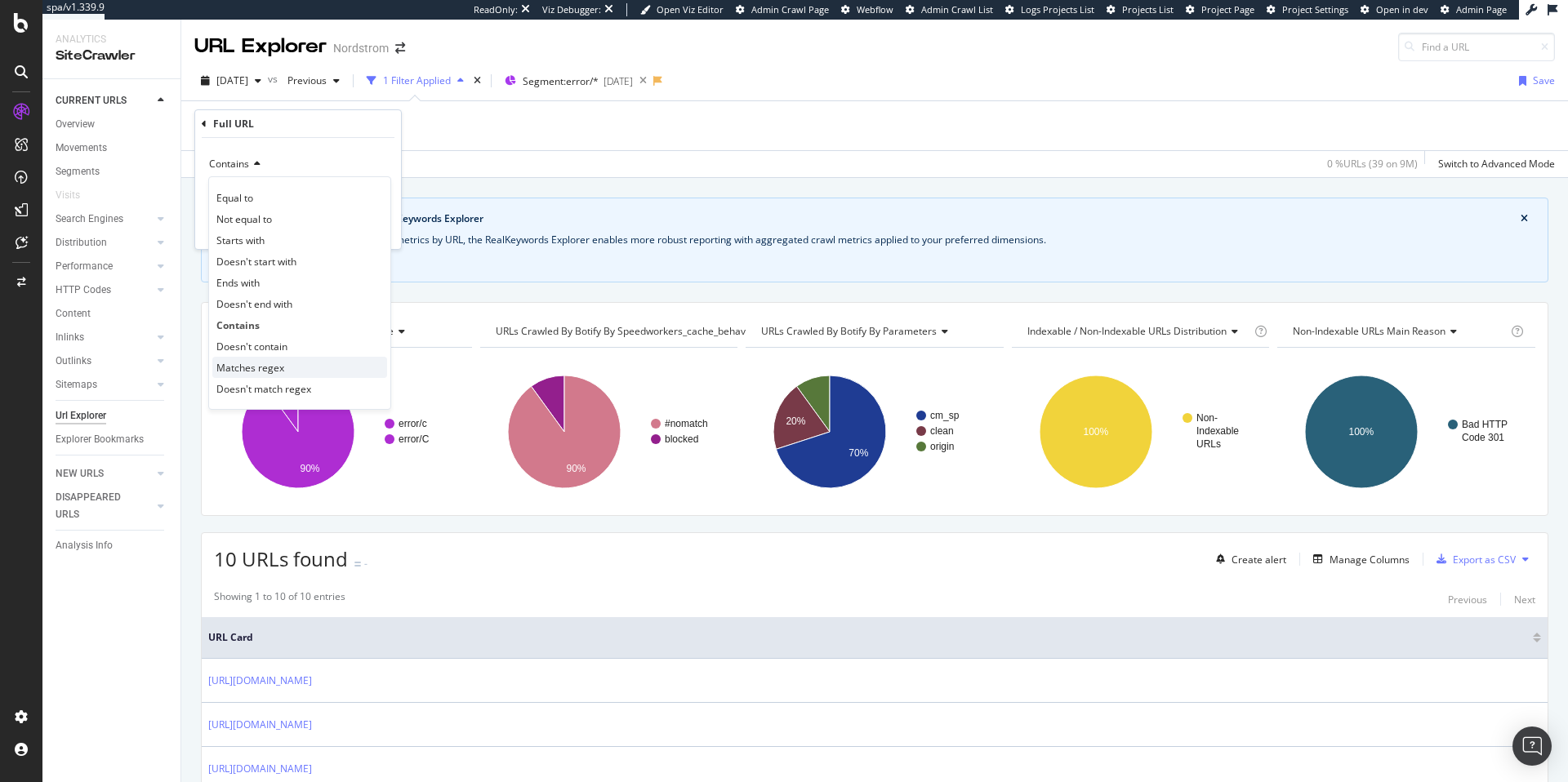
click at [266, 370] on span "Matches regex" at bounding box center [250, 367] width 68 height 14
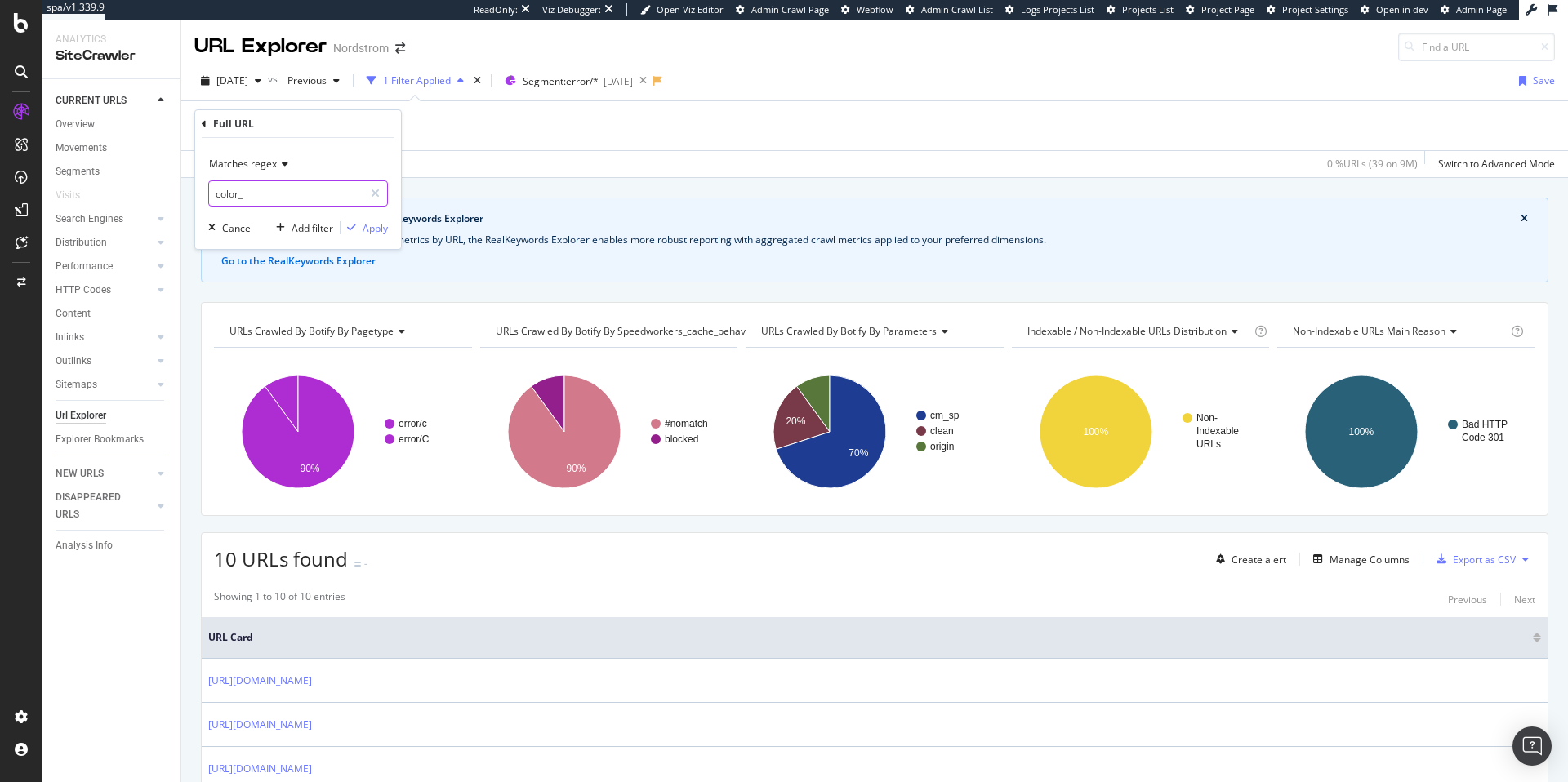
click at [263, 194] on input "color_" at bounding box center [286, 193] width 155 height 26
click at [217, 193] on input "color_" at bounding box center [286, 193] width 155 height 26
type input "(color_|brand_)"
click at [374, 227] on div "Apply" at bounding box center [375, 228] width 26 height 14
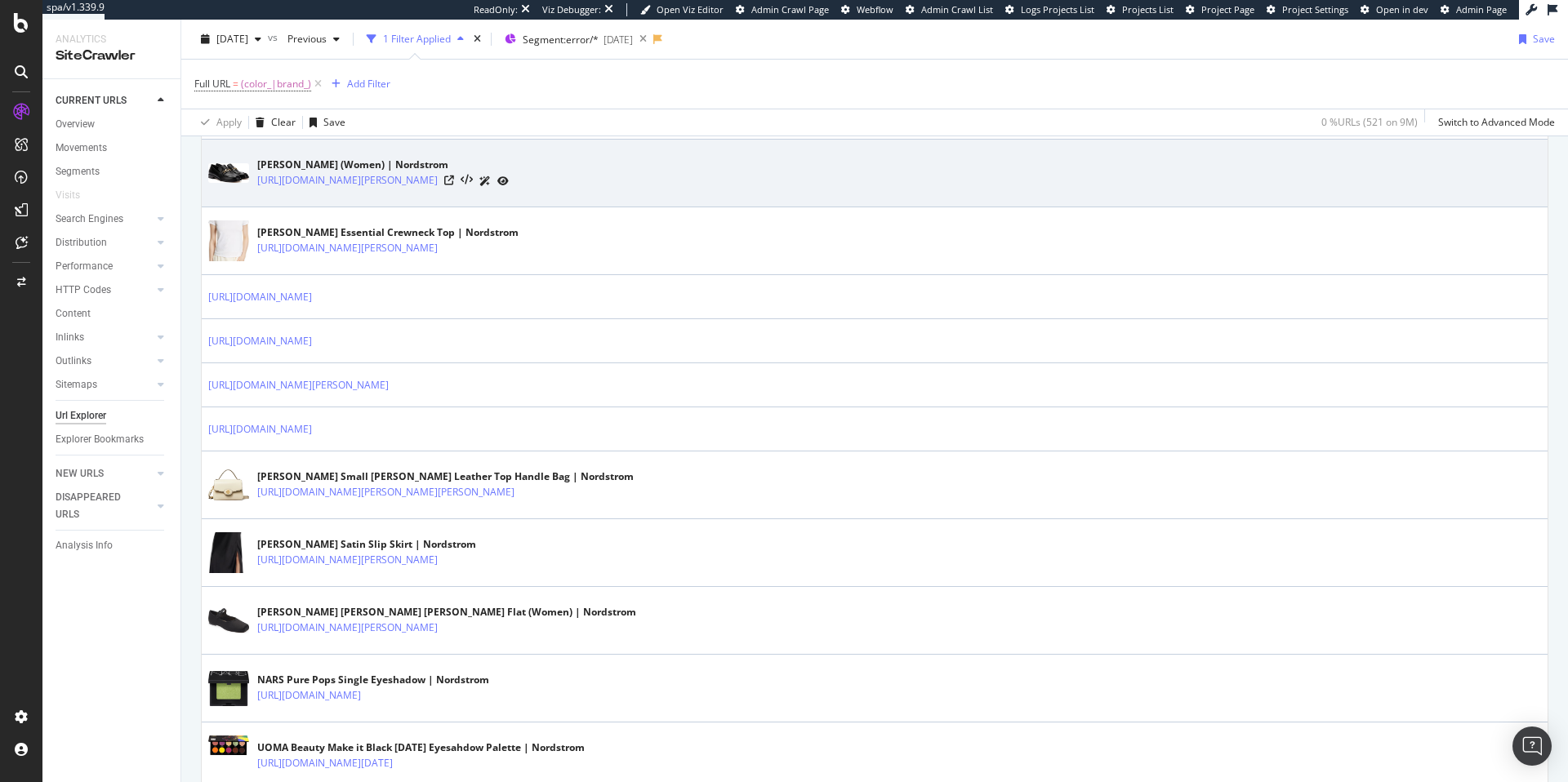
scroll to position [874, 0]
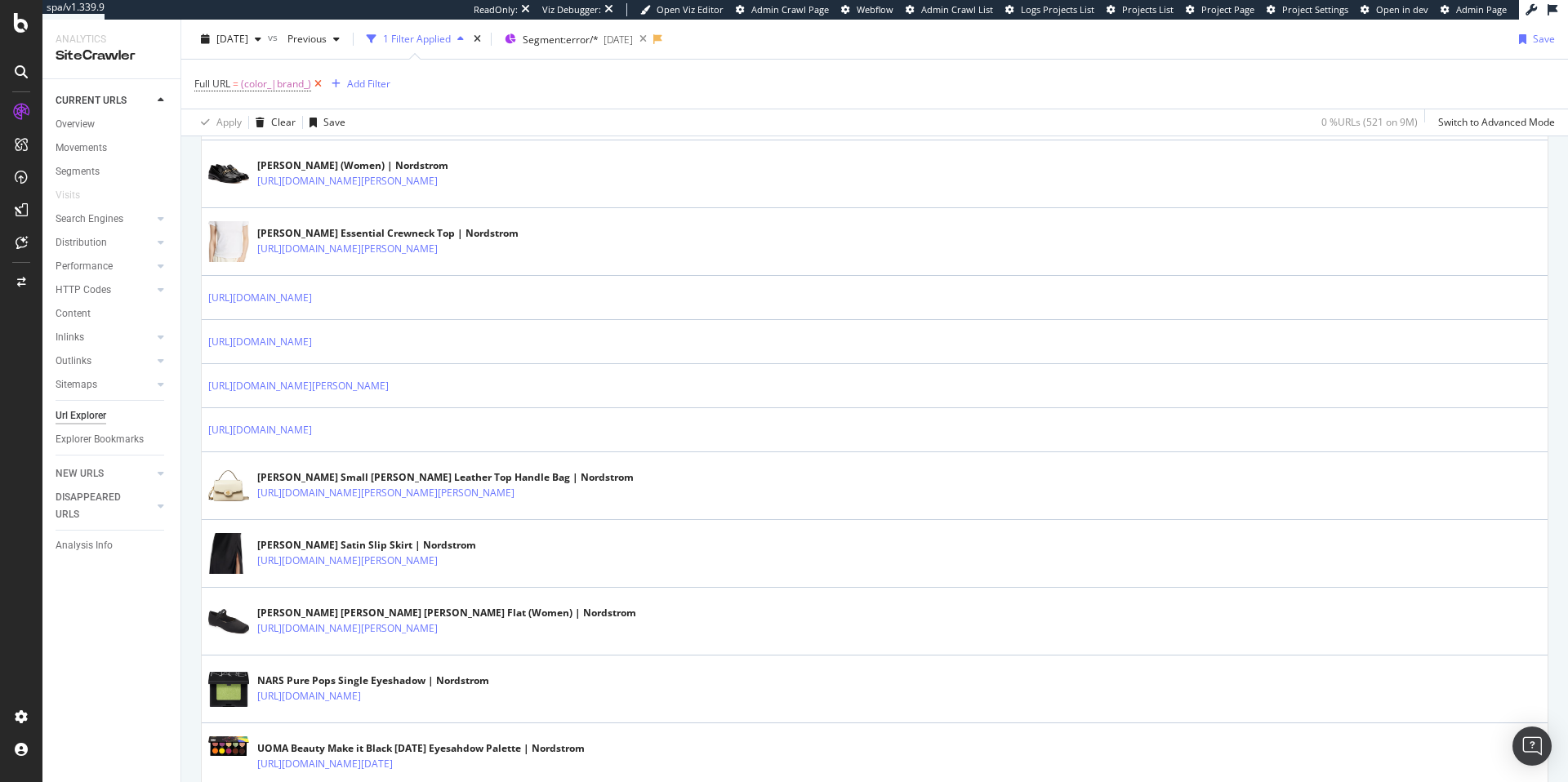
click at [318, 84] on icon at bounding box center [318, 84] width 14 height 16
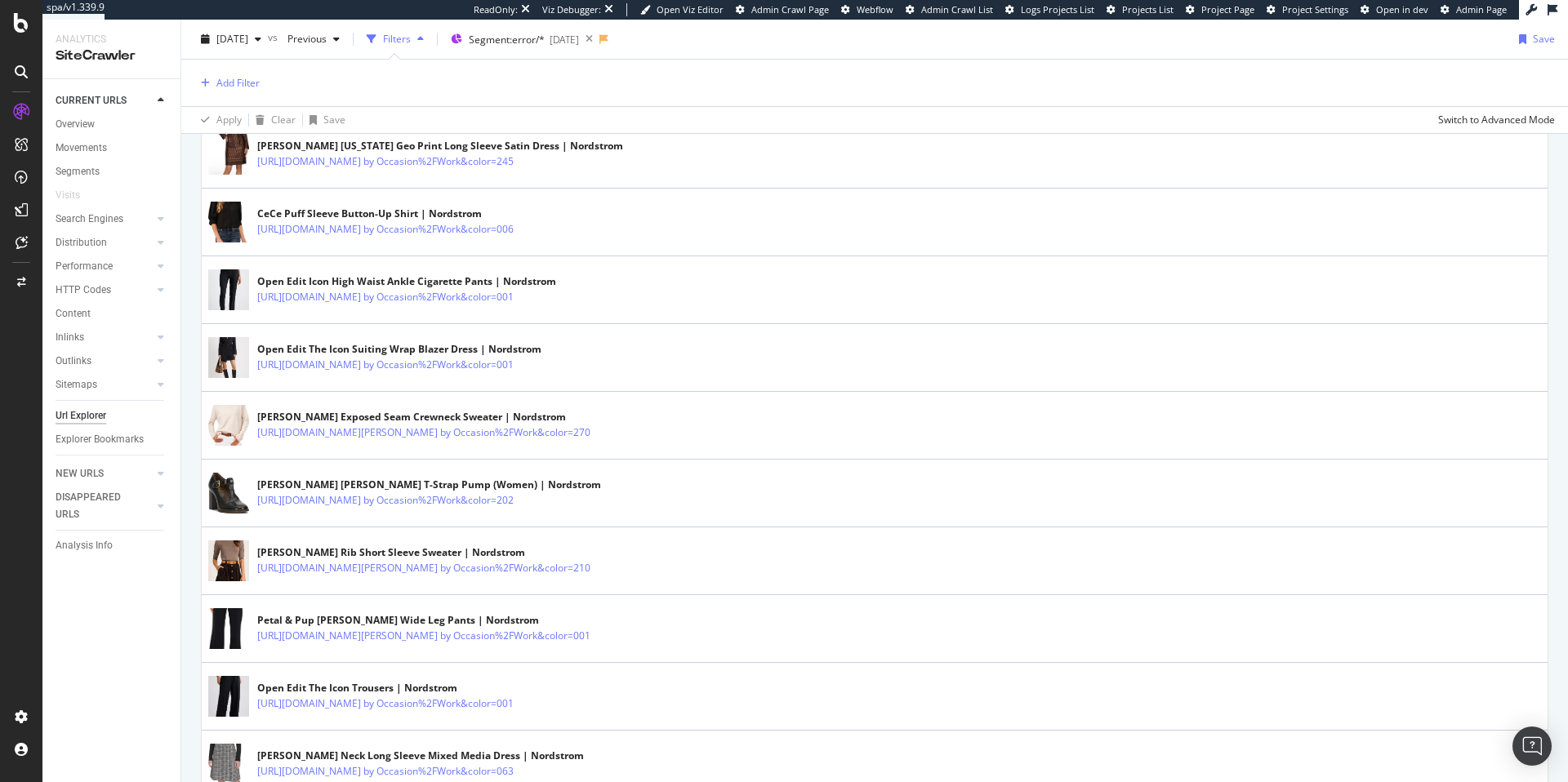
scroll to position [872, 0]
click at [245, 84] on div "Add Filter" at bounding box center [238, 83] width 44 height 14
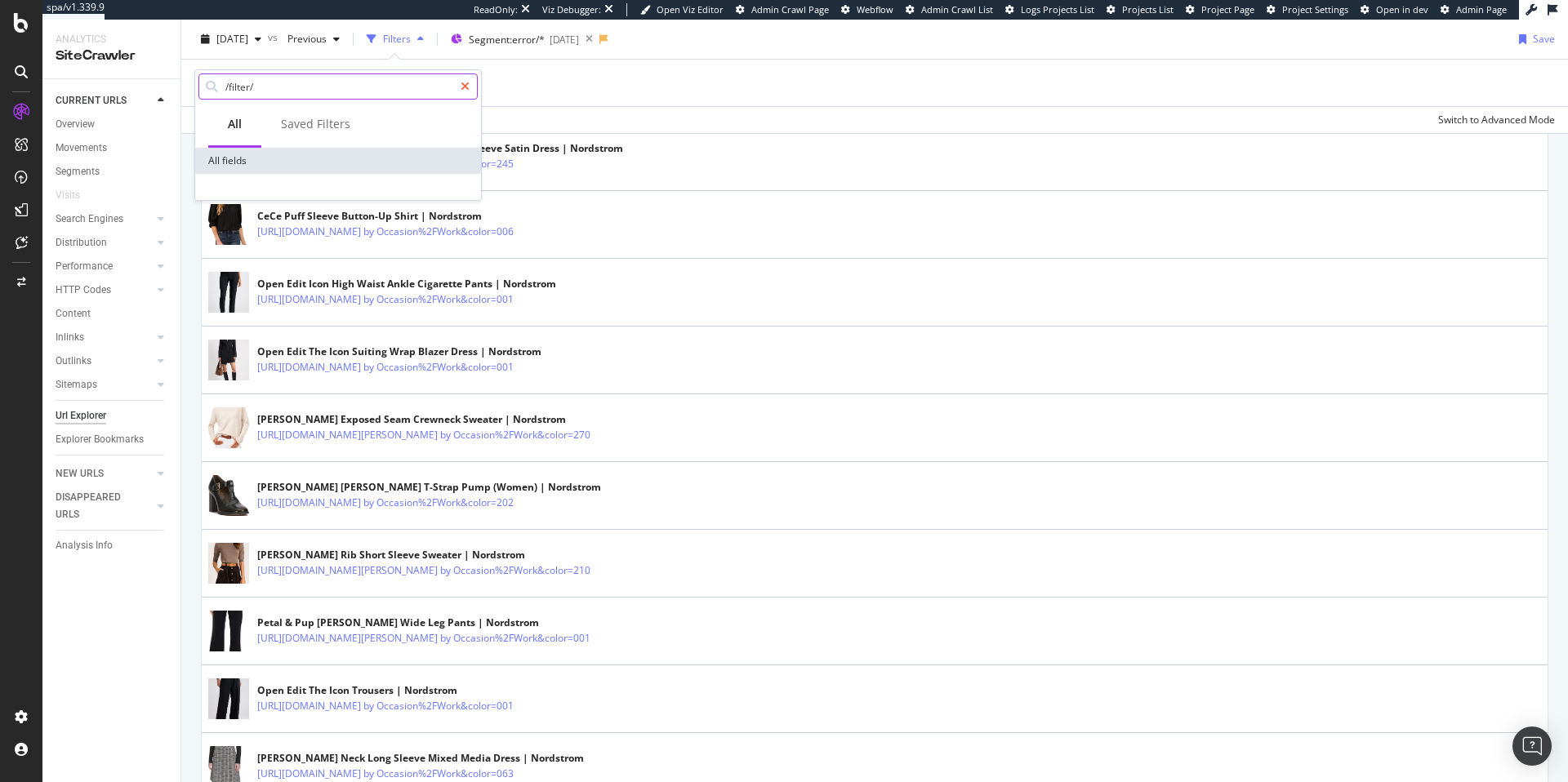
type input "/filter/"
click at [466, 87] on icon at bounding box center [465, 86] width 9 height 11
click at [566, 92] on div "Add Filter" at bounding box center [874, 83] width 1360 height 46
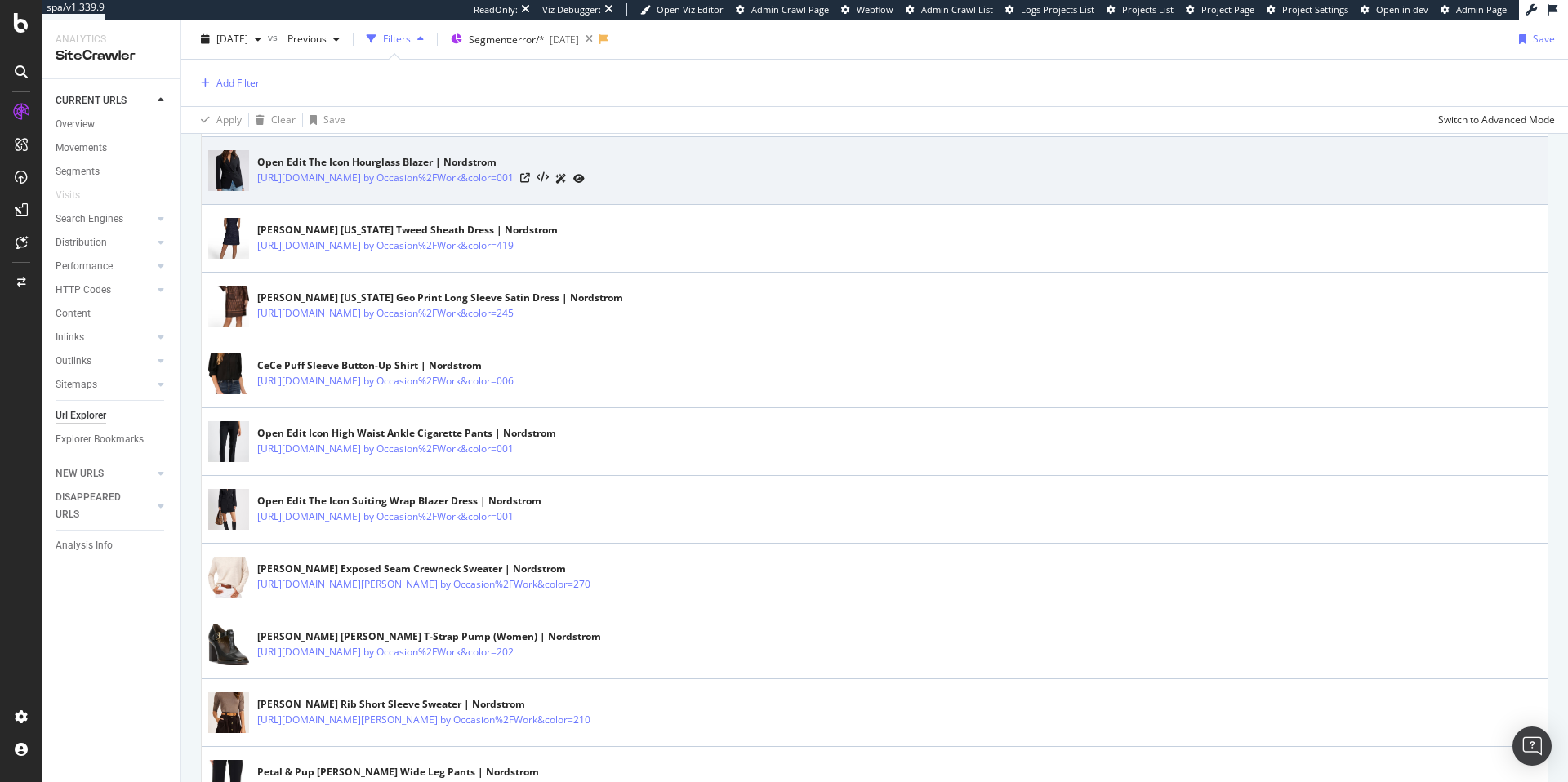
scroll to position [720, 0]
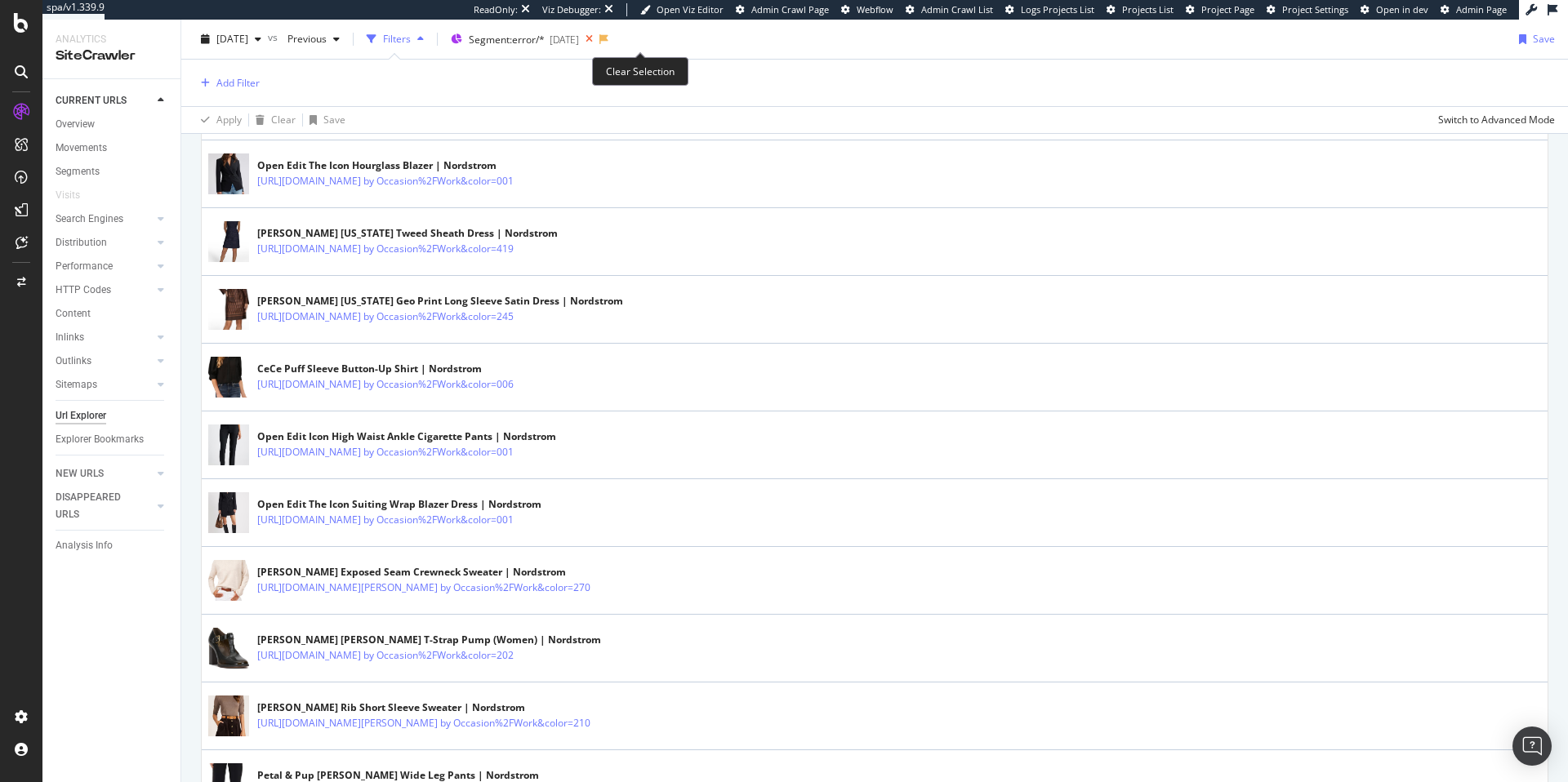
click at [599, 40] on icon at bounding box center [589, 38] width 21 height 23
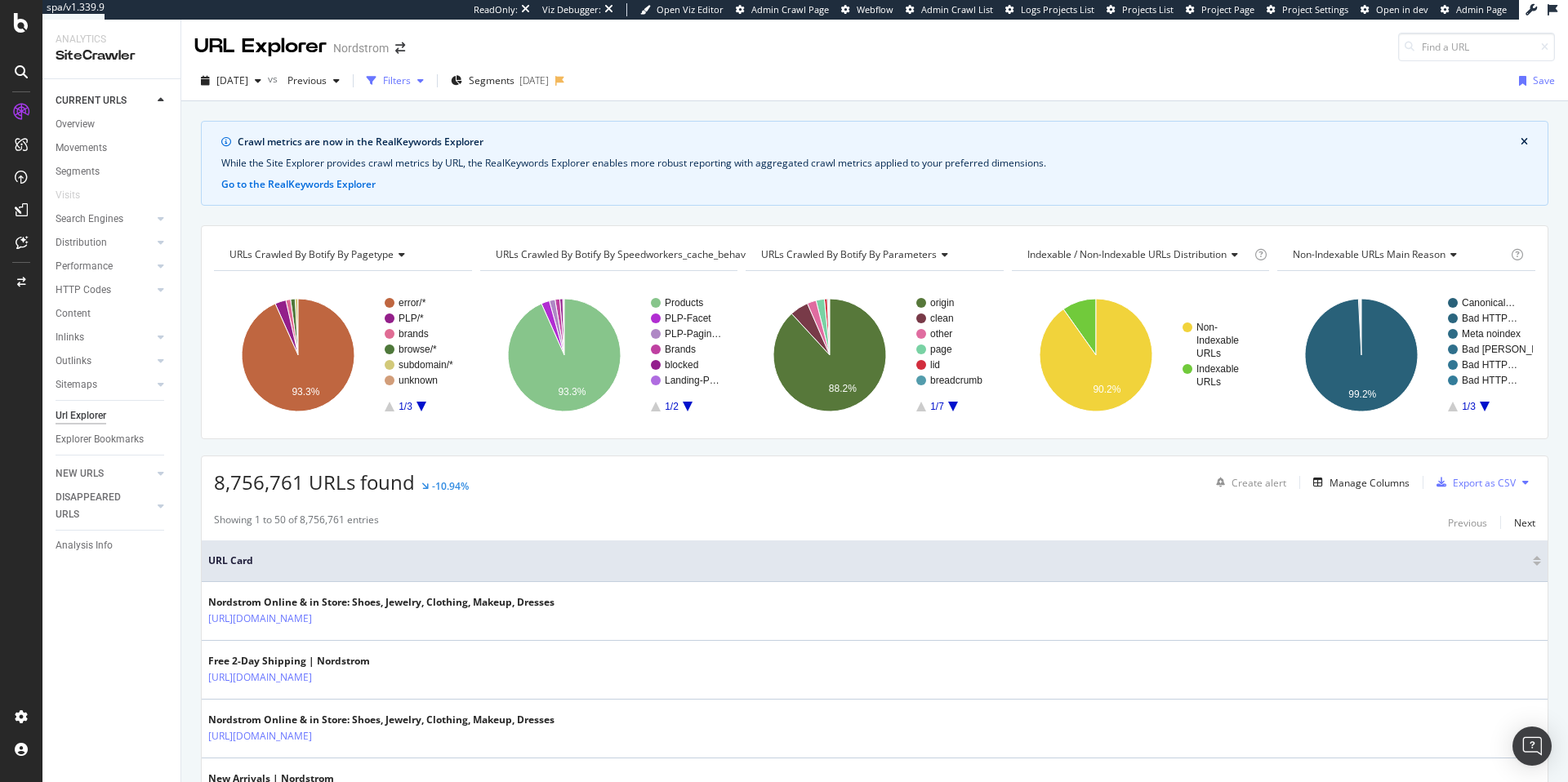
click at [410, 80] on div "Filters" at bounding box center [397, 80] width 27 height 14
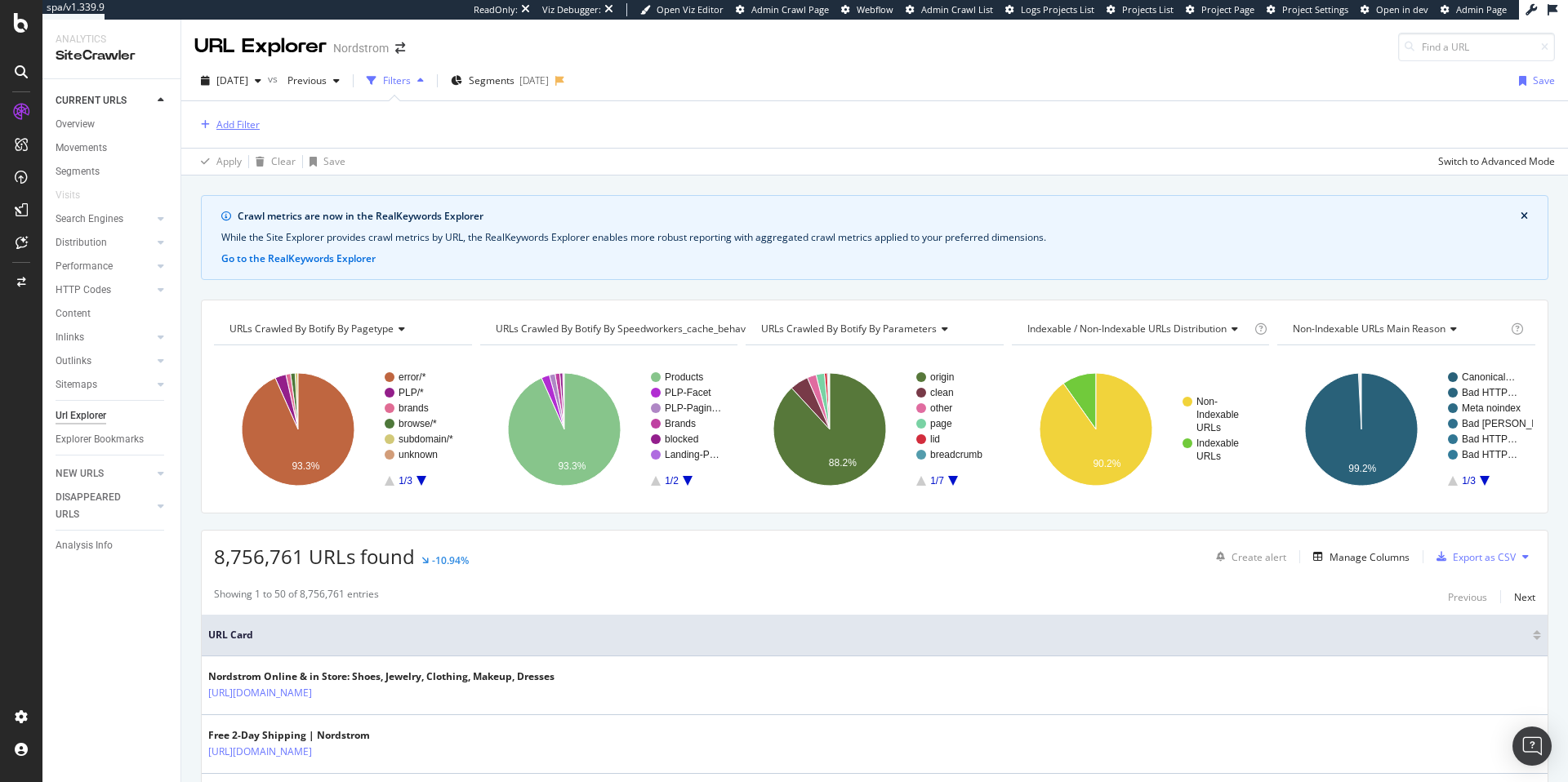
click at [229, 129] on div "Add Filter" at bounding box center [238, 125] width 44 height 14
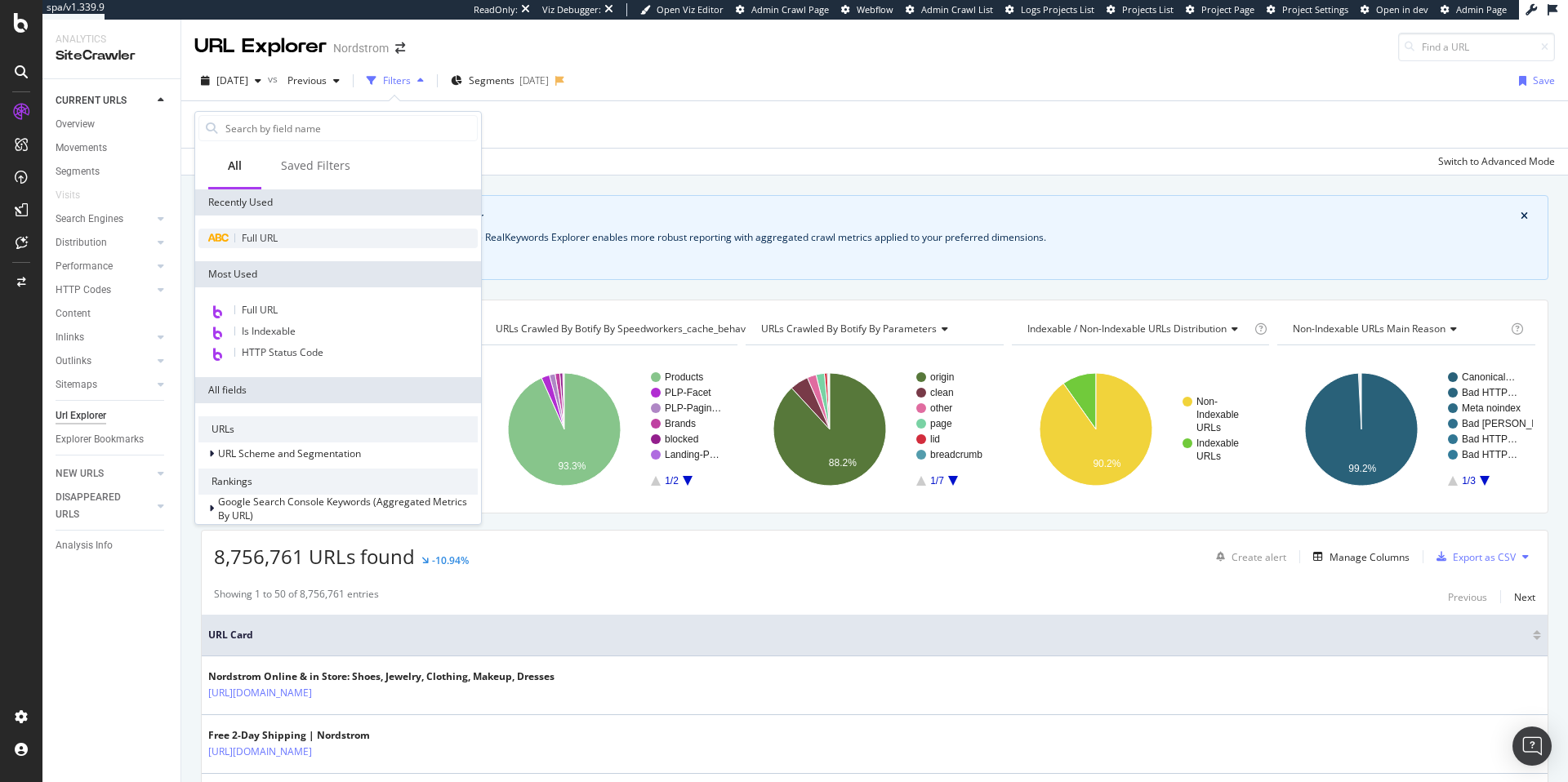
click at [252, 239] on span "Full URL" at bounding box center [260, 238] width 36 height 14
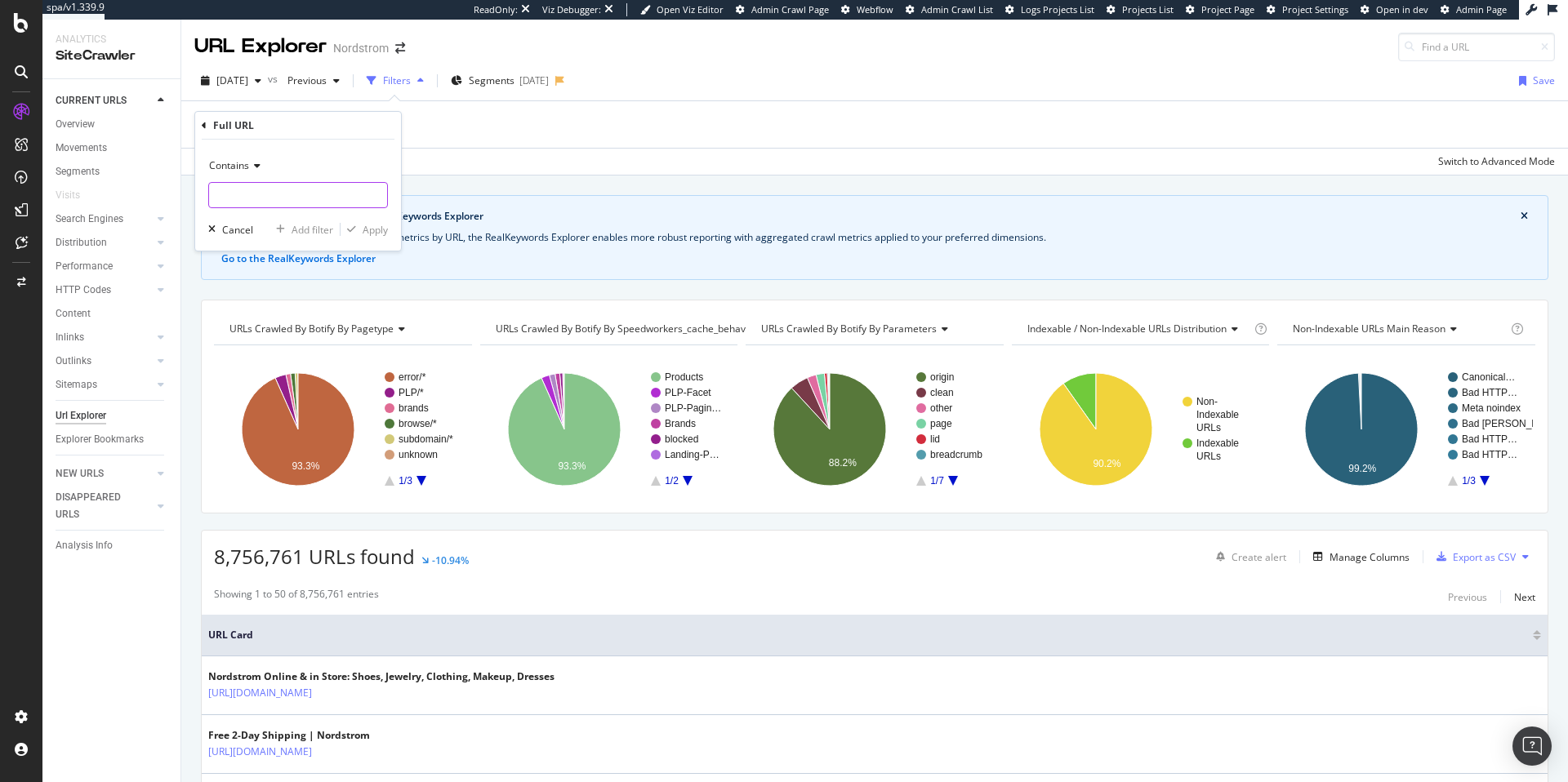
click at [262, 195] on input "text" at bounding box center [298, 195] width 178 height 26
type input "/filter/"
click at [368, 232] on div "Apply" at bounding box center [375, 230] width 26 height 14
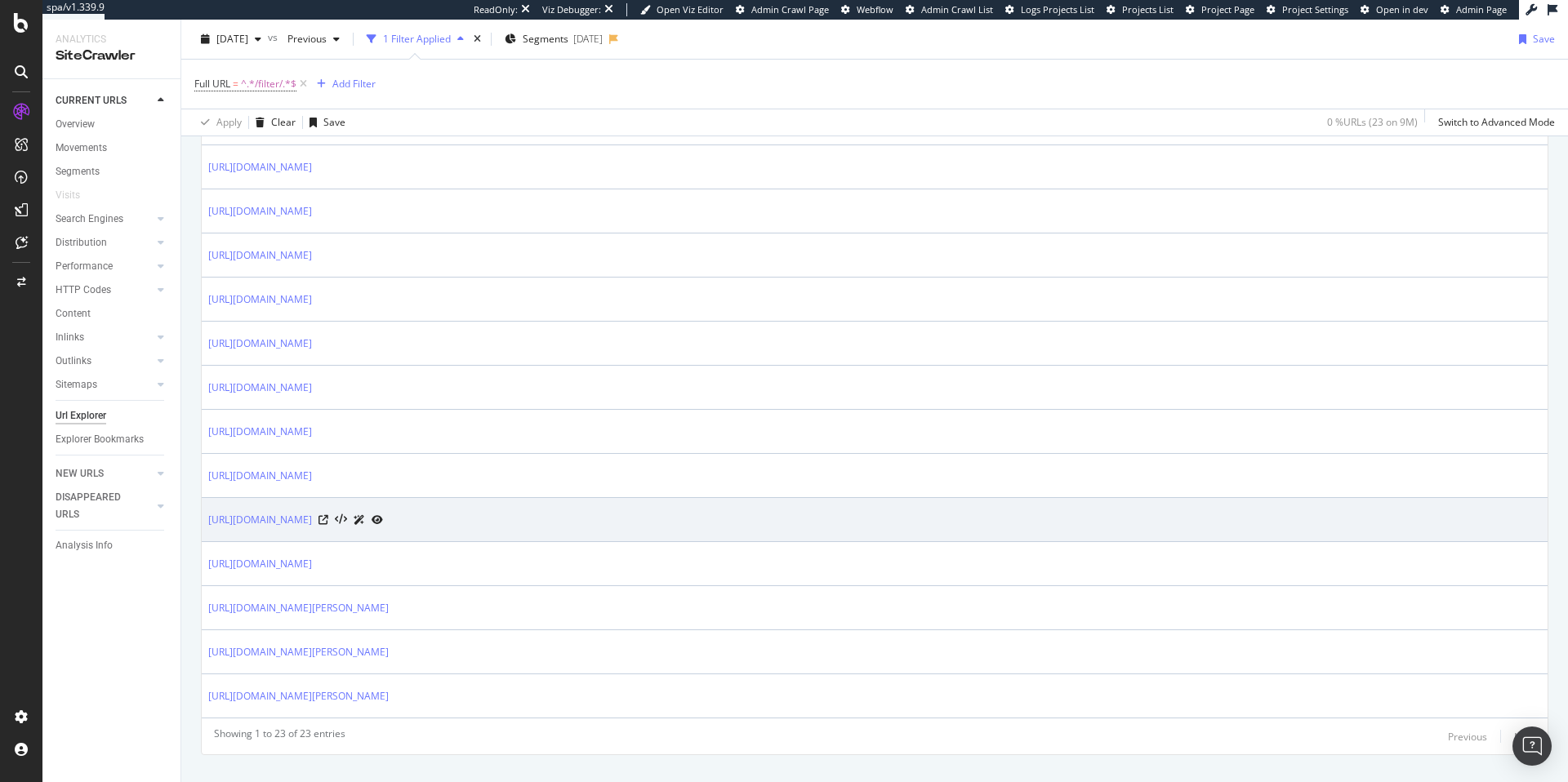
scroll to position [985, 0]
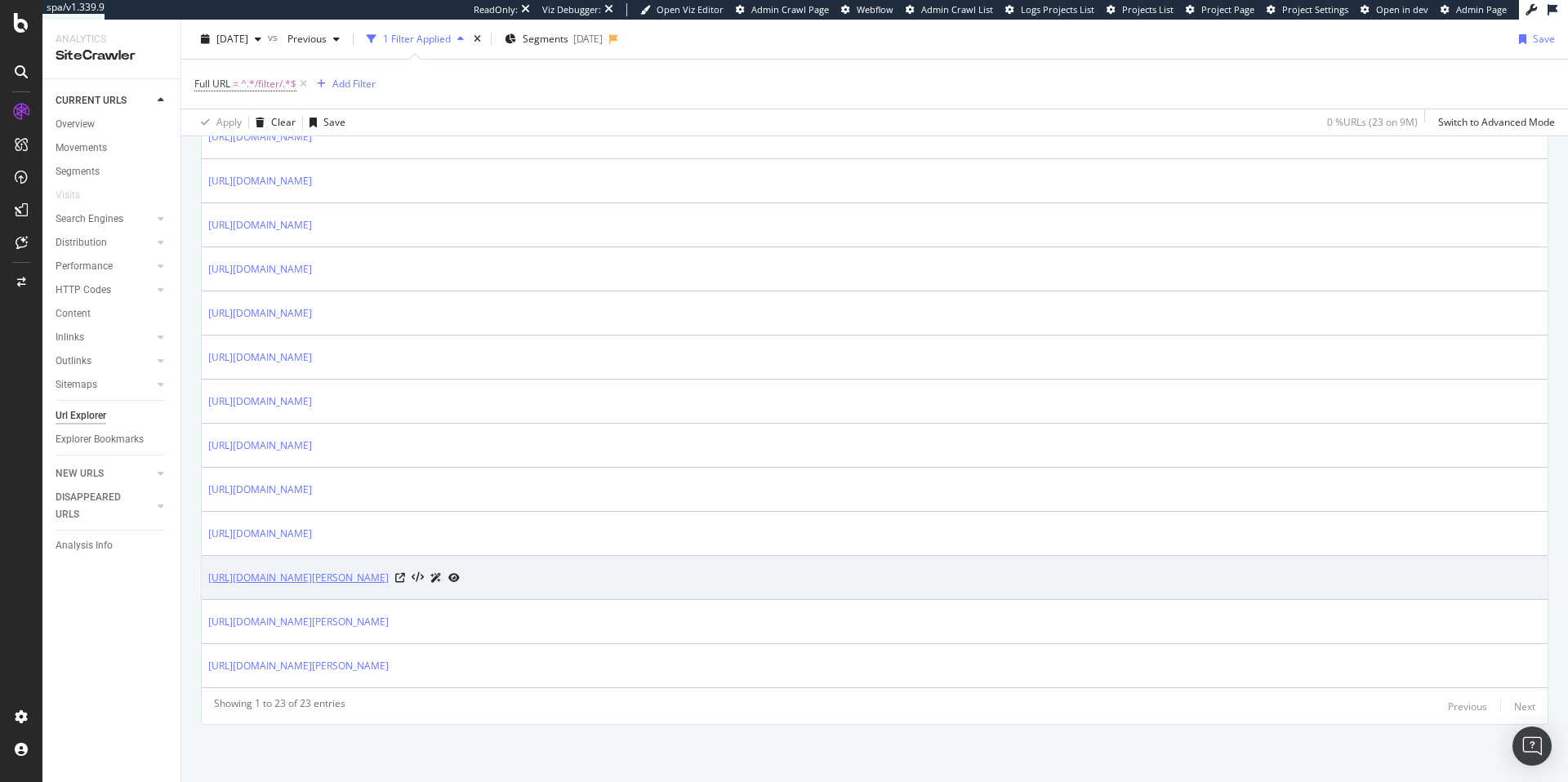
click at [389, 584] on link "[URL][DOMAIN_NAME][PERSON_NAME]" at bounding box center [298, 578] width 180 height 16
